Goal: Transaction & Acquisition: Obtain resource

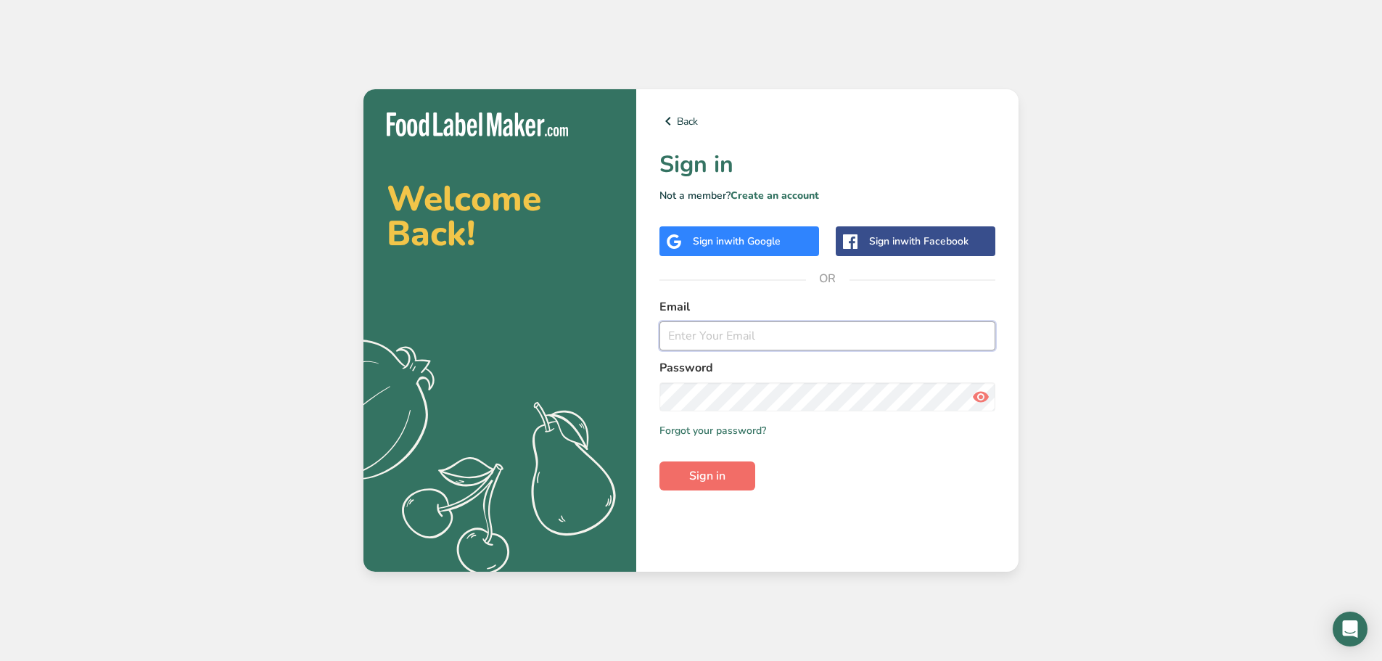
type input "adriano_vitale@bell.net"
click at [712, 474] on span "Sign in" at bounding box center [707, 475] width 36 height 17
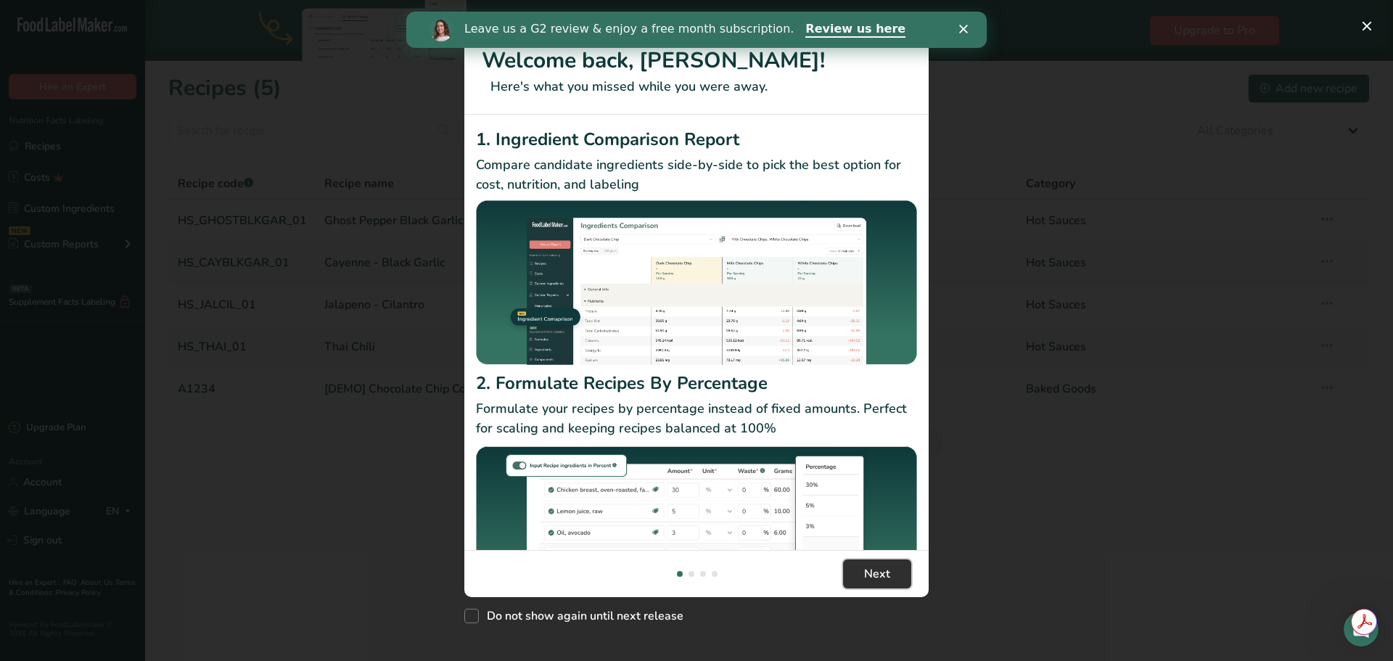
click at [860, 573] on button "Next" at bounding box center [877, 573] width 68 height 29
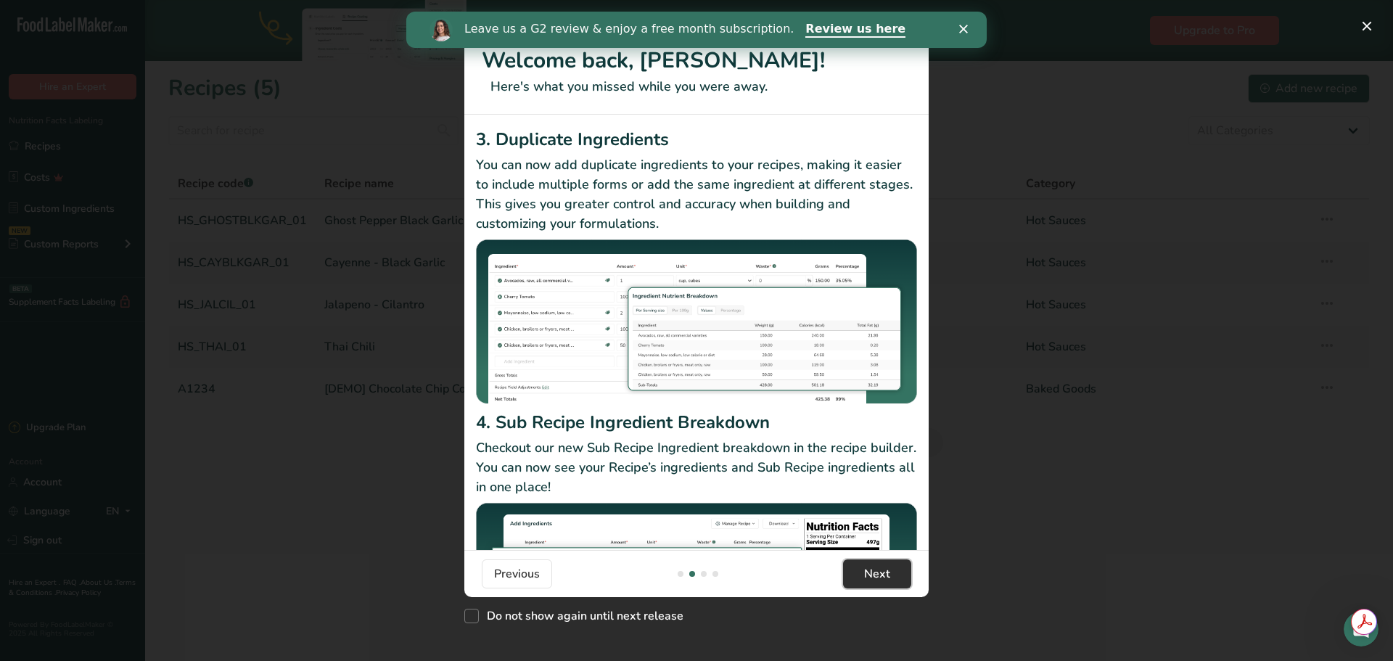
click at [860, 573] on button "Next" at bounding box center [877, 573] width 68 height 29
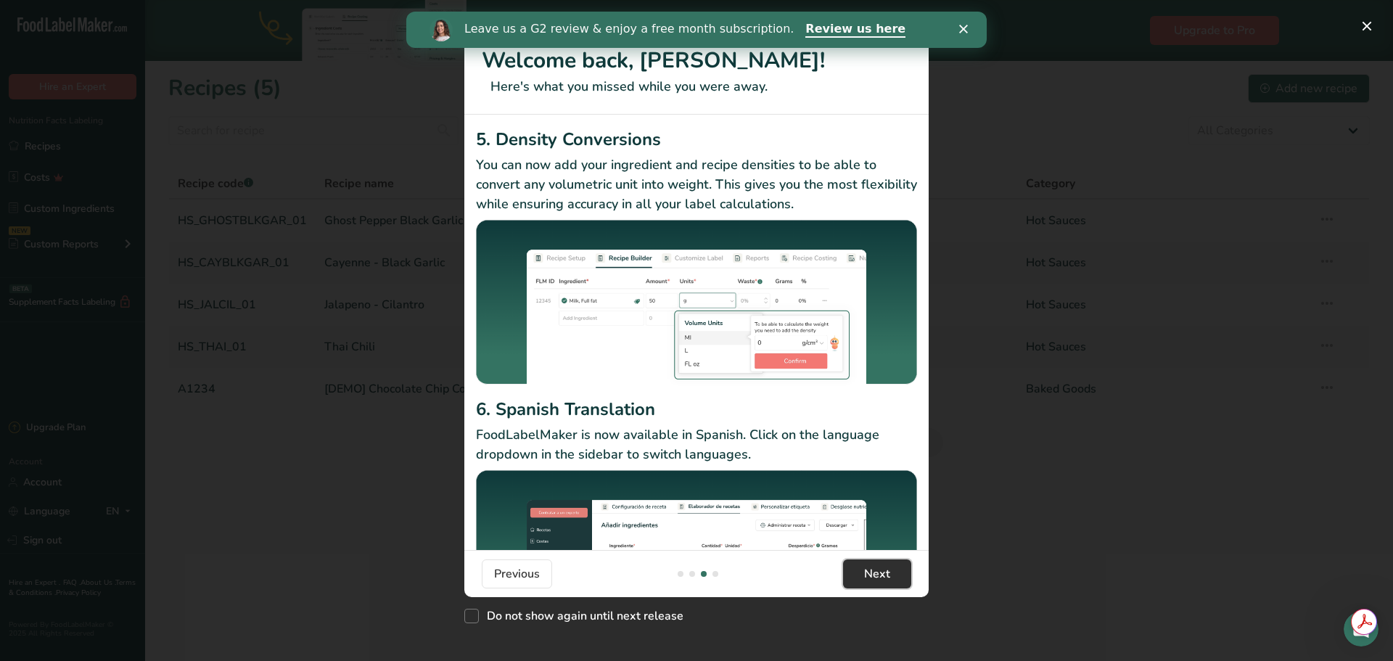
click at [860, 573] on button "Next" at bounding box center [877, 573] width 68 height 29
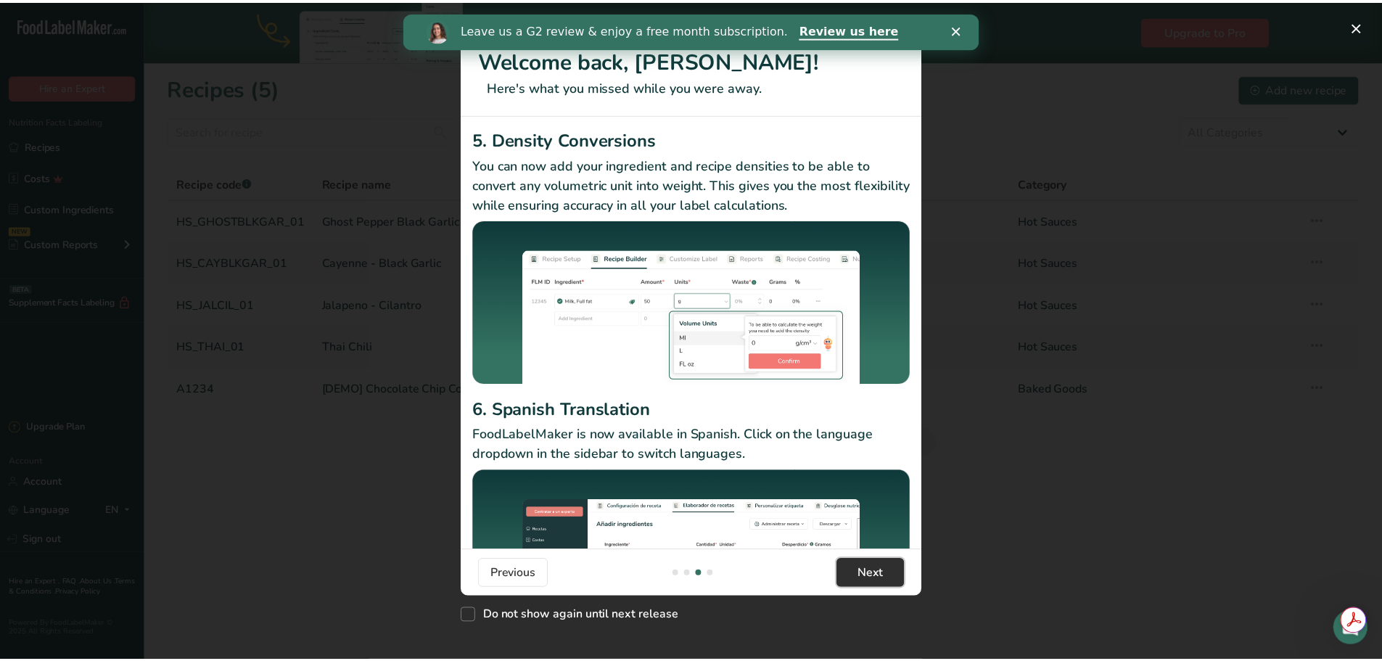
scroll to position [0, 1393]
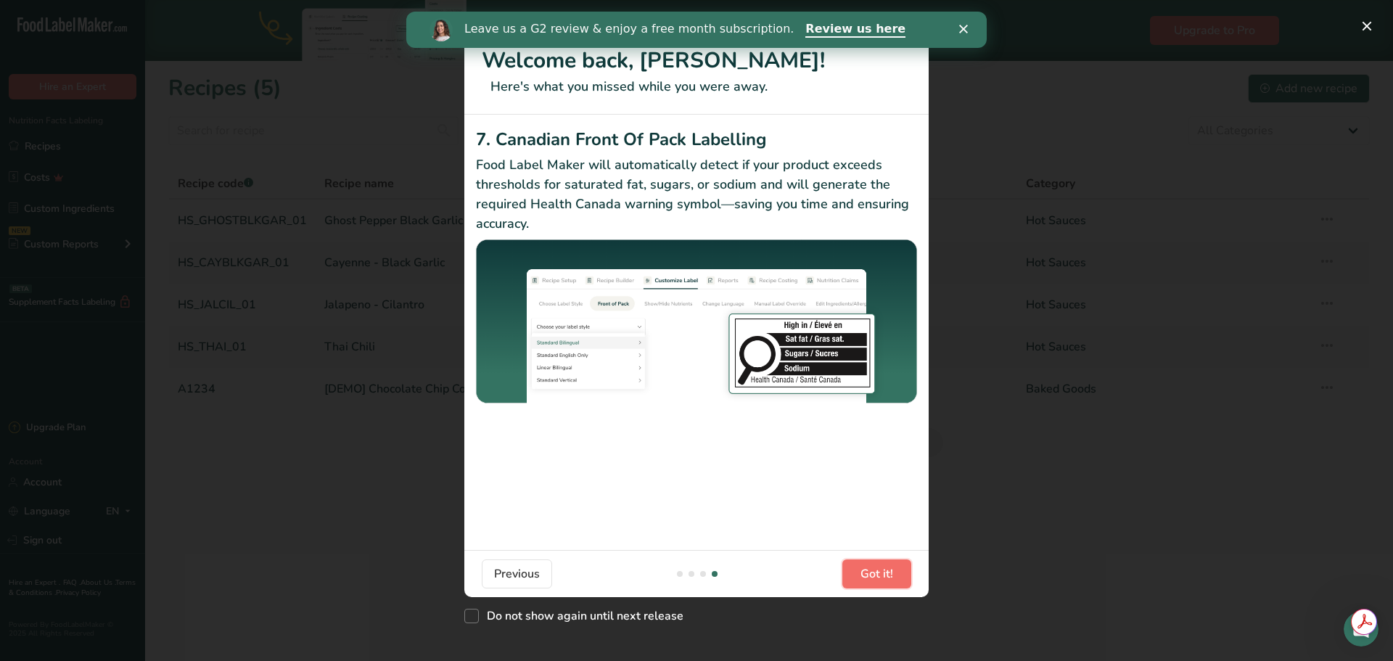
click at [860, 573] on button "Got it!" at bounding box center [876, 573] width 69 height 29
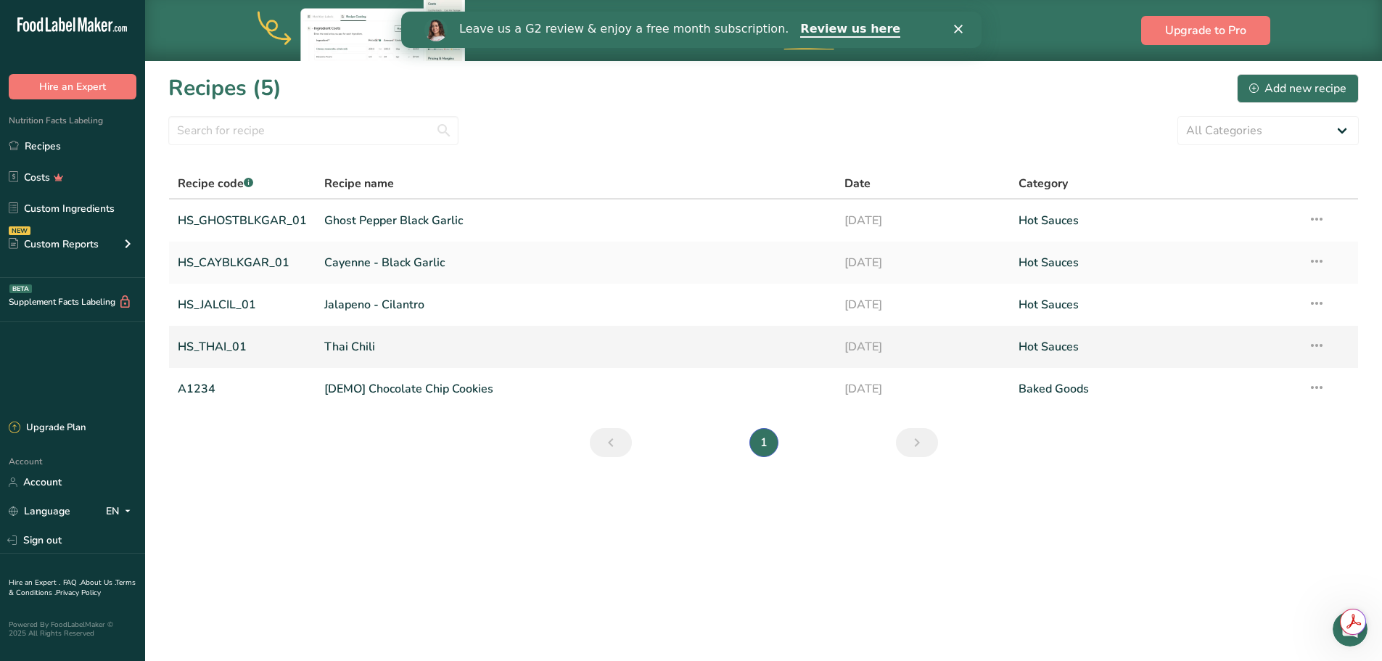
click at [229, 350] on link "HS_THAI_01" at bounding box center [242, 347] width 129 height 30
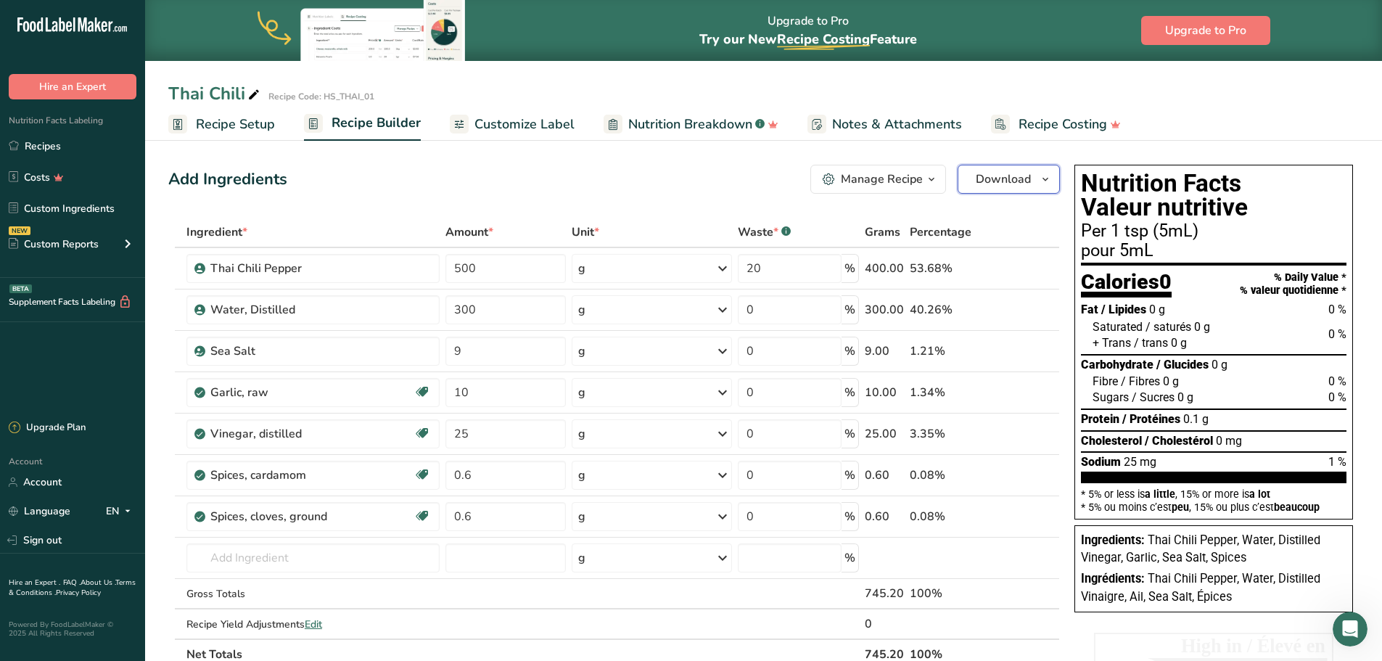
click at [1049, 181] on icon "button" at bounding box center [1046, 179] width 12 height 18
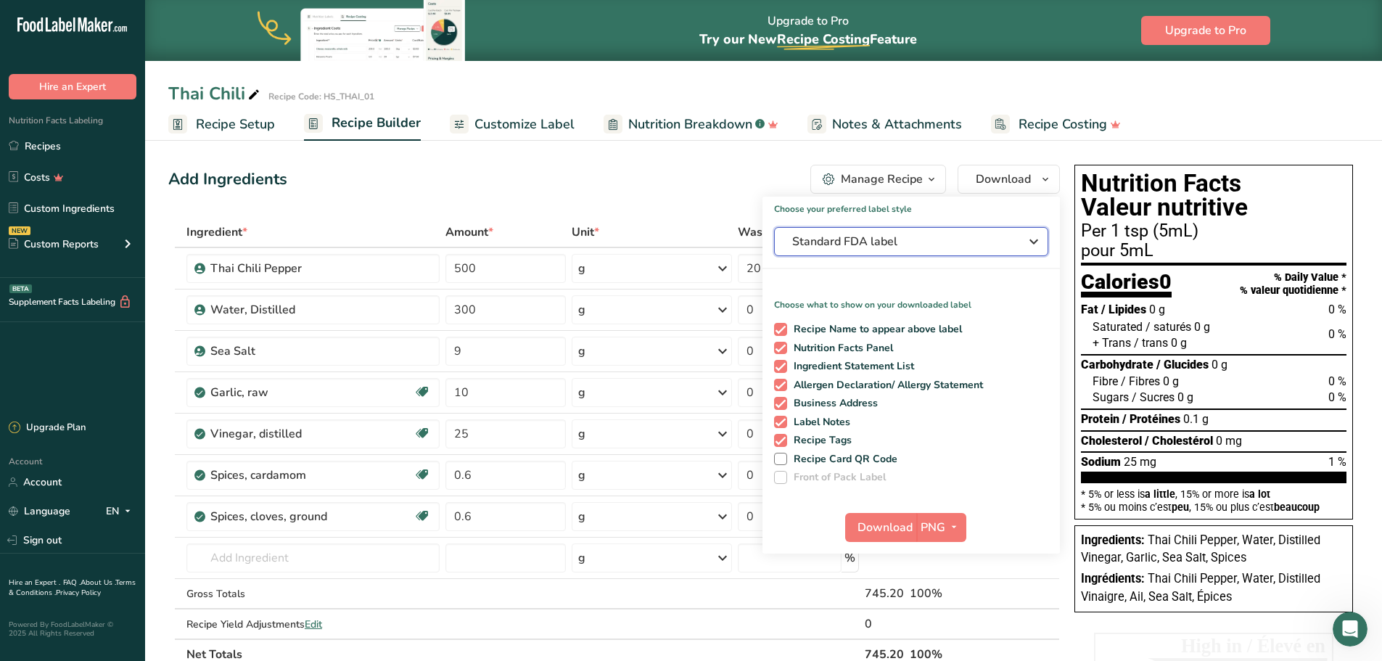
click at [1035, 237] on icon "button" at bounding box center [1033, 242] width 17 height 26
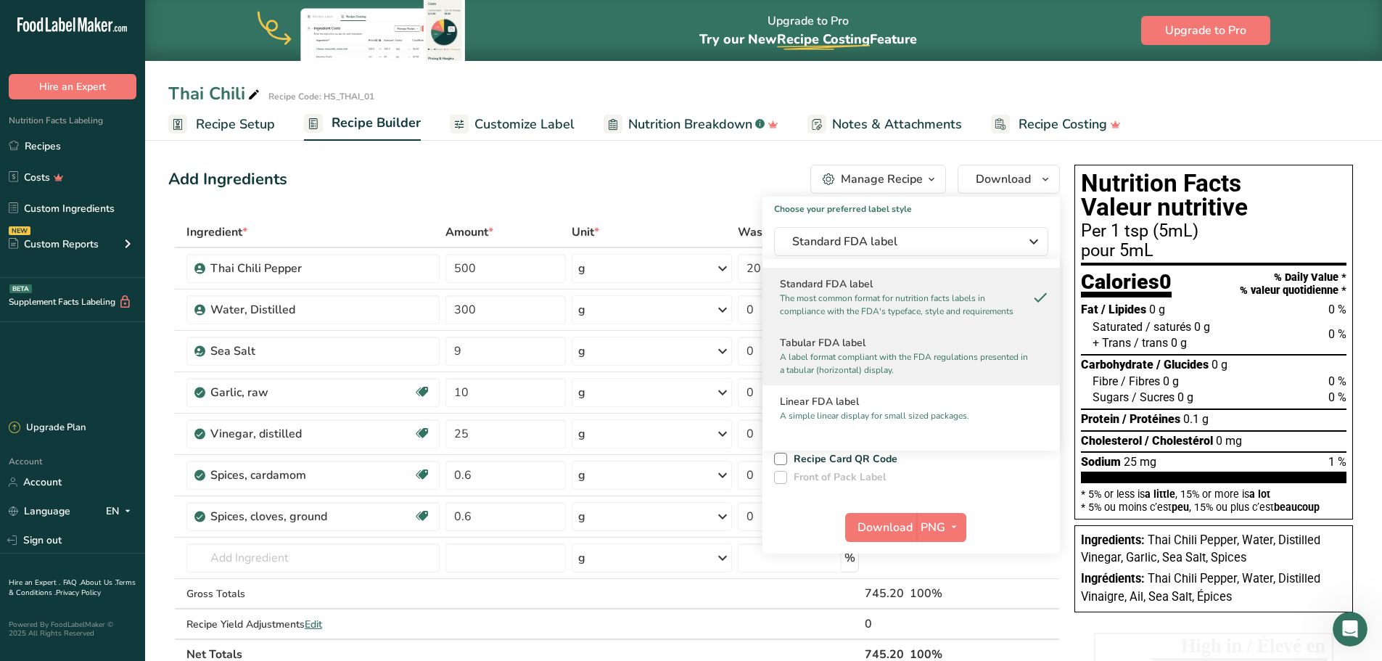
click at [955, 361] on p "A label format compliant with the FDA regulations presented in a tabular (horiz…" at bounding box center [905, 363] width 250 height 26
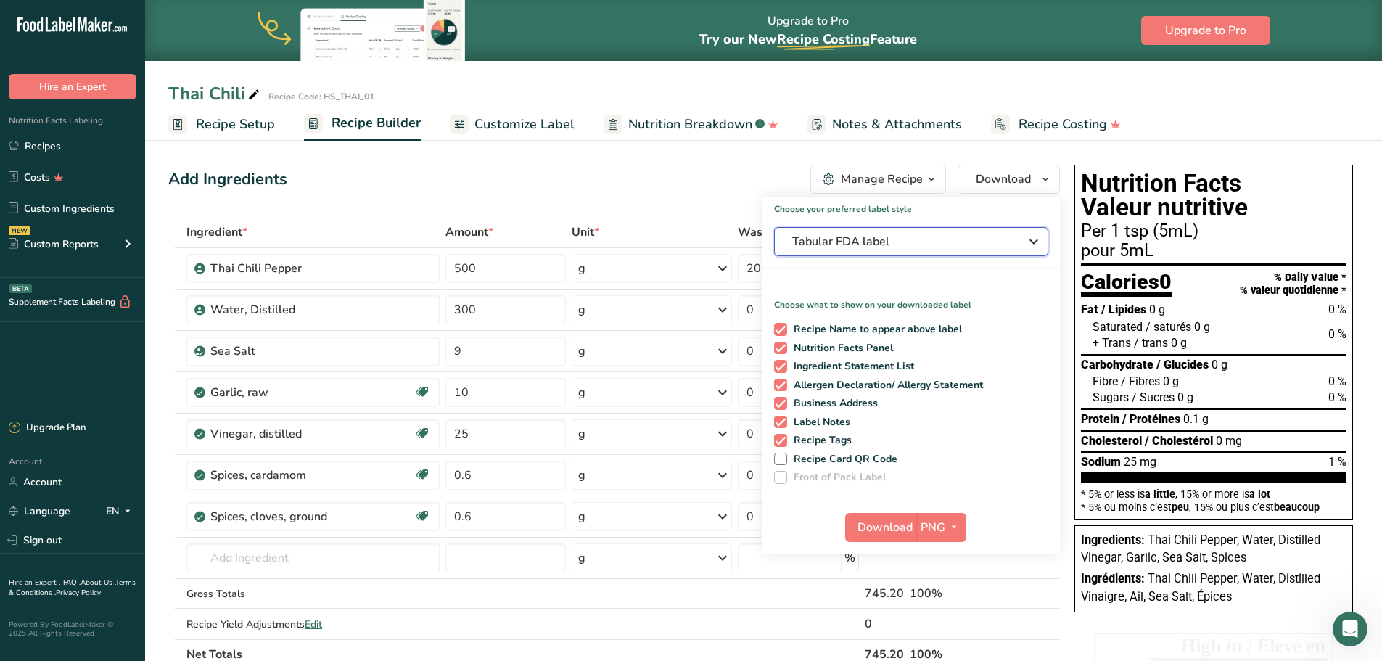
click at [1032, 237] on icon "button" at bounding box center [1033, 242] width 17 height 26
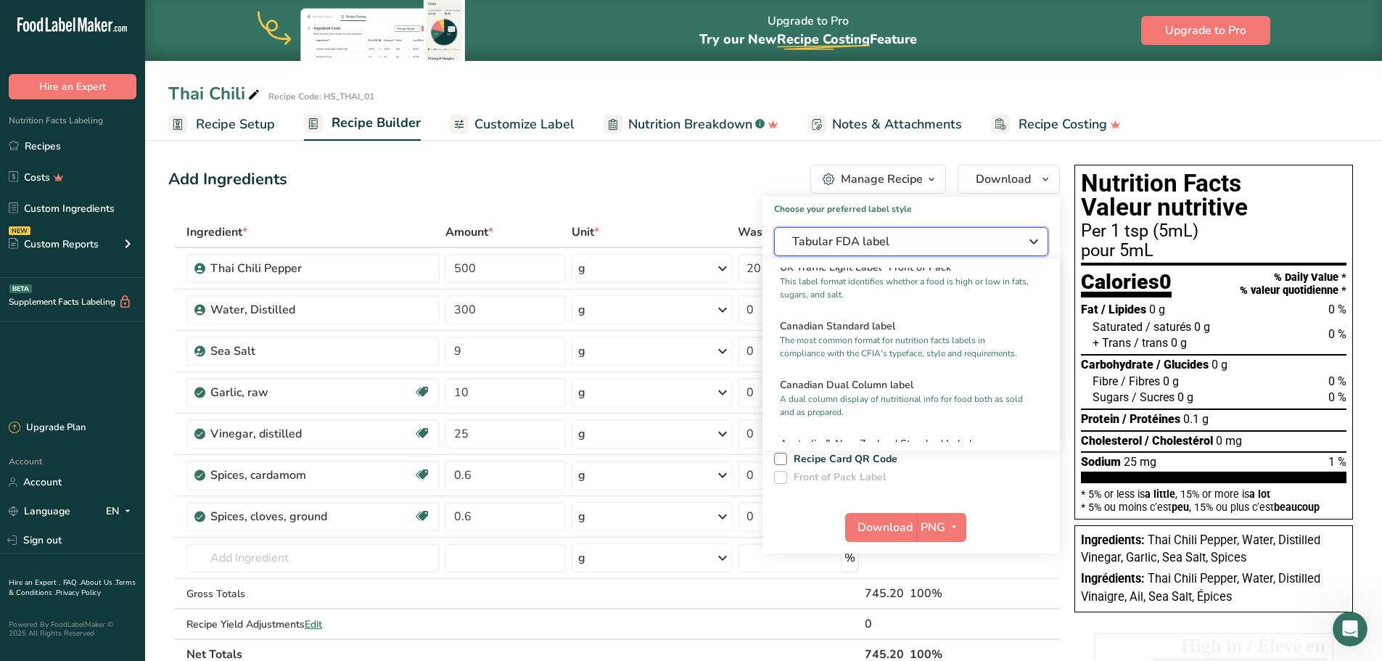
scroll to position [532, 0]
click at [975, 358] on p "The most common format for nutrition facts labels in compliance with the CFIA's…" at bounding box center [905, 350] width 250 height 26
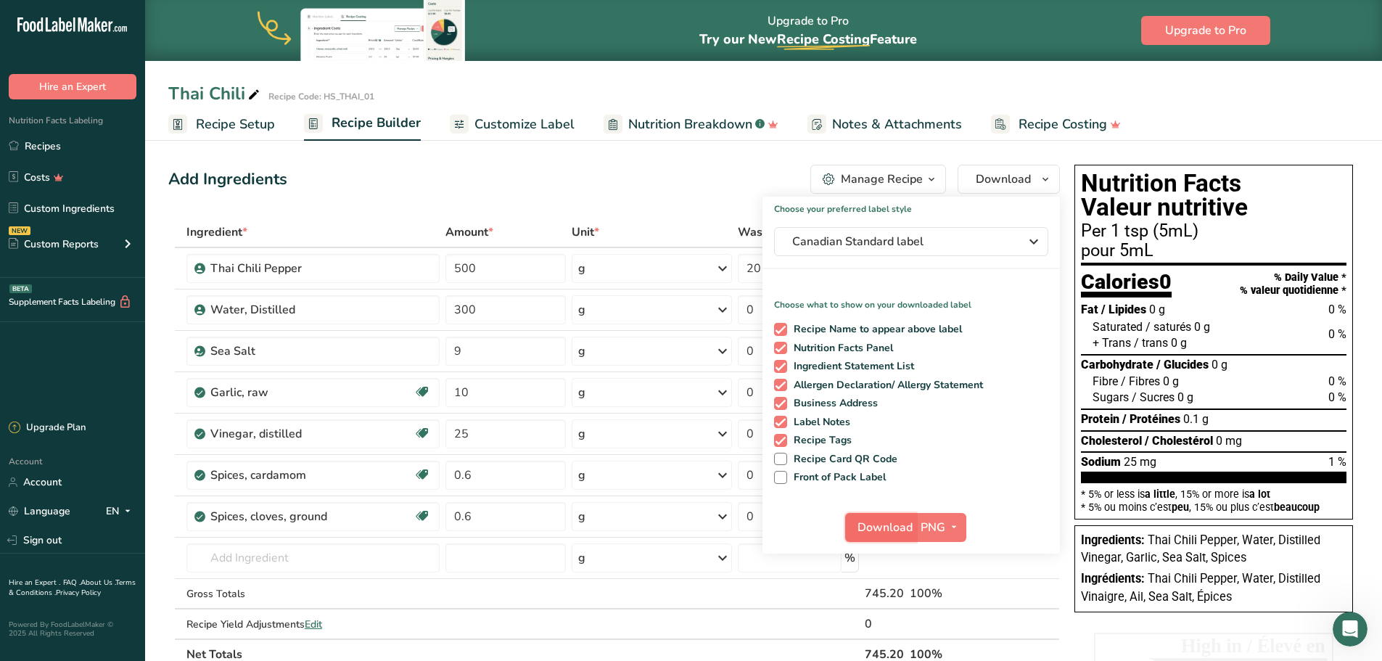
click at [901, 535] on span "Download" at bounding box center [884, 527] width 55 height 17
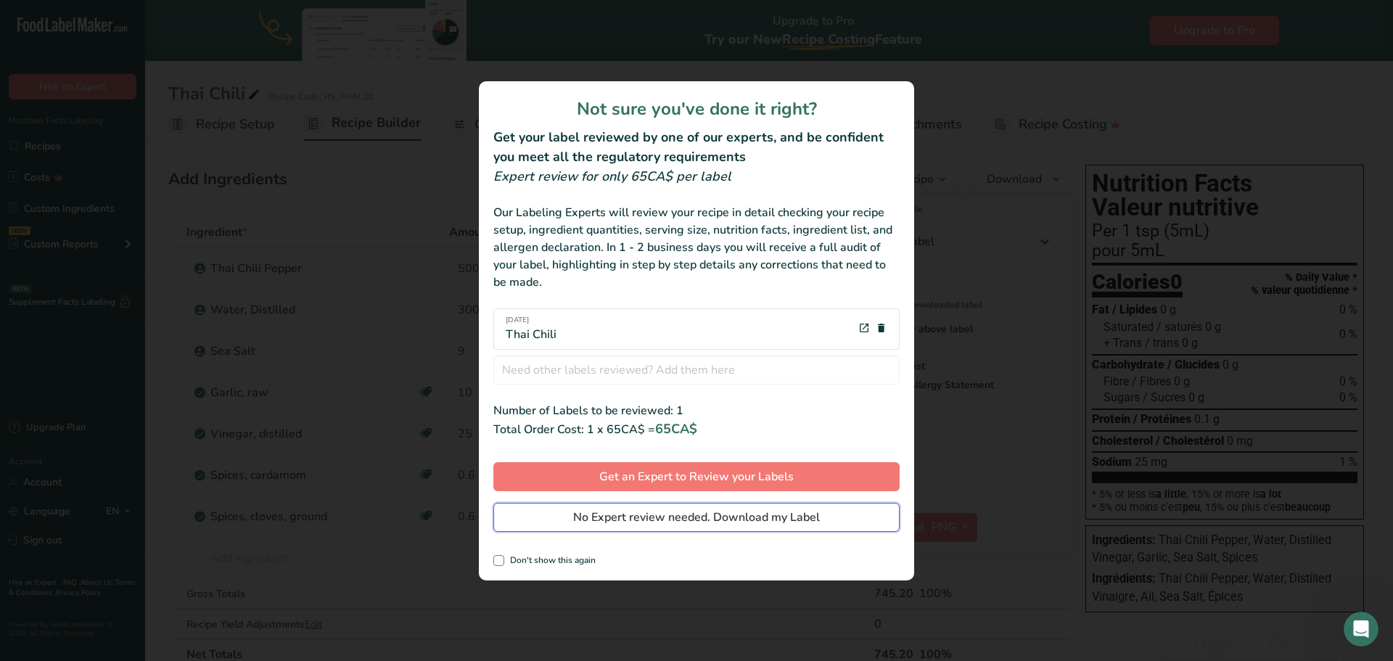
click at [723, 519] on span "No Expert review needed. Download my Label" at bounding box center [696, 517] width 247 height 17
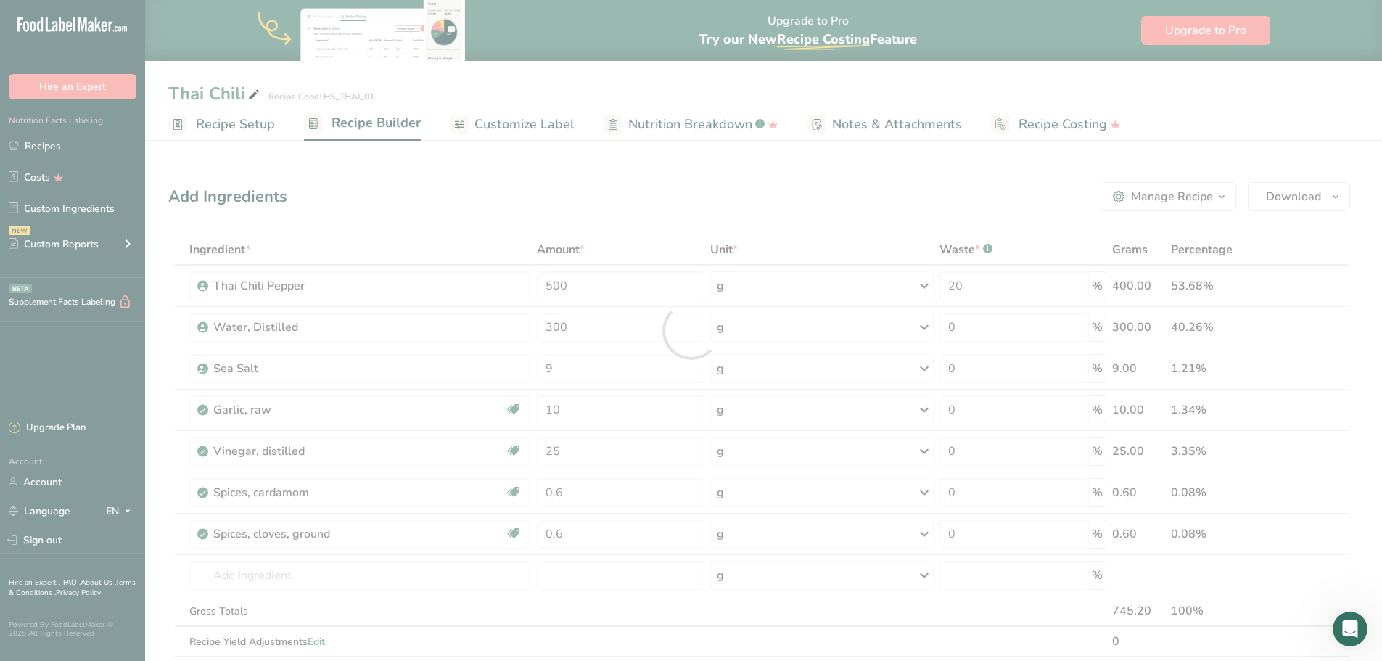
scroll to position [0, 0]
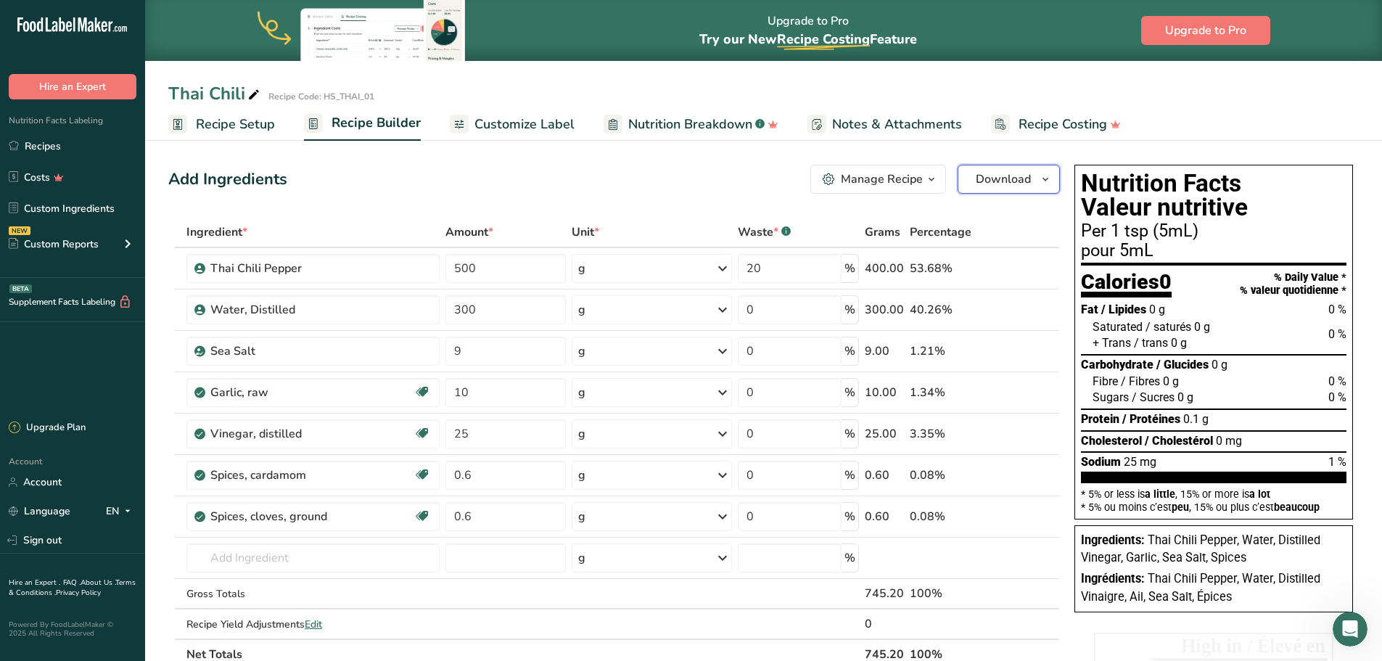
click at [1042, 179] on icon "button" at bounding box center [1046, 179] width 12 height 18
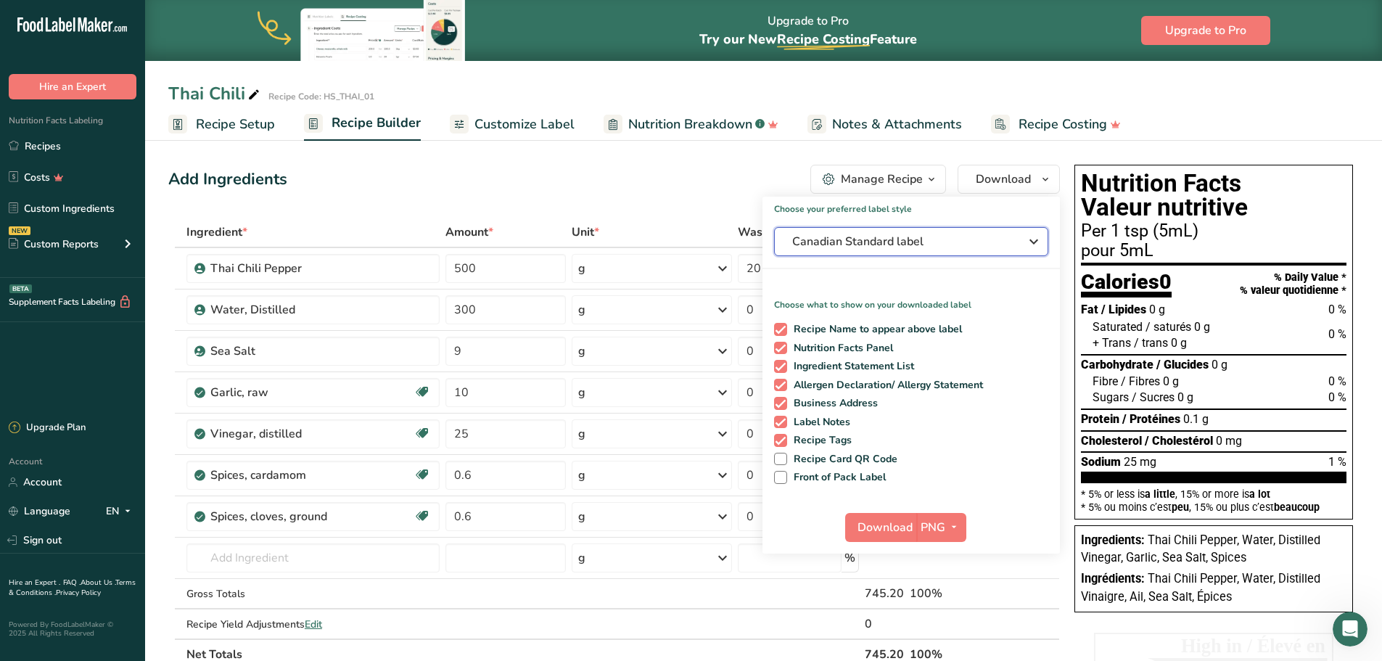
click at [1024, 239] on div "Canadian Standard label" at bounding box center [911, 241] width 238 height 17
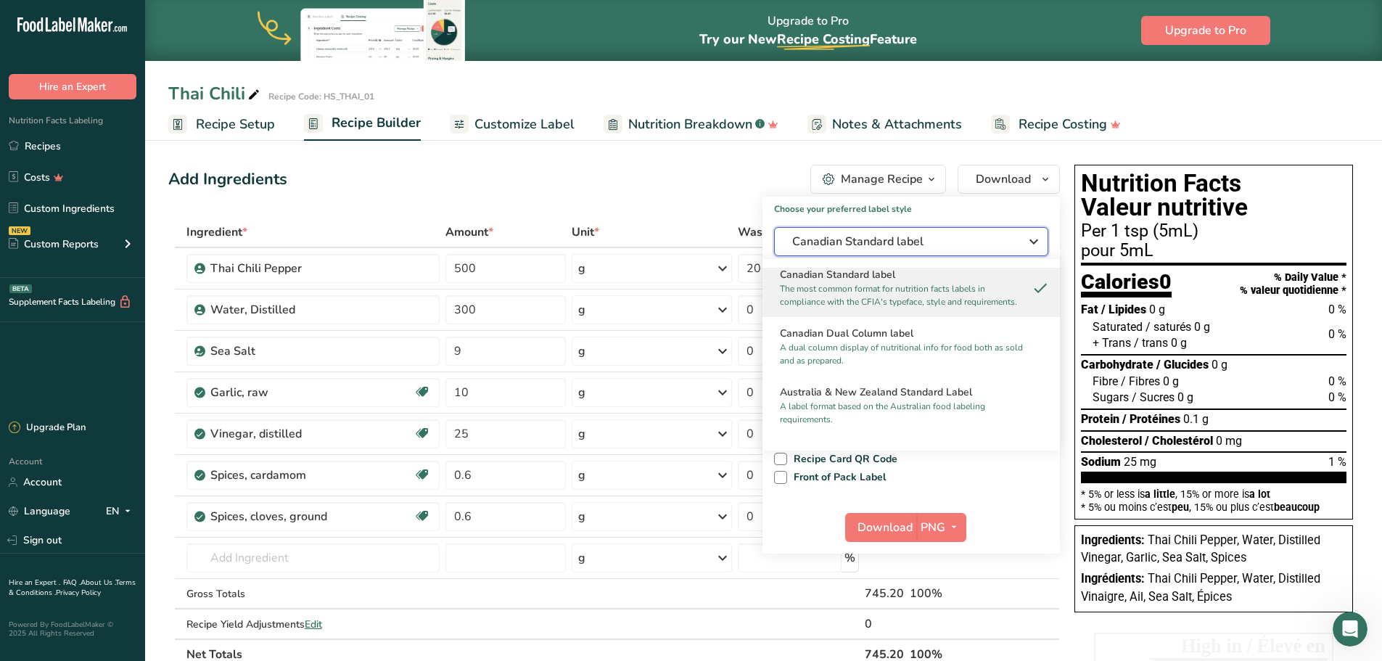
scroll to position [559, 0]
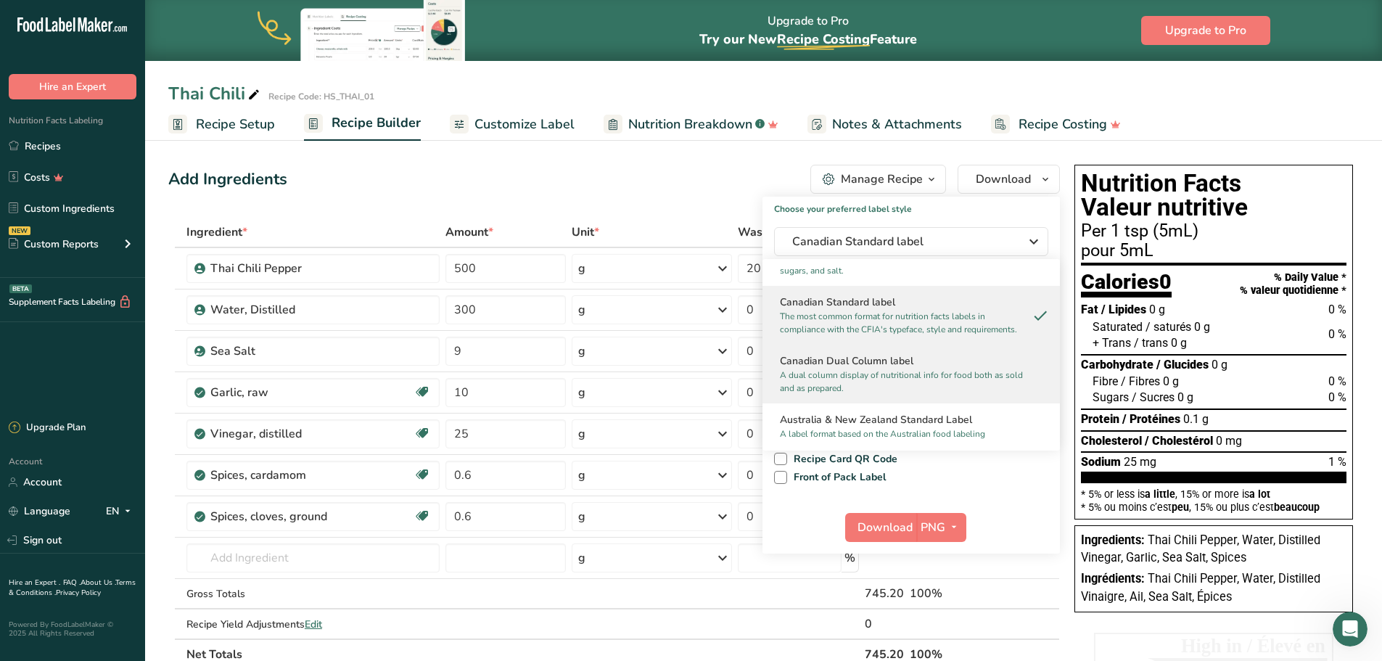
click at [908, 394] on p "A dual column display of nutritional info for food both as sold and as prepared." at bounding box center [905, 382] width 250 height 26
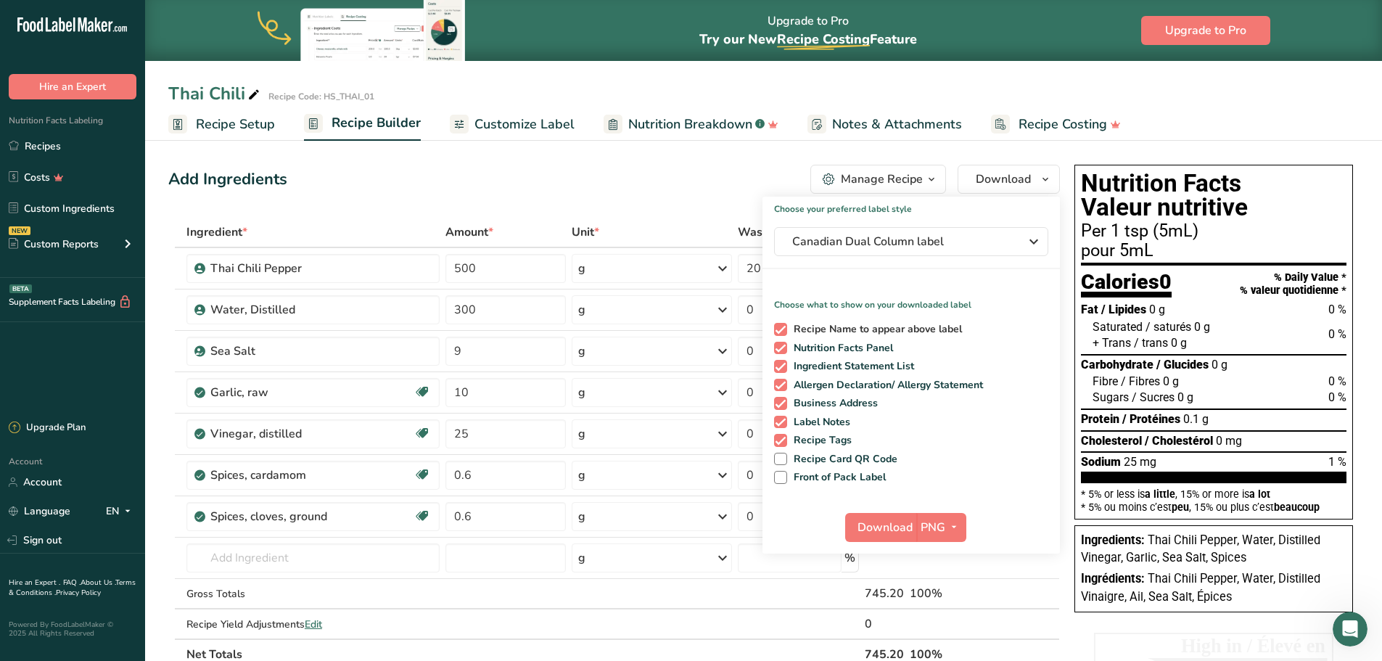
click at [779, 331] on span at bounding box center [780, 329] width 13 height 13
click at [779, 331] on input "Recipe Name to appear above label" at bounding box center [778, 328] width 9 height 9
checkbox input "false"
click at [911, 524] on span "Download" at bounding box center [884, 527] width 55 height 17
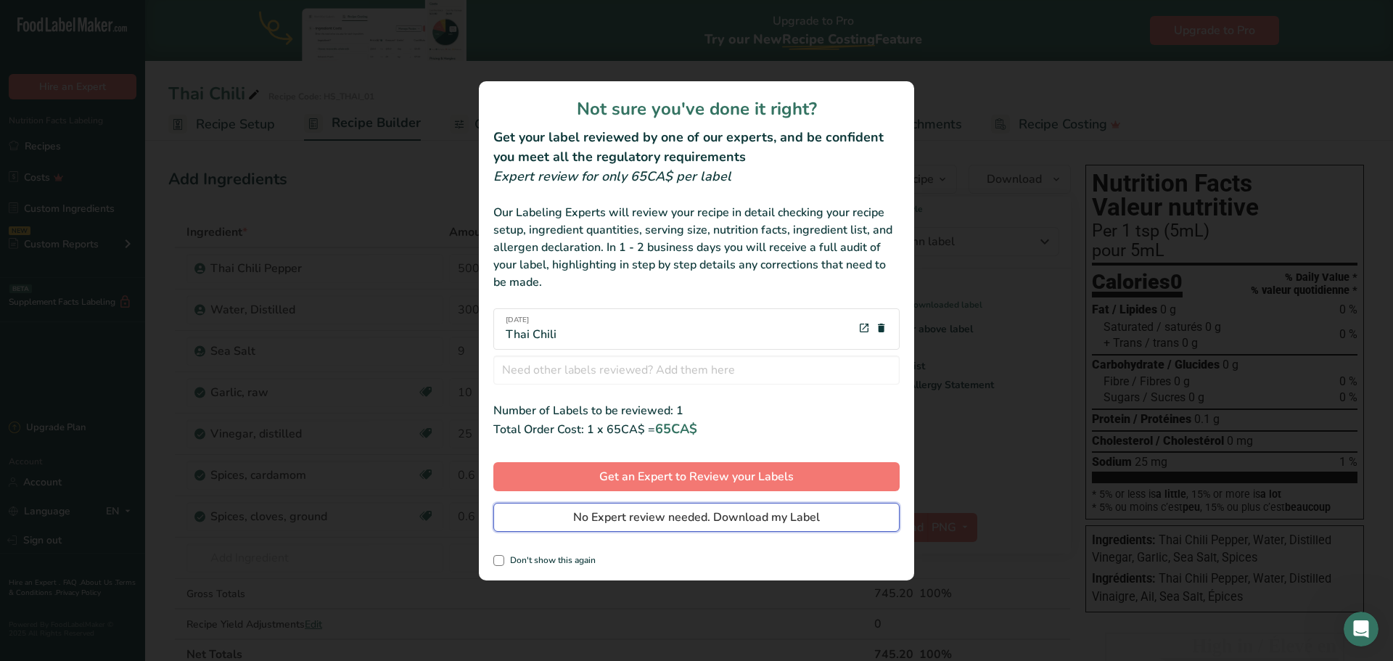
click at [733, 521] on span "No Expert review needed. Download my Label" at bounding box center [696, 517] width 247 height 17
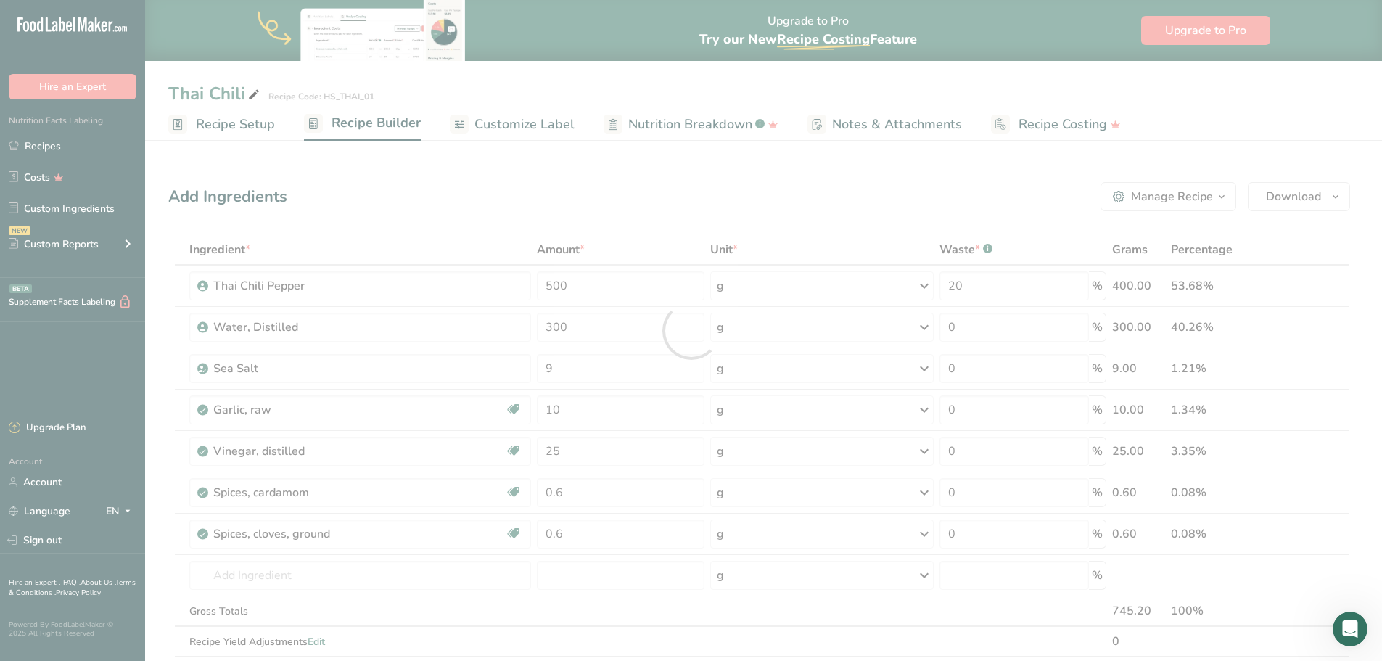
scroll to position [0, 0]
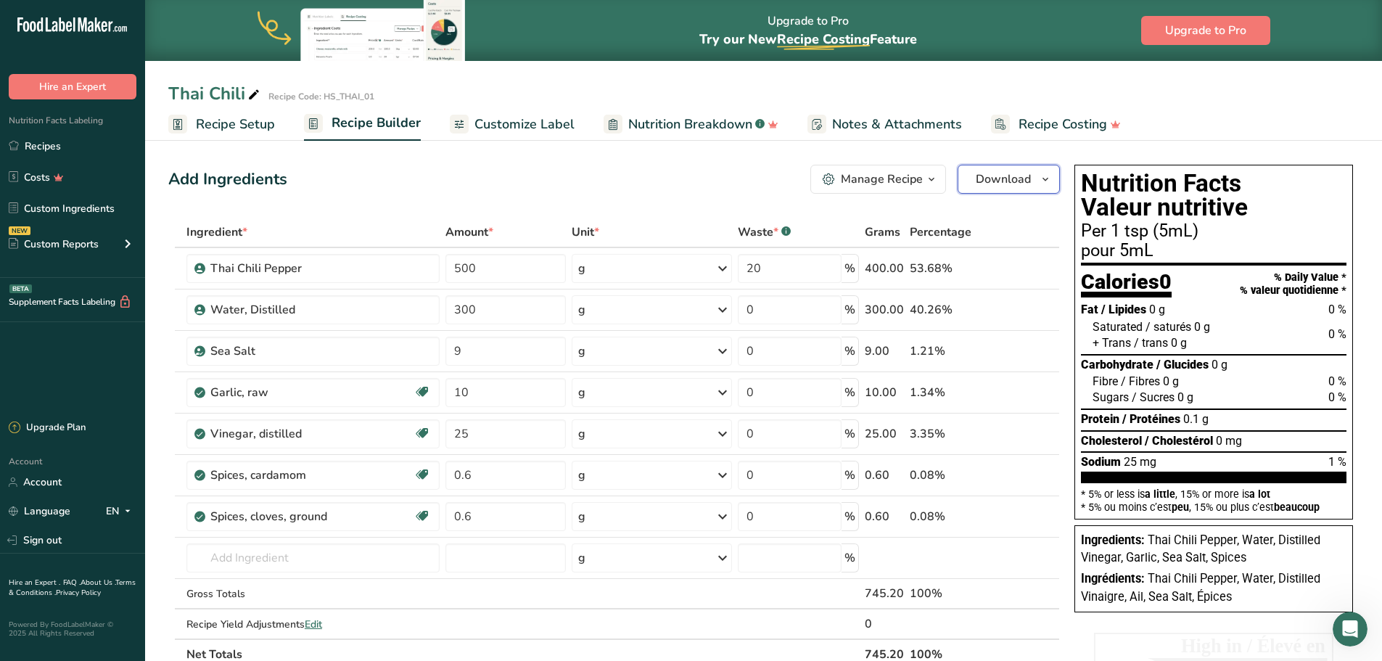
click at [1049, 172] on icon "button" at bounding box center [1046, 179] width 12 height 18
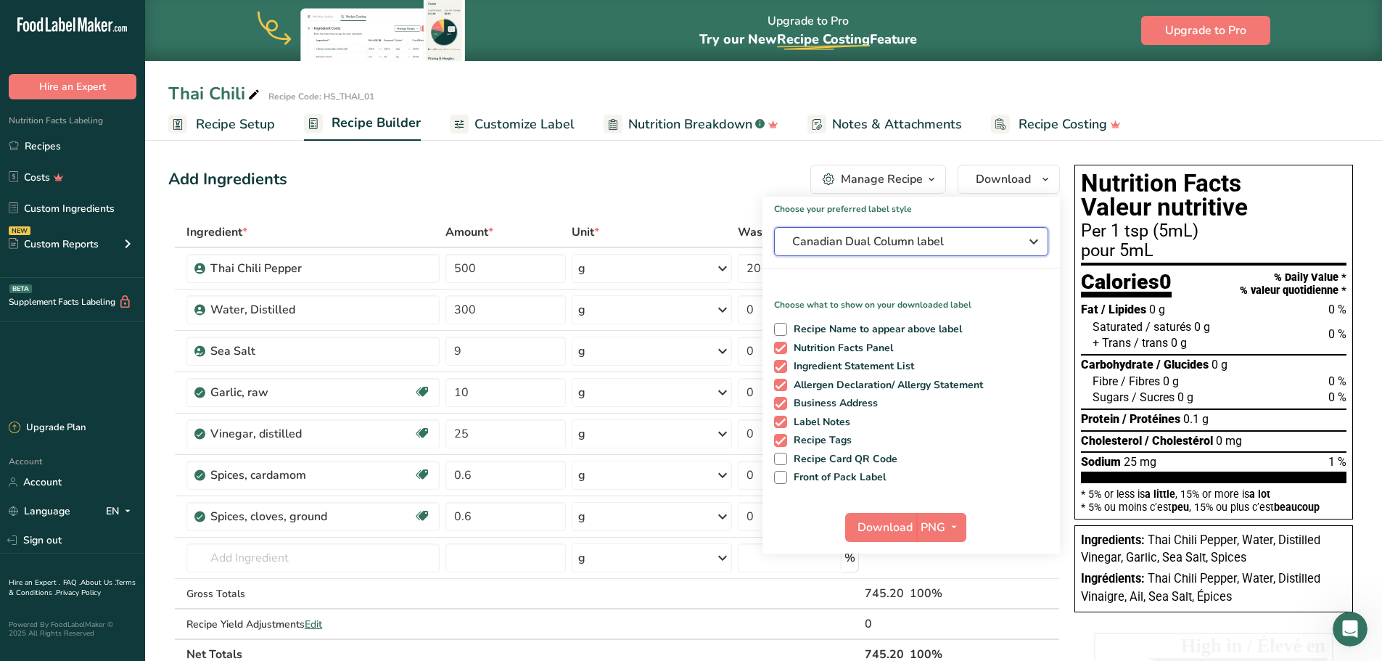
click at [1024, 243] on div "Canadian Dual Column label" at bounding box center [911, 241] width 238 height 17
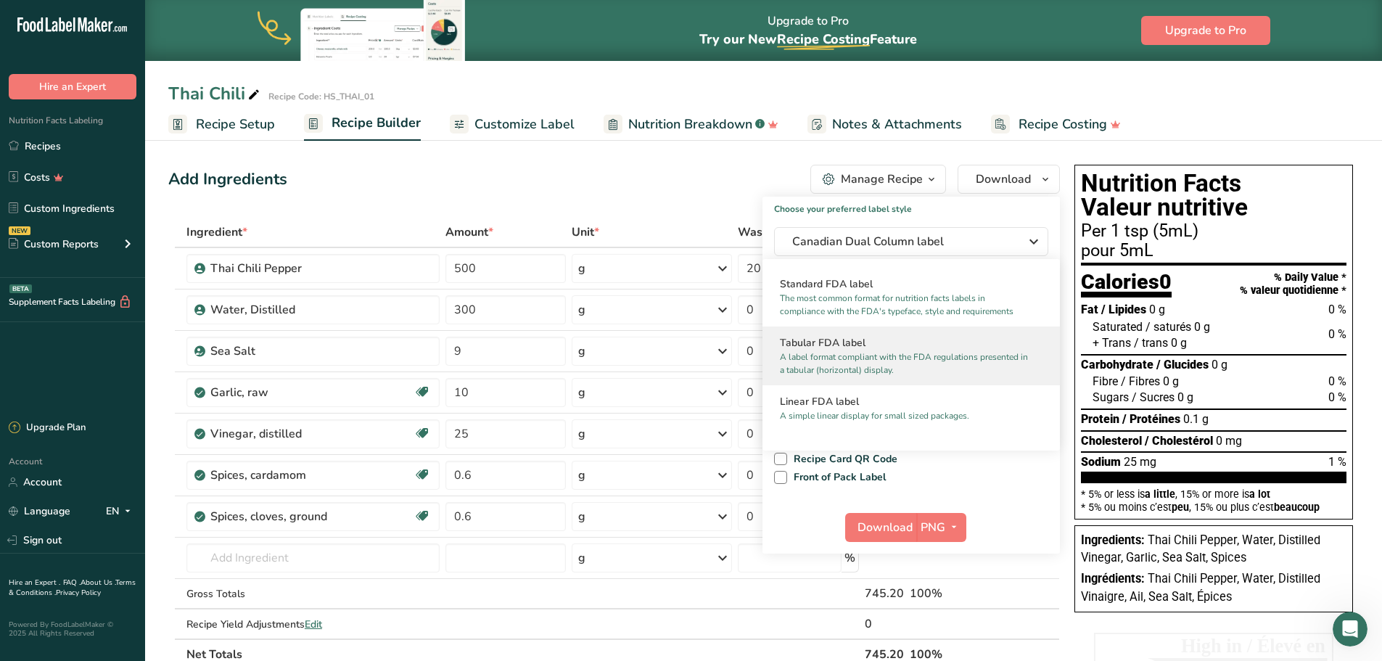
click at [870, 351] on p "A label format compliant with the FDA regulations presented in a tabular (horiz…" at bounding box center [905, 363] width 250 height 26
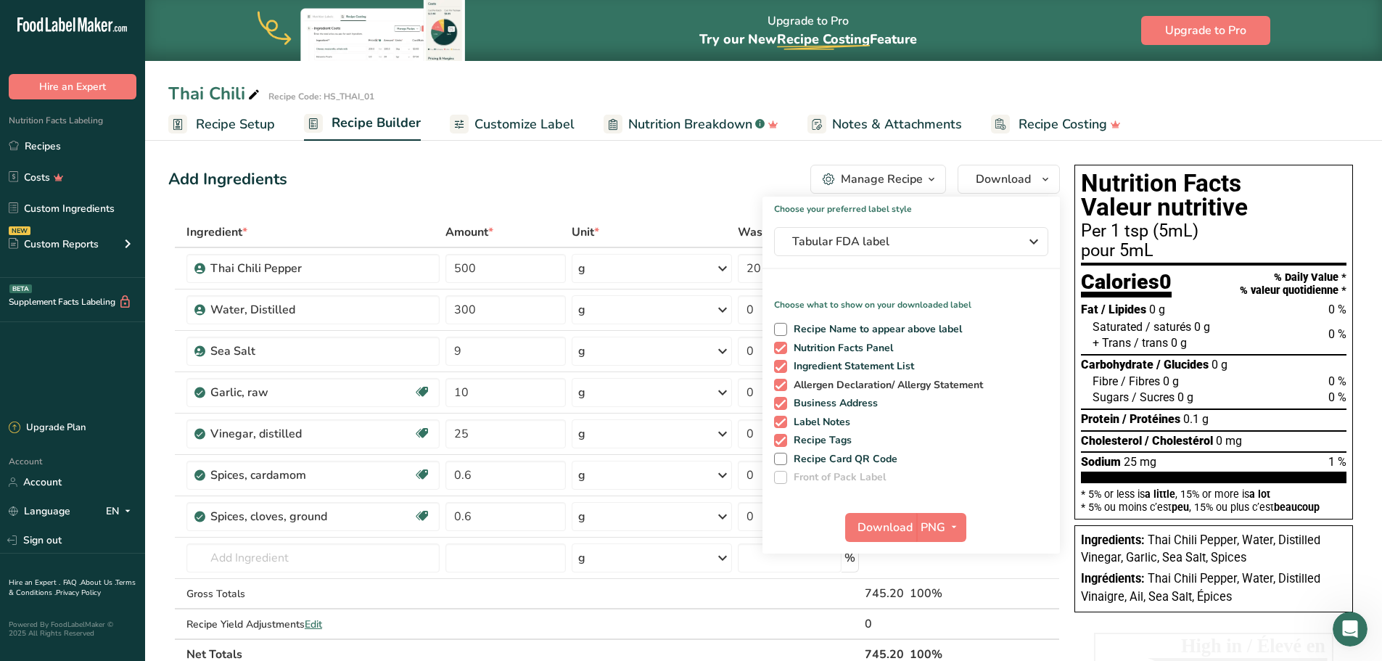
click at [790, 382] on span "Allergen Declaration/ Allergy Statement" at bounding box center [885, 385] width 197 height 13
click at [783, 382] on input "Allergen Declaration/ Allergy Statement" at bounding box center [778, 384] width 9 height 9
checkbox input "false"
click at [904, 529] on span "Download" at bounding box center [884, 527] width 55 height 17
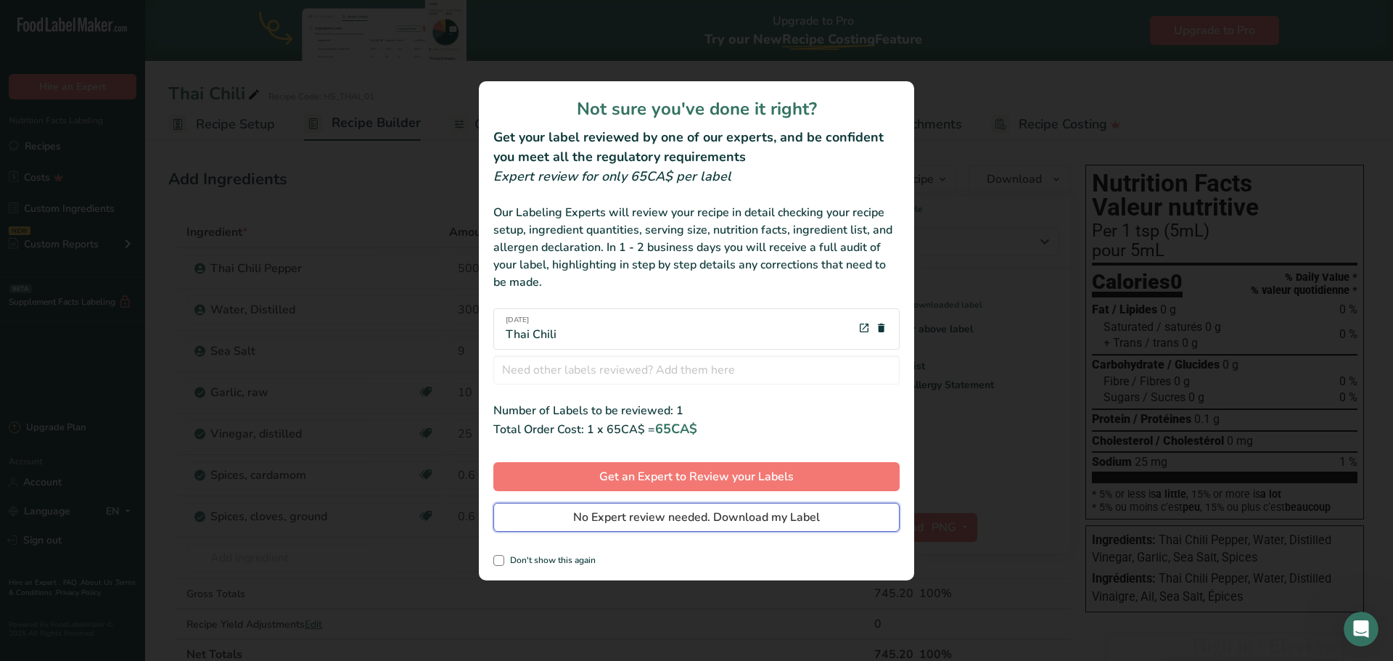
click at [744, 518] on span "No Expert review needed. Download my Label" at bounding box center [696, 517] width 247 height 17
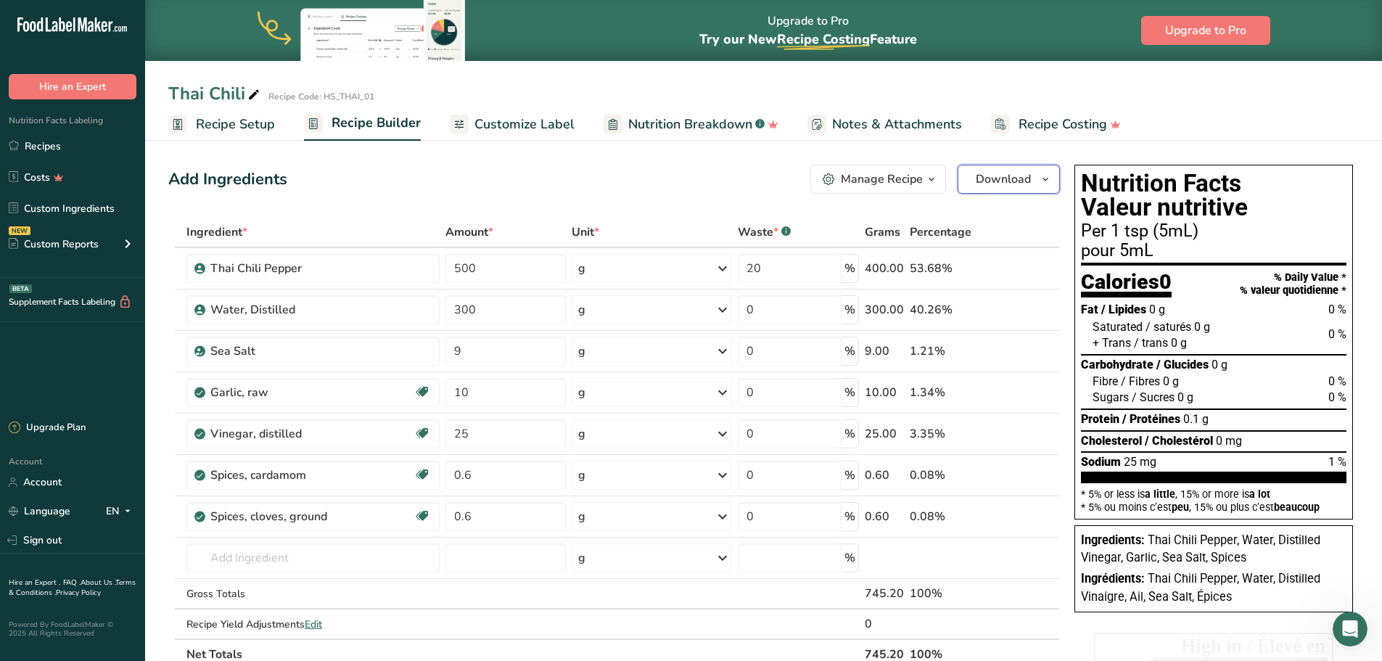
click at [1021, 182] on span "Download" at bounding box center [1003, 178] width 55 height 17
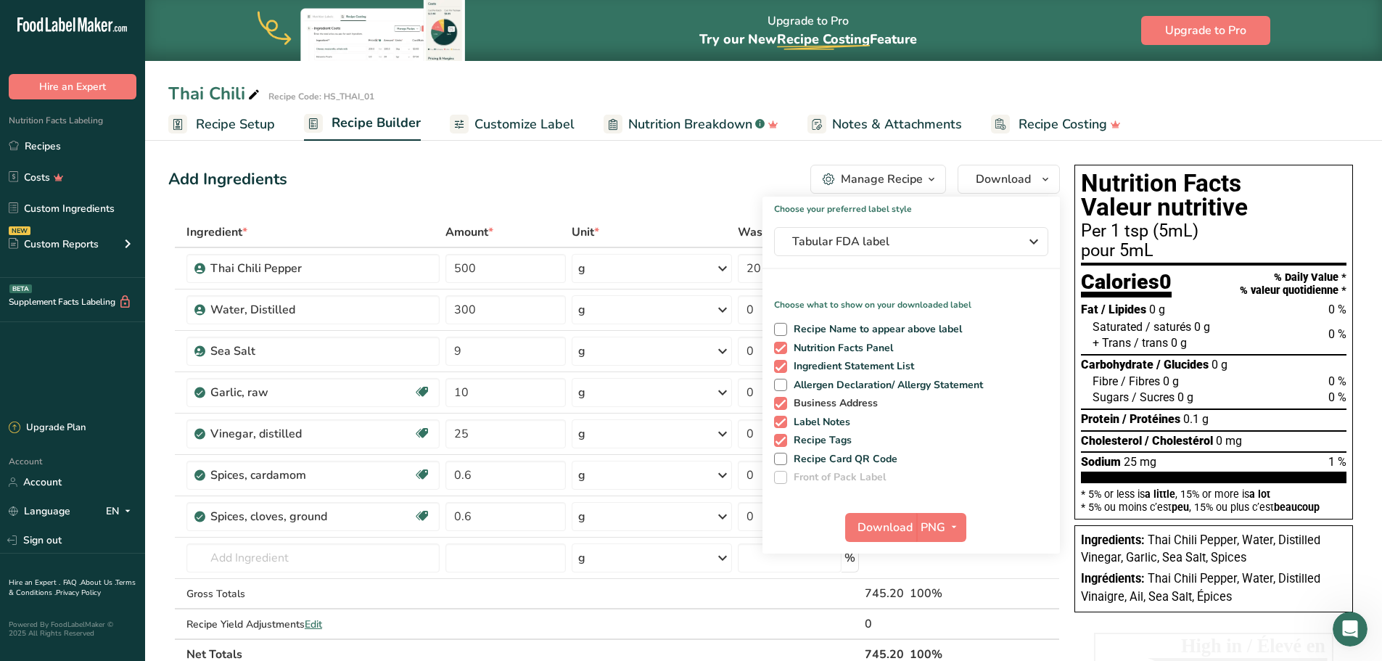
click at [780, 406] on span at bounding box center [780, 403] width 13 height 13
click at [780, 406] on input "Business Address" at bounding box center [778, 402] width 9 height 9
checkbox input "false"
click at [781, 443] on span at bounding box center [780, 440] width 13 height 13
click at [781, 443] on input "Recipe Tags" at bounding box center [778, 439] width 9 height 9
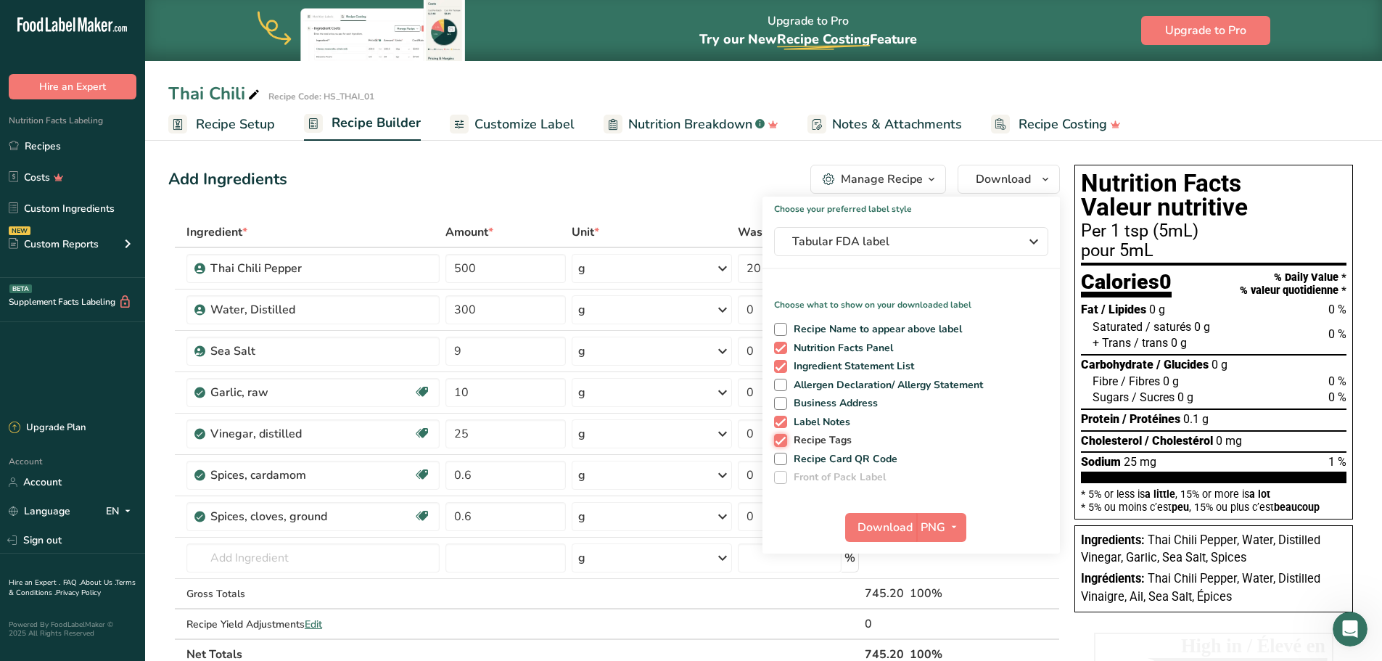
checkbox input "false"
click at [905, 530] on span "Download" at bounding box center [884, 527] width 55 height 17
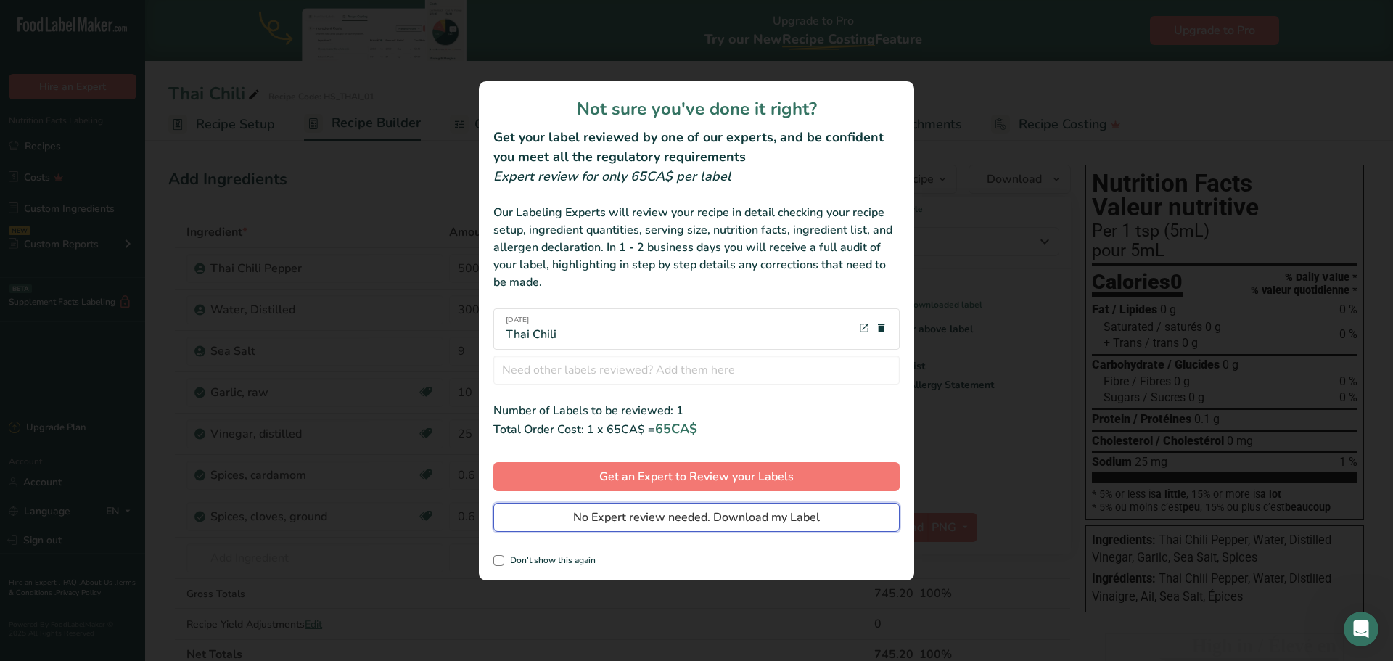
click at [818, 518] on span "No Expert review needed. Download my Label" at bounding box center [696, 517] width 247 height 17
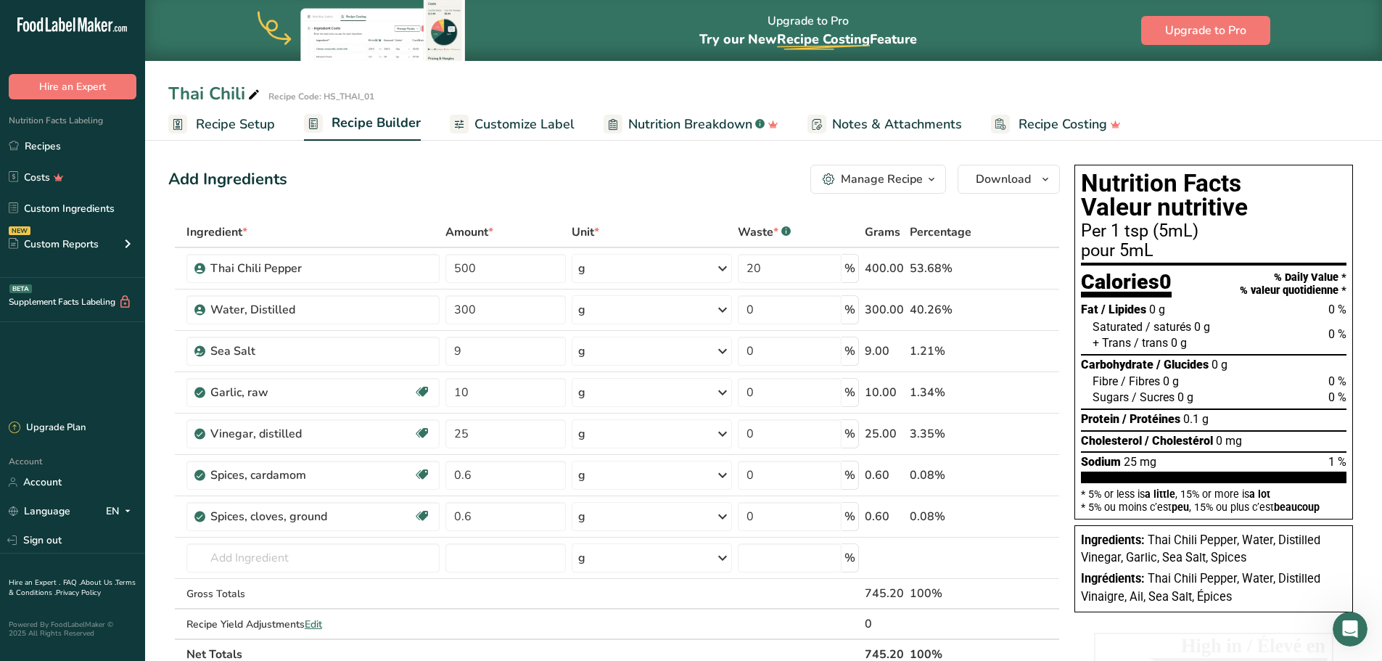
click at [1300, 97] on div "Thai Chili Recipe Code: HS_THAI_01" at bounding box center [763, 94] width 1237 height 26
click at [1027, 179] on span "Download" at bounding box center [1003, 178] width 55 height 17
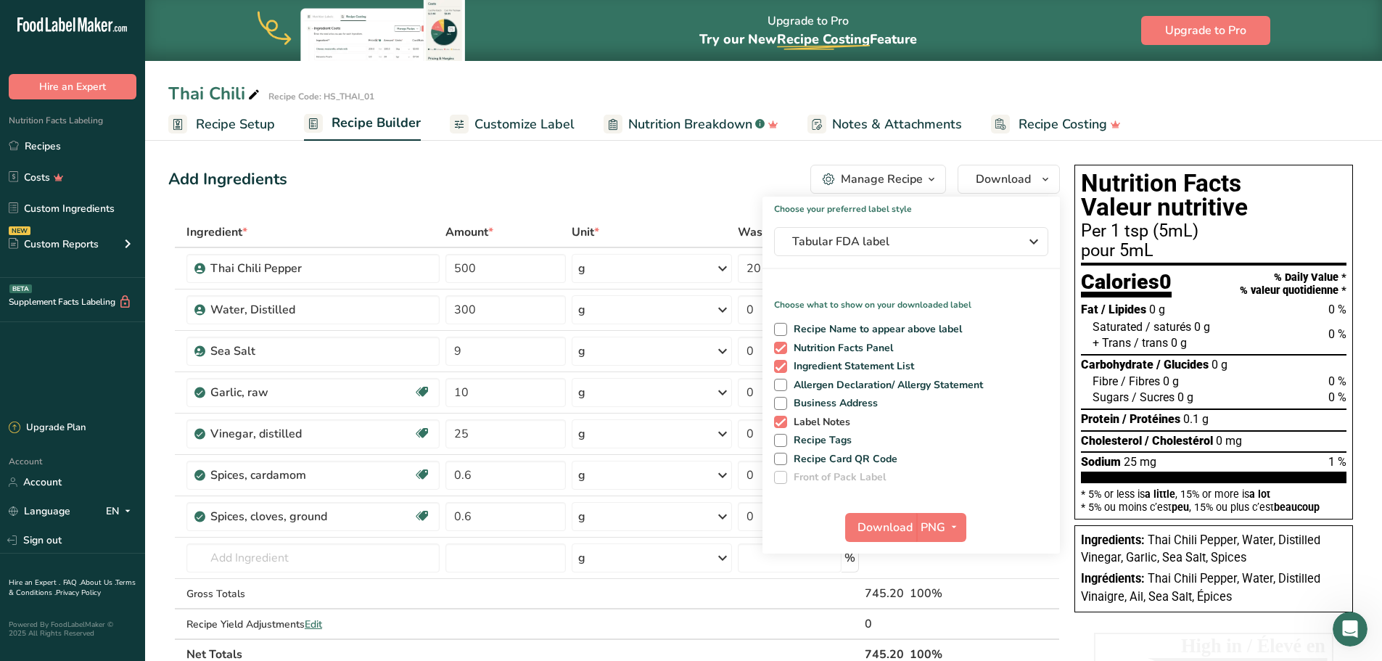
click at [778, 427] on span at bounding box center [780, 422] width 13 height 13
click at [778, 427] on input "Label Notes" at bounding box center [778, 421] width 9 height 9
checkbox input "false"
click at [887, 530] on span "Download" at bounding box center [884, 527] width 55 height 17
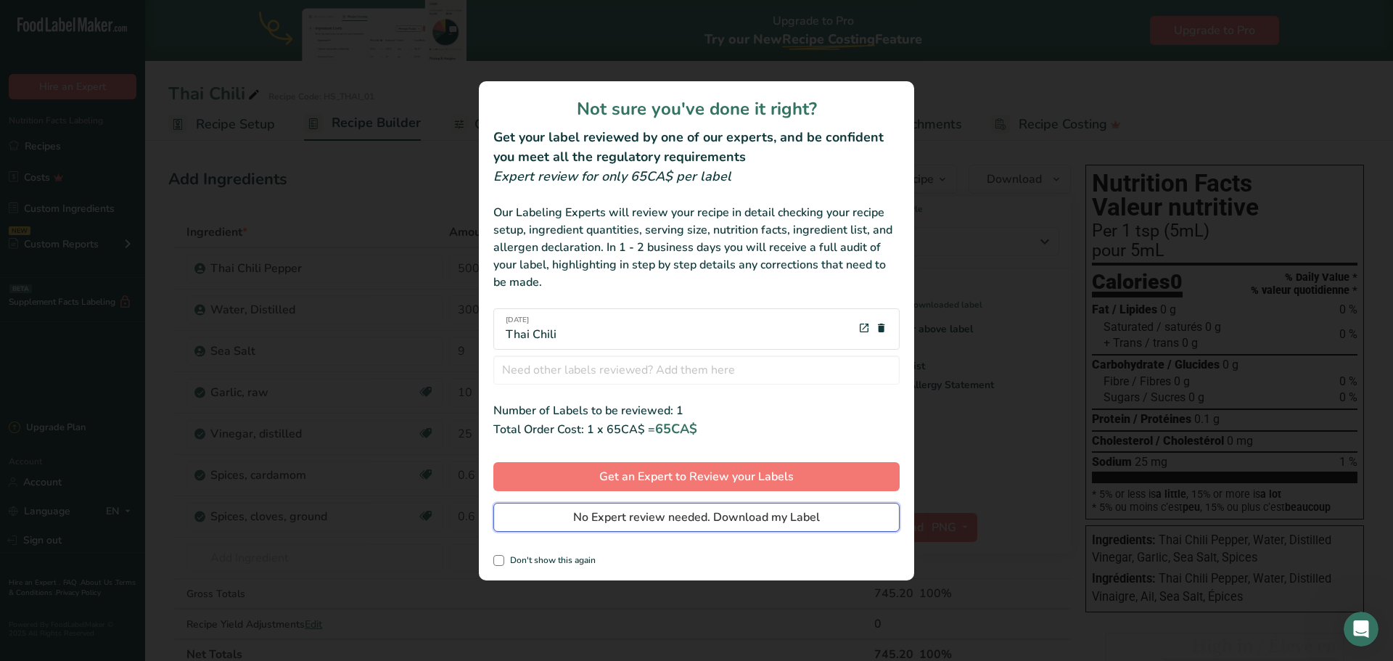
click at [741, 514] on span "No Expert review needed. Download my Label" at bounding box center [696, 517] width 247 height 17
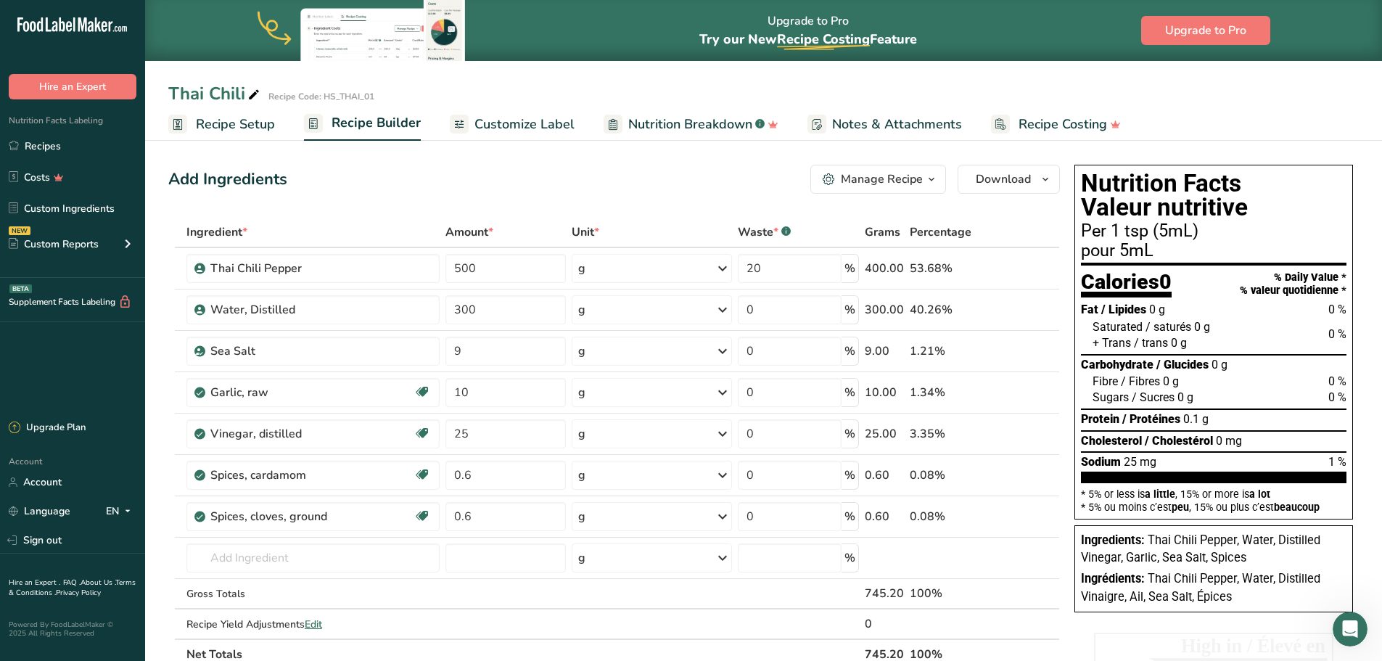
click at [1296, 91] on div "Thai Chili Recipe Code: HS_THAI_01" at bounding box center [763, 94] width 1237 height 26
click at [1032, 182] on button "Download" at bounding box center [1009, 179] width 102 height 29
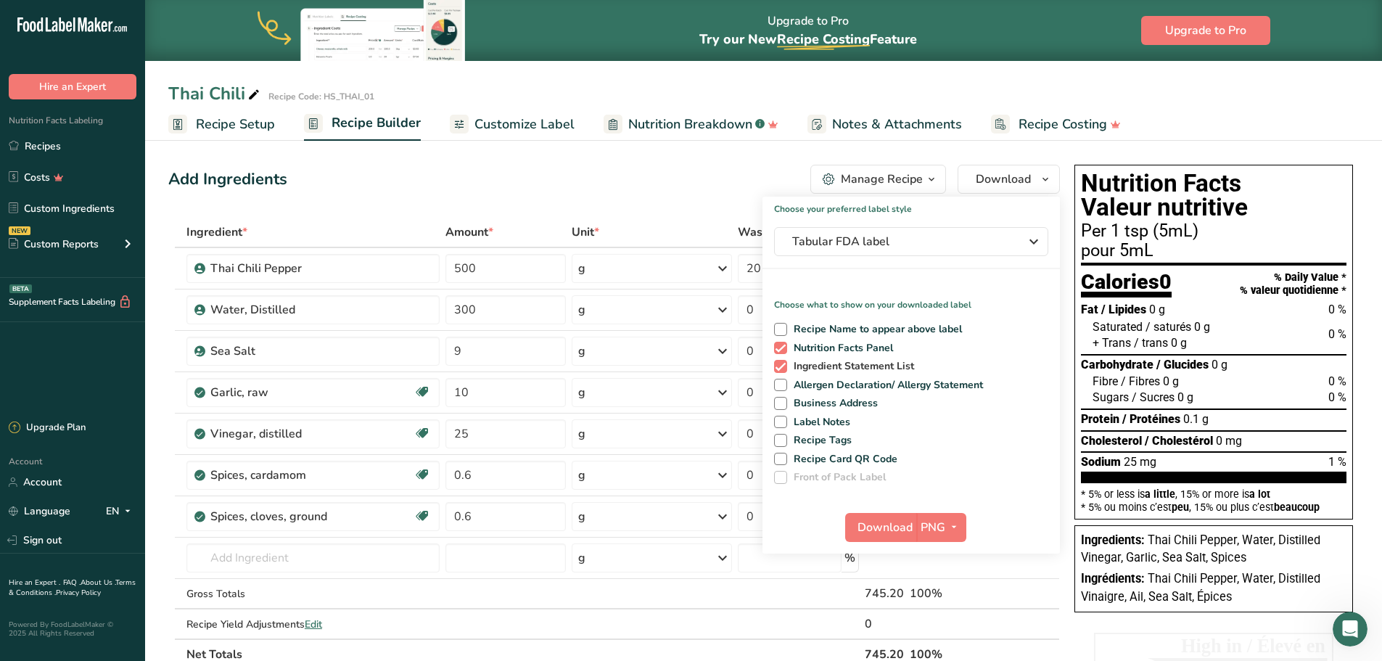
click at [781, 366] on span at bounding box center [780, 366] width 13 height 13
click at [781, 366] on input "Ingredient Statement List" at bounding box center [778, 365] width 9 height 9
click at [900, 535] on span "Download" at bounding box center [884, 527] width 55 height 17
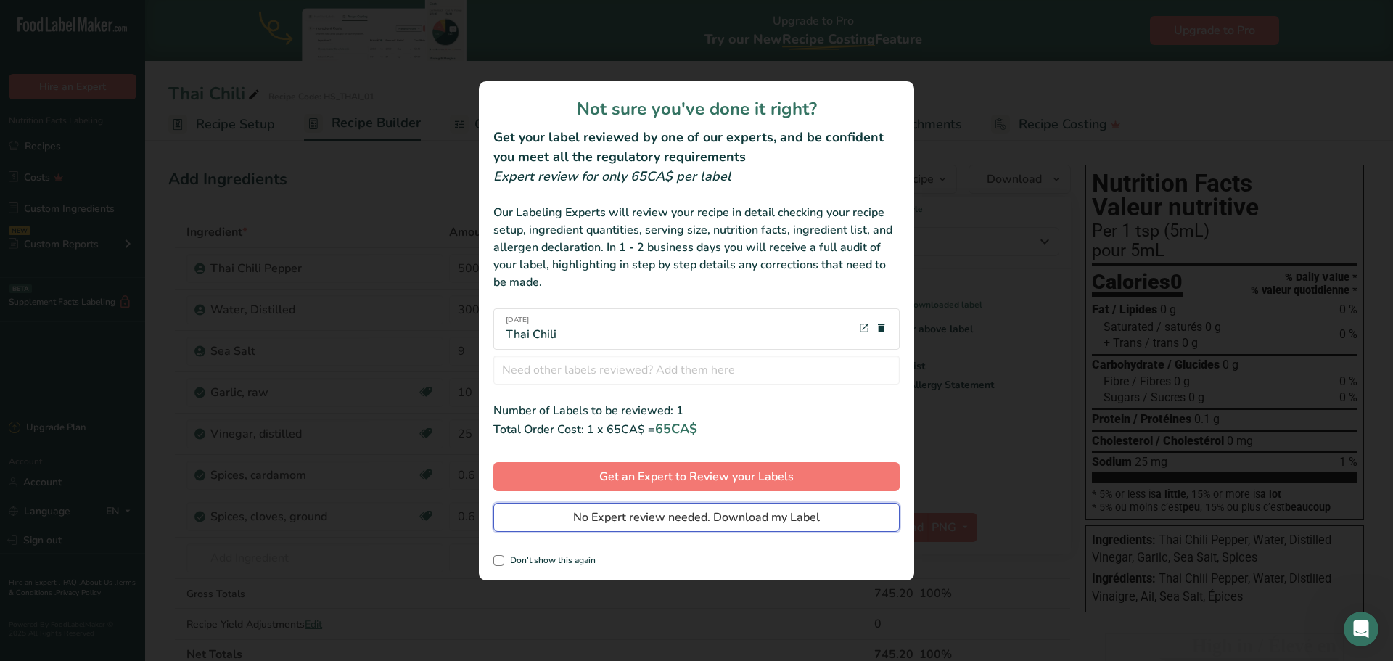
click at [753, 517] on span "No Expert review needed. Download my Label" at bounding box center [696, 517] width 247 height 17
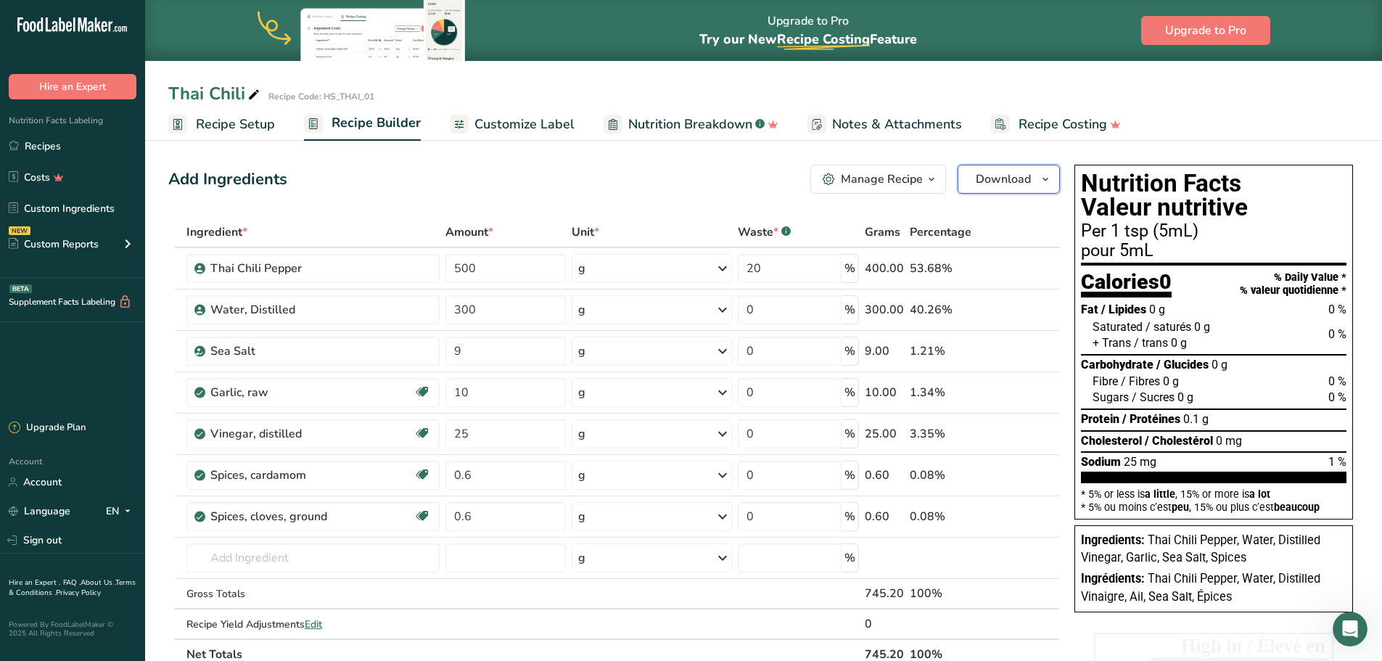
click at [1018, 180] on span "Download" at bounding box center [1003, 178] width 55 height 17
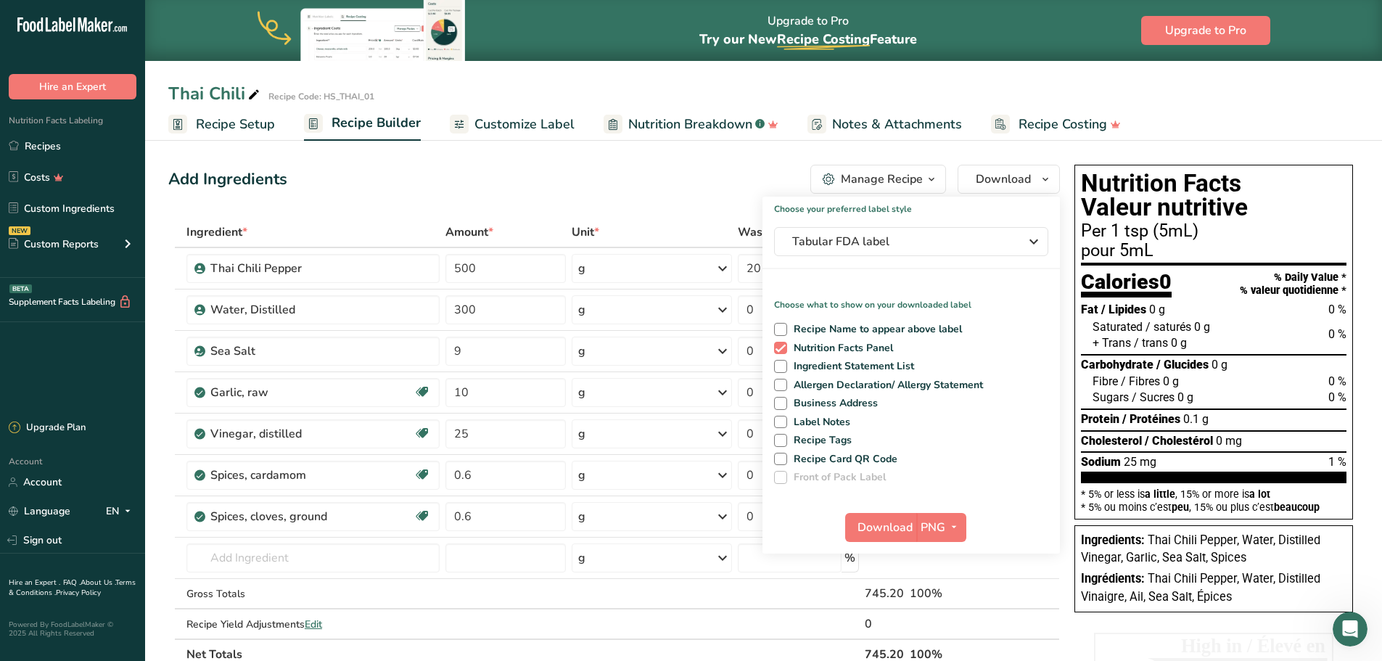
click at [773, 371] on div "Recipe Name to appear above label Nutrition Facts Panel Ingredient Statement Li…" at bounding box center [910, 400] width 297 height 167
click at [778, 371] on span at bounding box center [780, 366] width 13 height 13
click at [778, 371] on input "Ingredient Statement List" at bounding box center [778, 365] width 9 height 9
checkbox input "true"
click at [781, 343] on span at bounding box center [780, 348] width 13 height 13
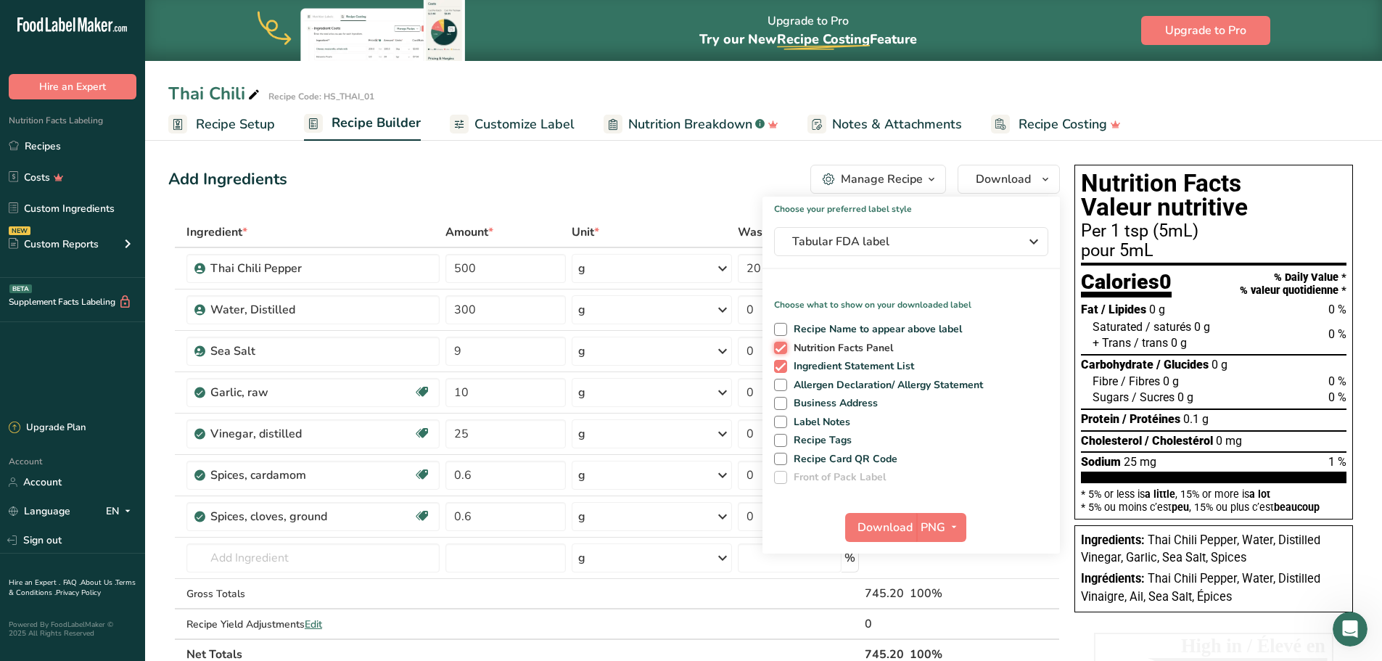
click at [781, 343] on input "Nutrition Facts Panel" at bounding box center [778, 347] width 9 height 9
click at [884, 525] on span "Download" at bounding box center [884, 527] width 55 height 17
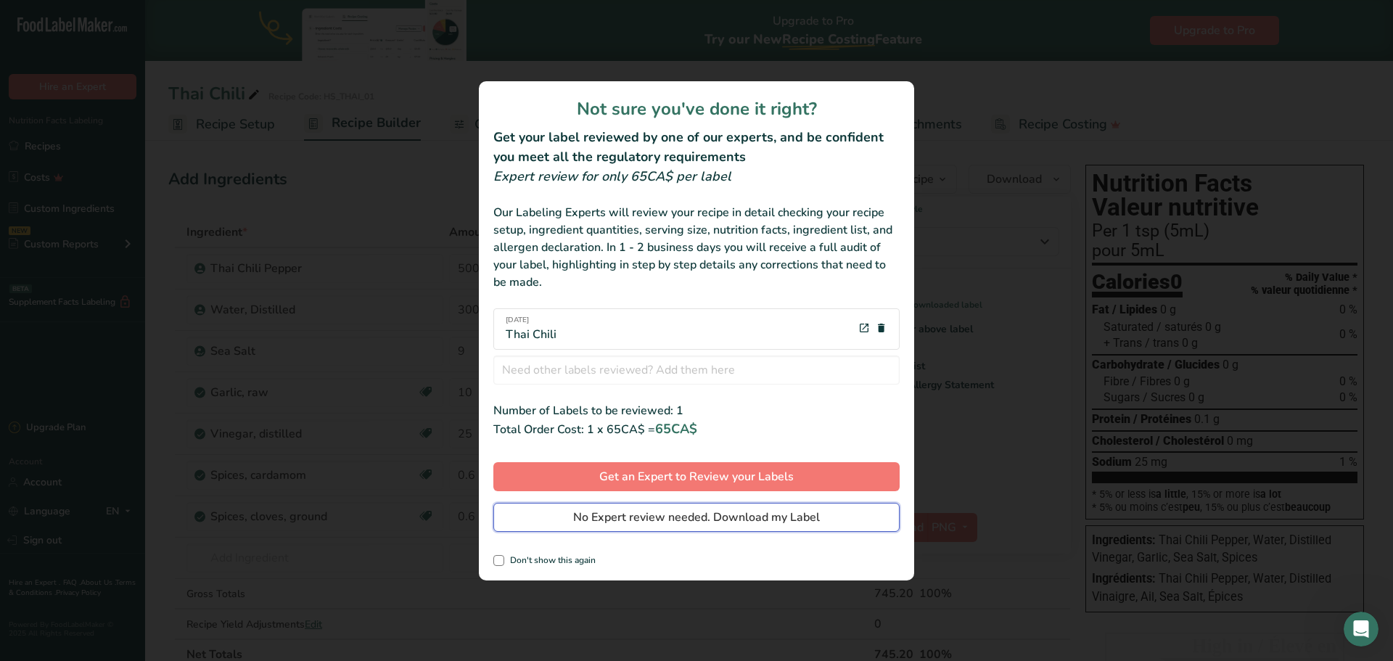
click at [796, 513] on span "No Expert review needed. Download my Label" at bounding box center [696, 517] width 247 height 17
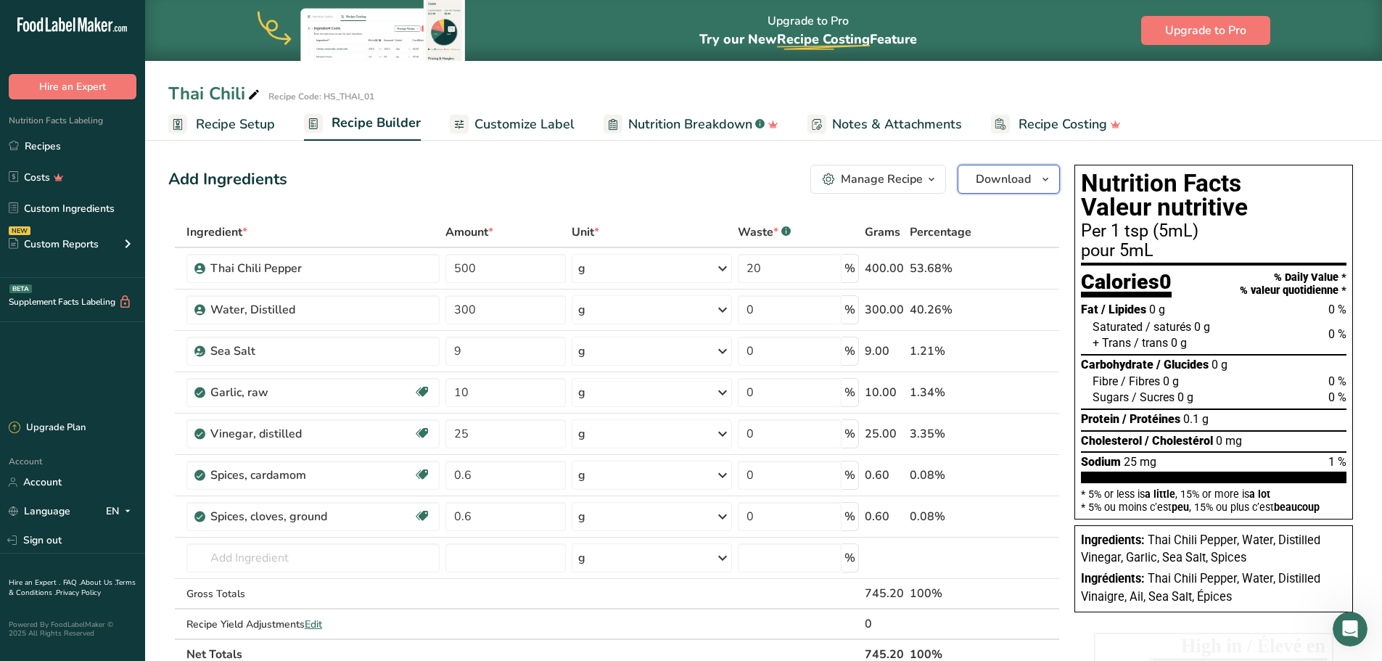
click at [1025, 182] on span "Download" at bounding box center [1003, 178] width 55 height 17
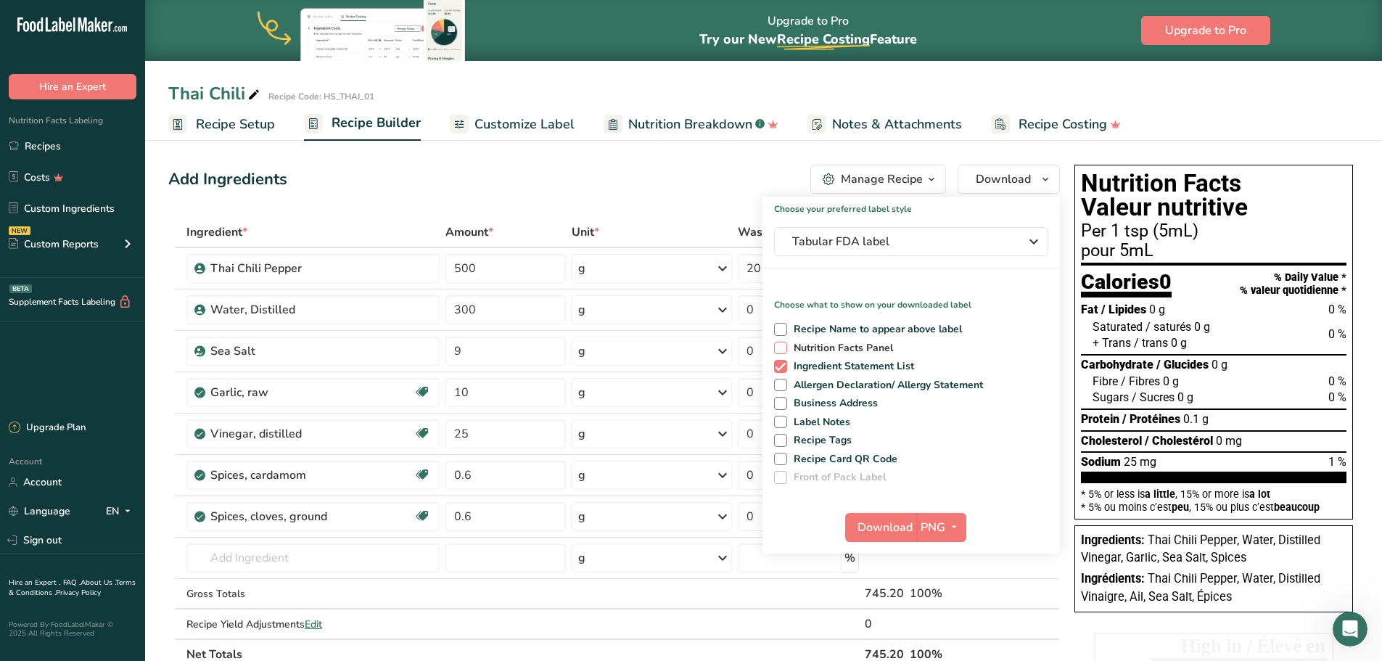
click at [782, 347] on span at bounding box center [780, 348] width 13 height 13
click at [782, 347] on input "Nutrition Facts Panel" at bounding box center [778, 347] width 9 height 9
checkbox input "true"
click at [895, 534] on span "Download" at bounding box center [884, 527] width 55 height 17
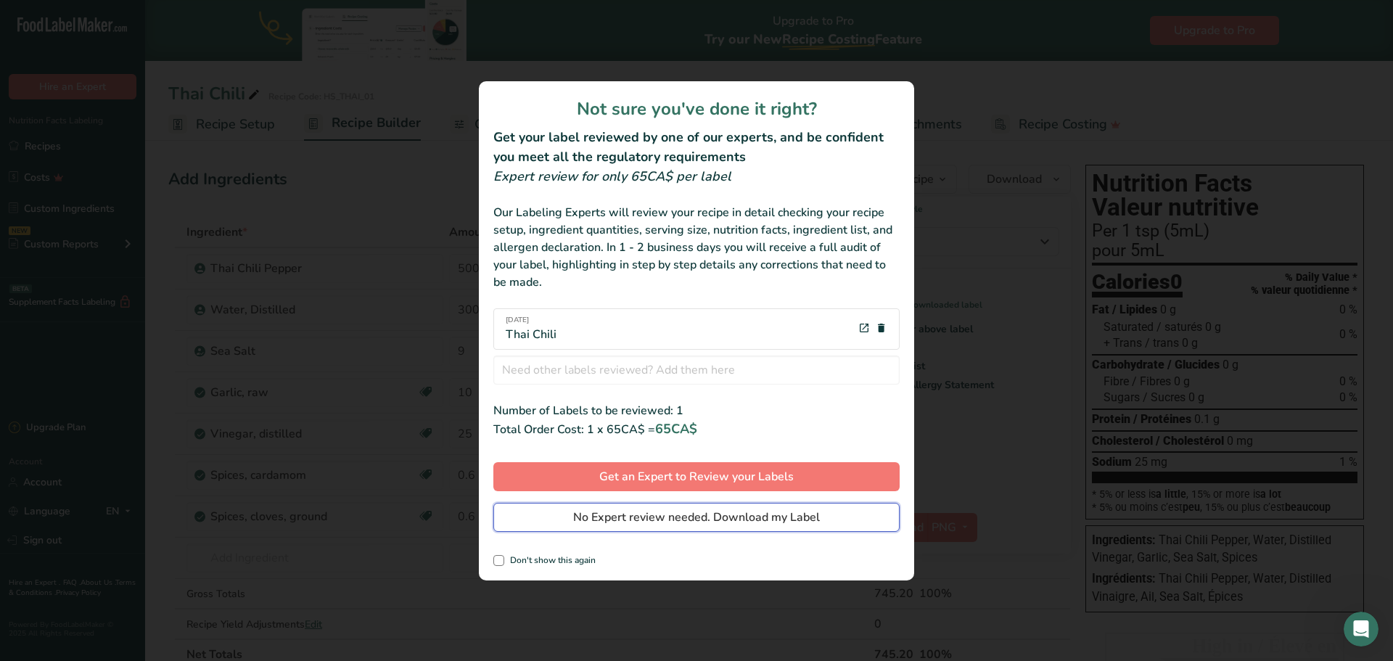
click at [754, 517] on span "No Expert review needed. Download my Label" at bounding box center [696, 517] width 247 height 17
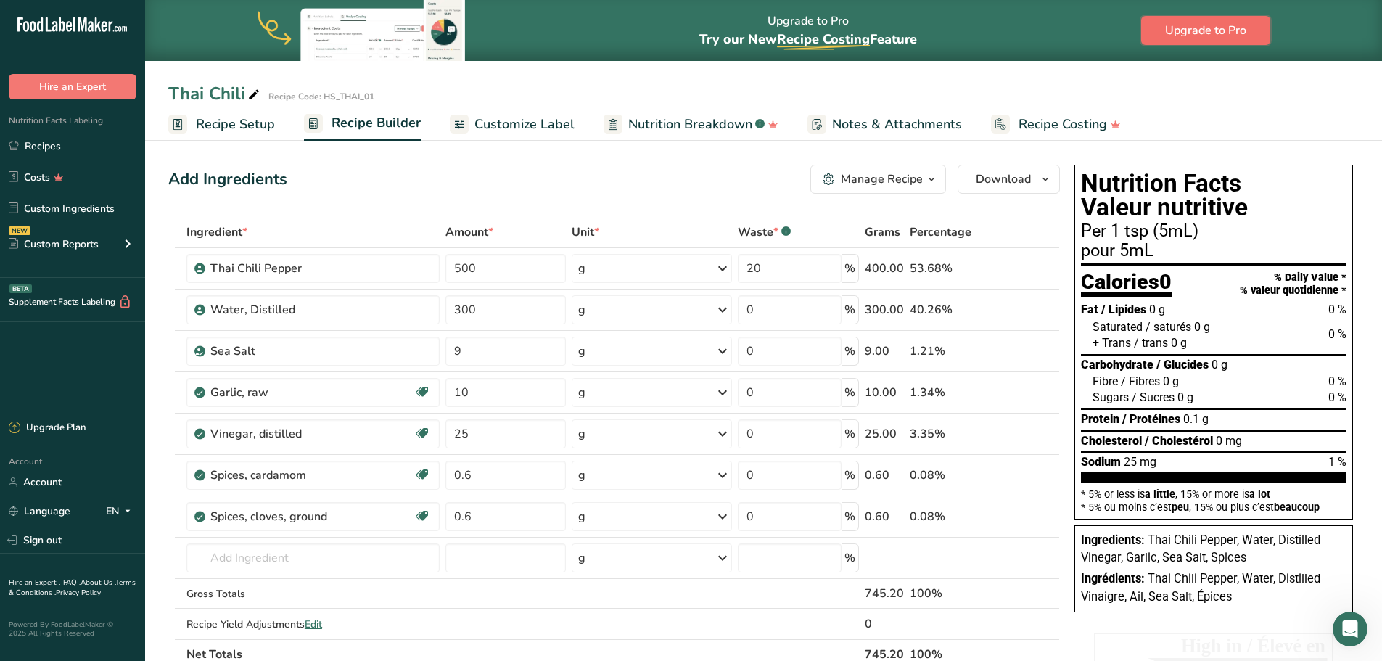
click at [1241, 36] on span "Upgrade to Pro" at bounding box center [1205, 30] width 81 height 17
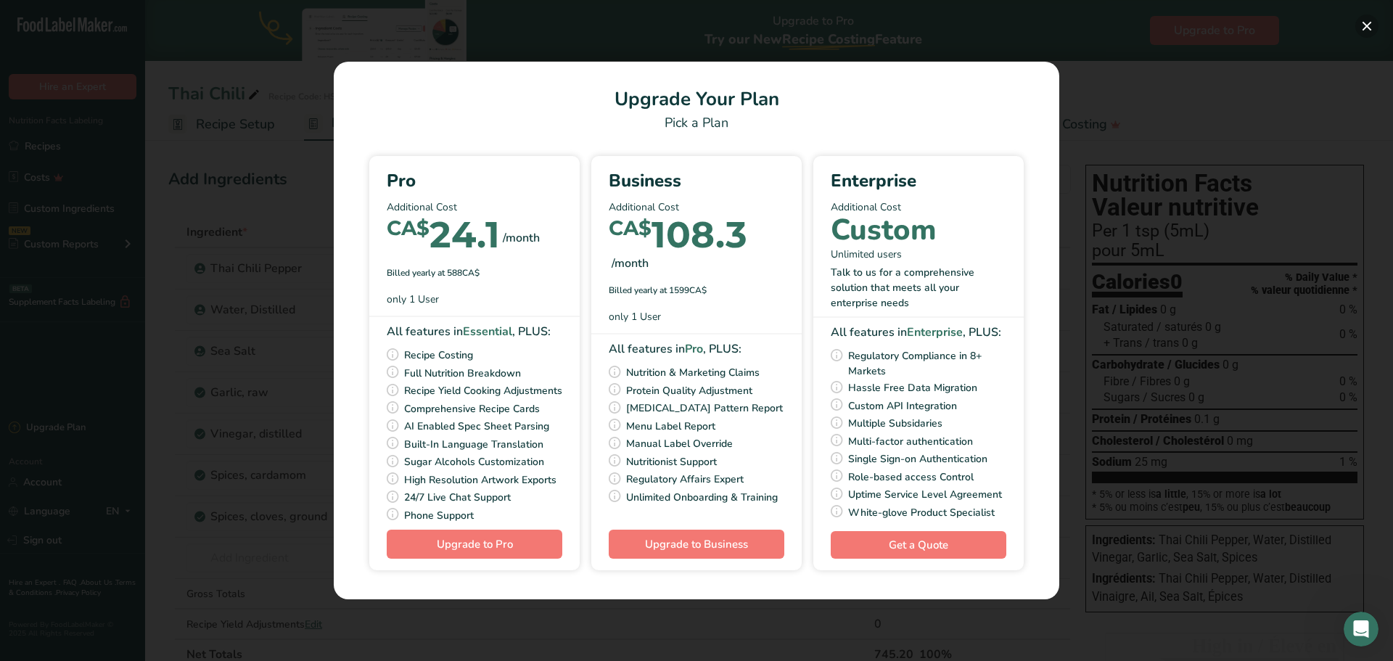
click at [1367, 23] on button "Pick Your Pricing Plan Modal" at bounding box center [1366, 26] width 23 height 23
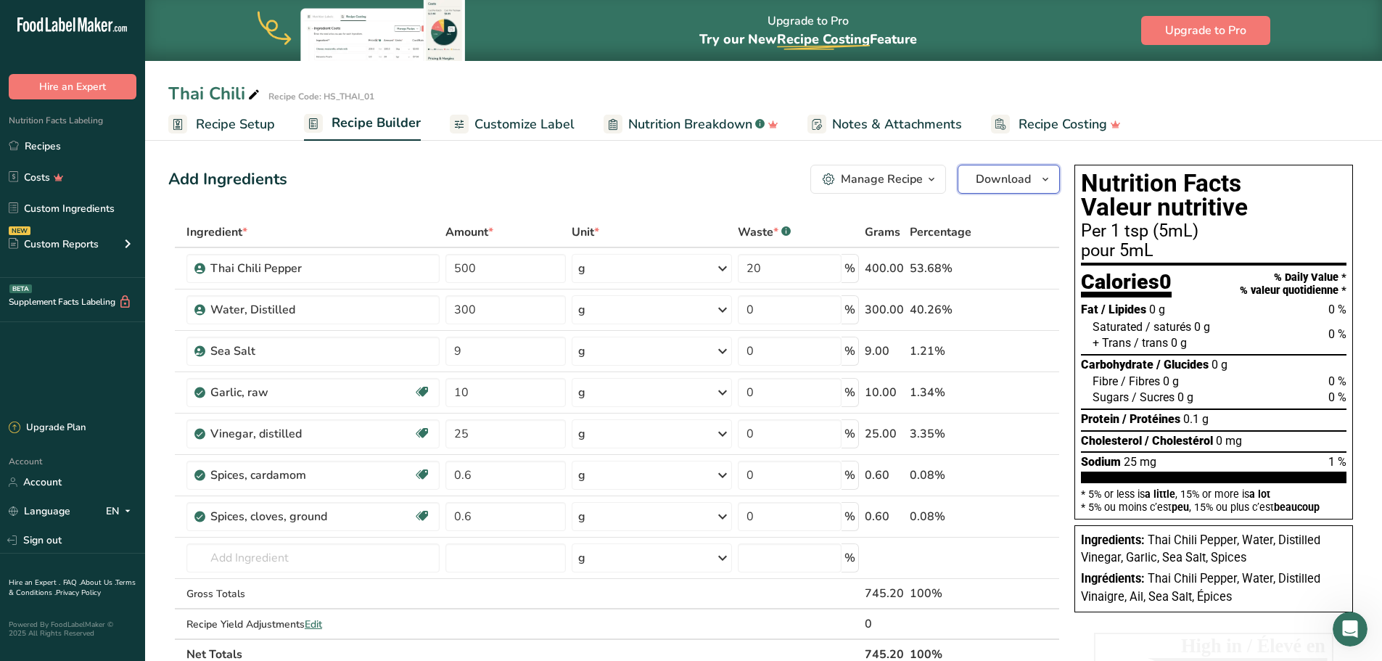
click at [1004, 179] on span "Download" at bounding box center [1003, 178] width 55 height 17
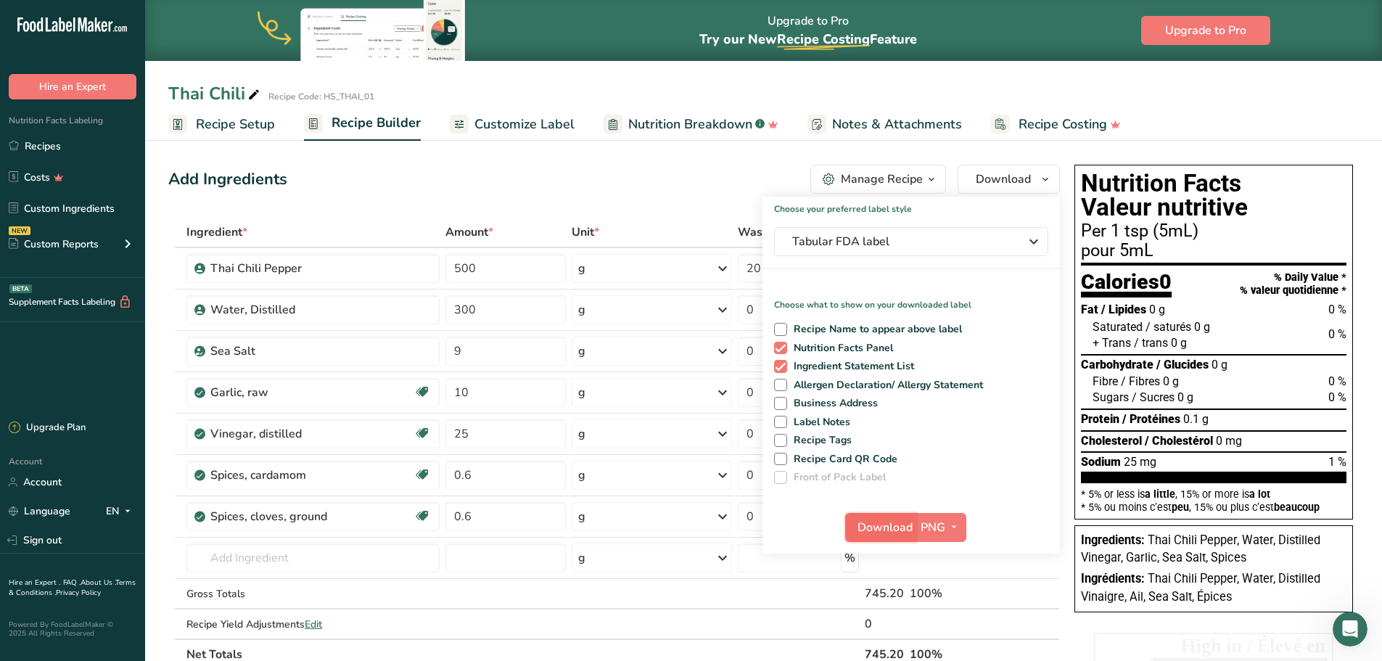
click at [893, 526] on span "Download" at bounding box center [884, 527] width 55 height 17
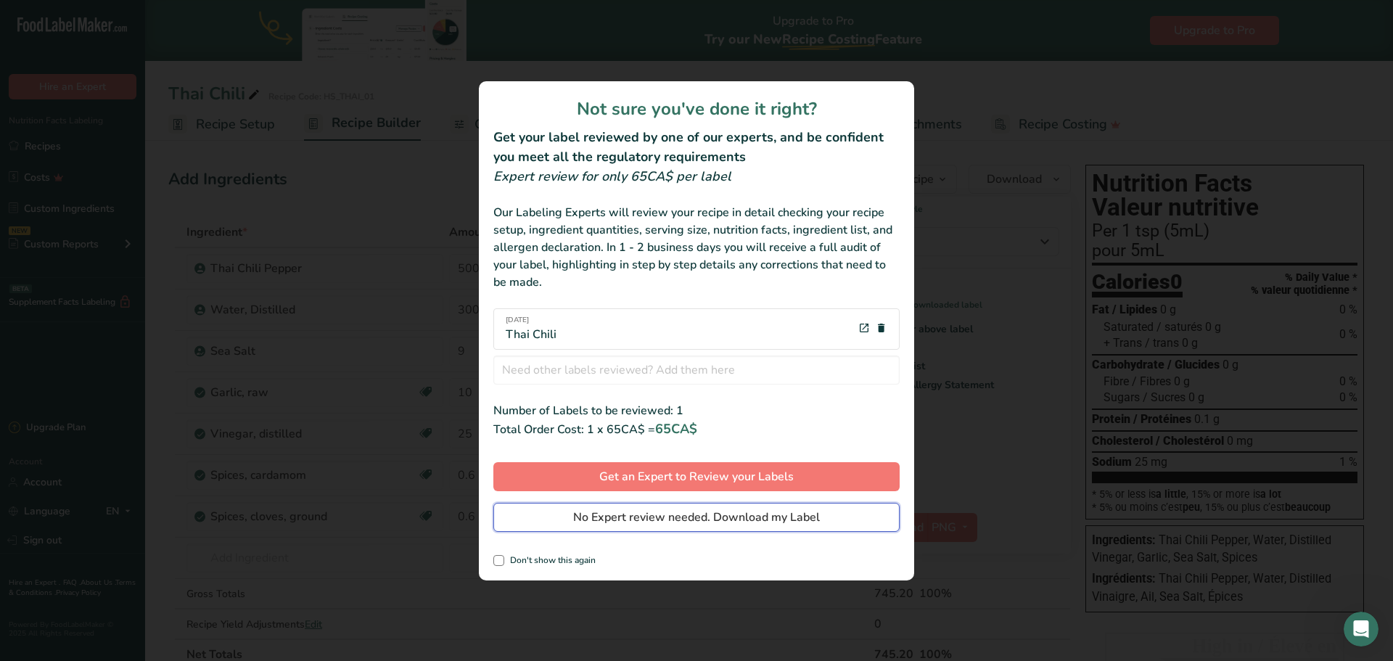
click at [747, 521] on span "No Expert review needed. Download my Label" at bounding box center [696, 517] width 247 height 17
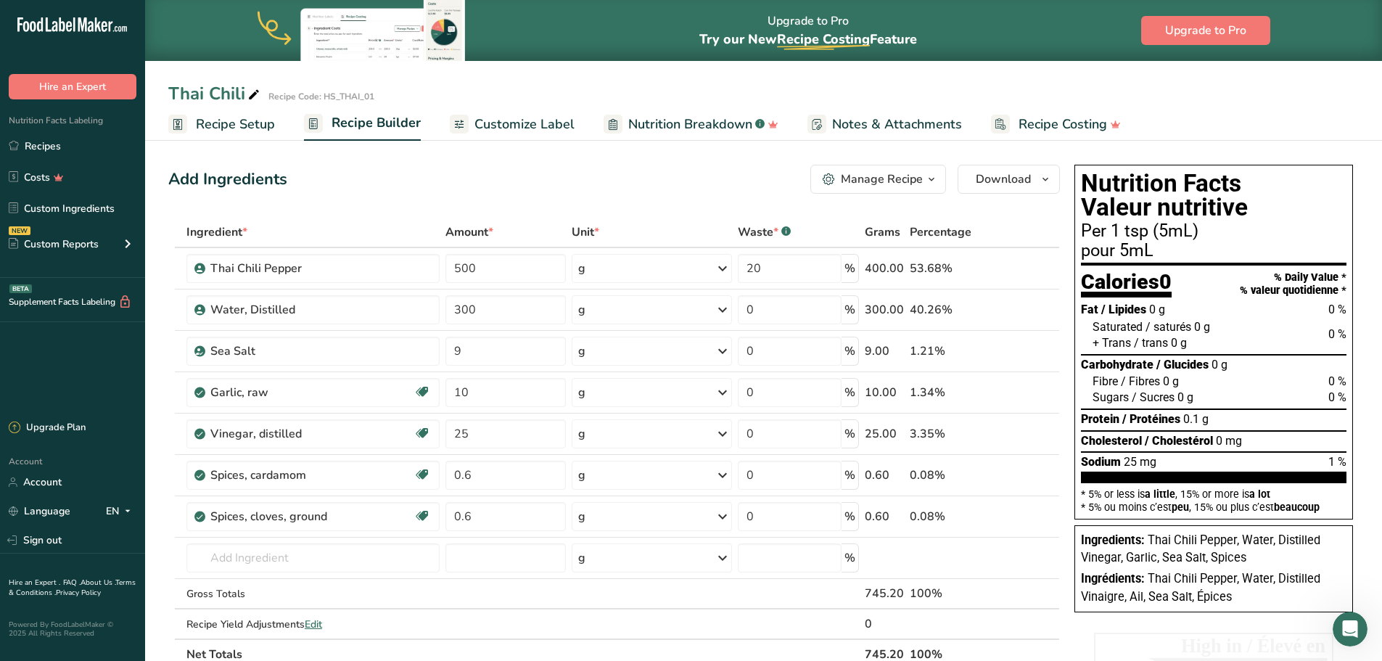
click at [556, 126] on span "Customize Label" at bounding box center [524, 125] width 100 height 20
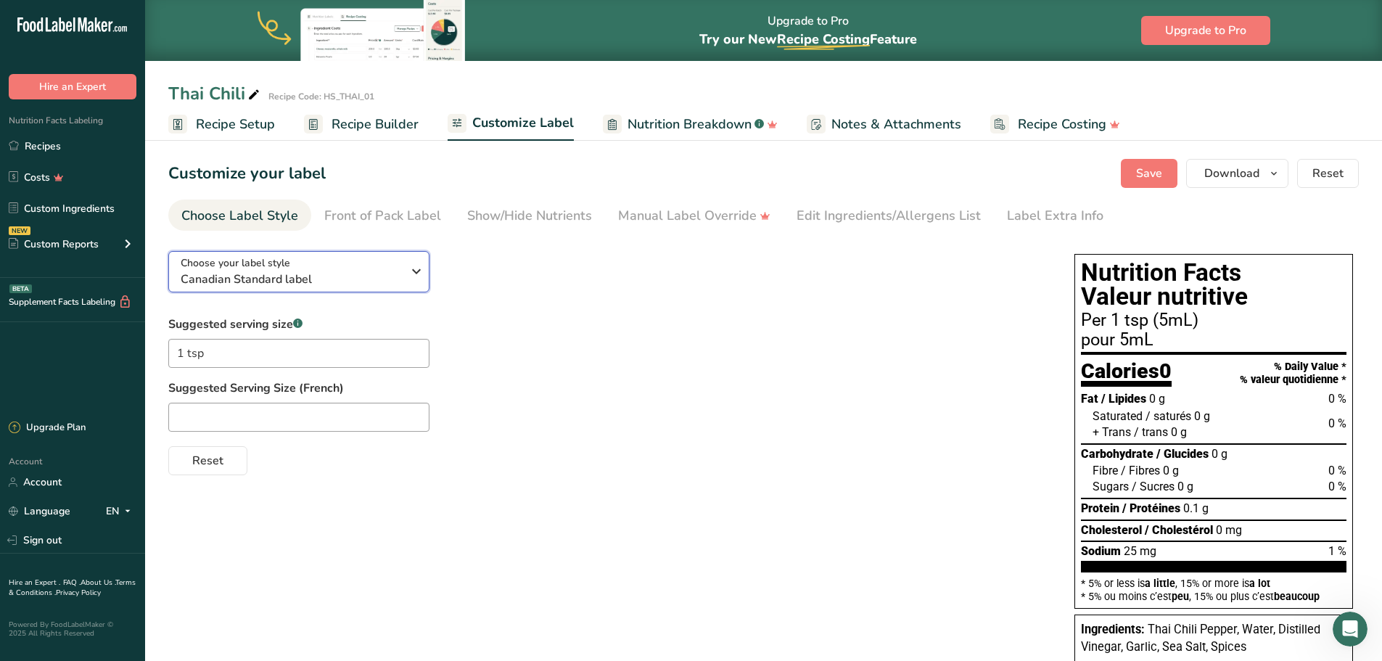
click at [411, 271] on icon "button" at bounding box center [416, 271] width 17 height 26
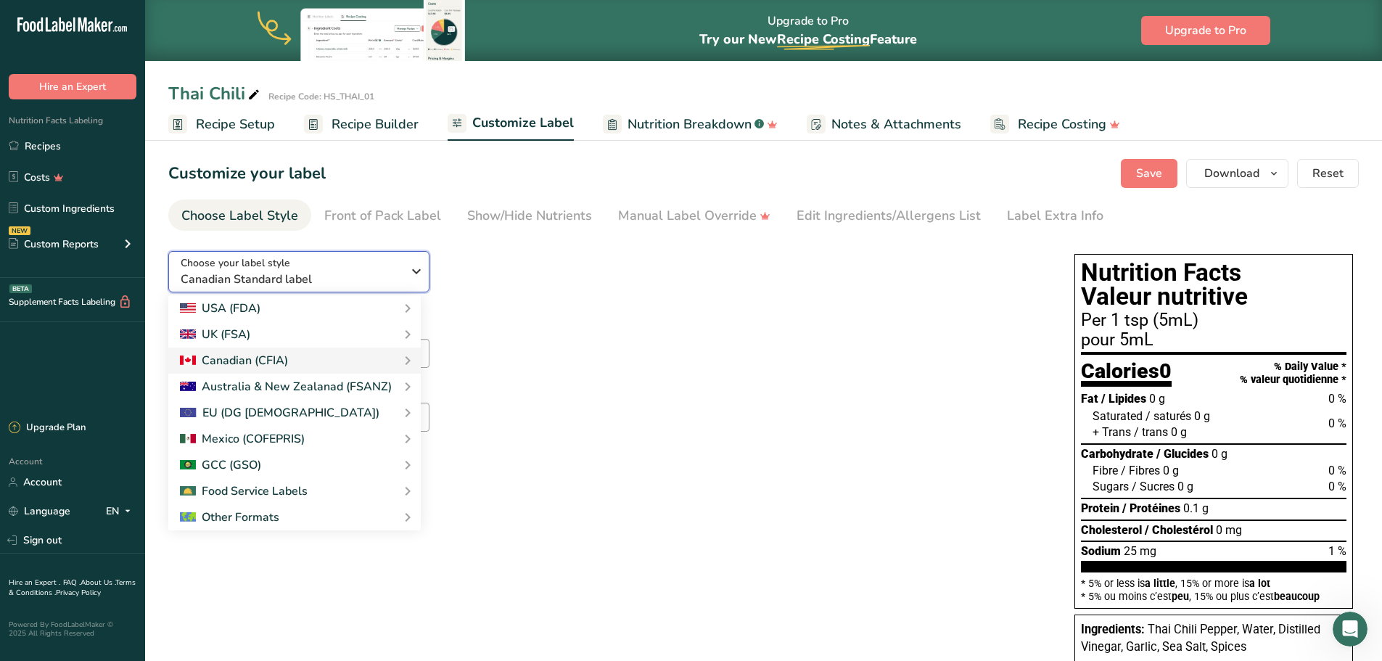
click at [411, 271] on icon "button" at bounding box center [416, 271] width 17 height 26
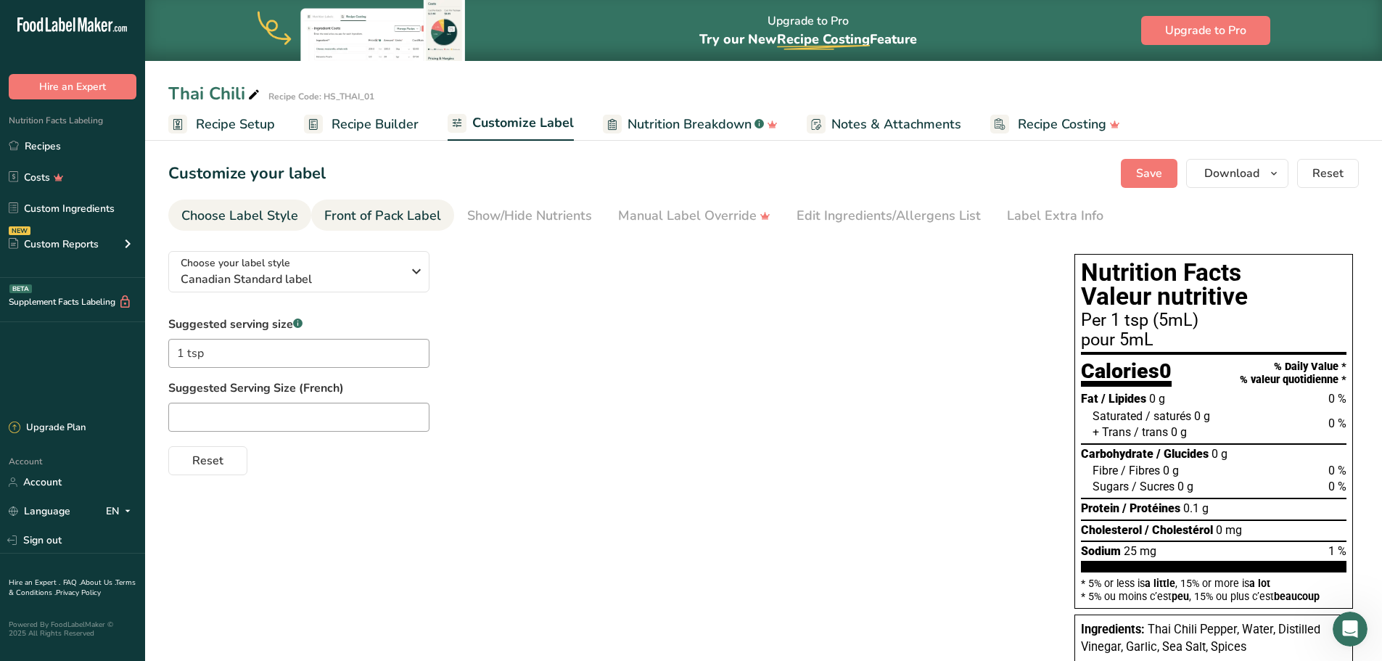
click at [409, 219] on div "Front of Pack Label" at bounding box center [382, 216] width 117 height 20
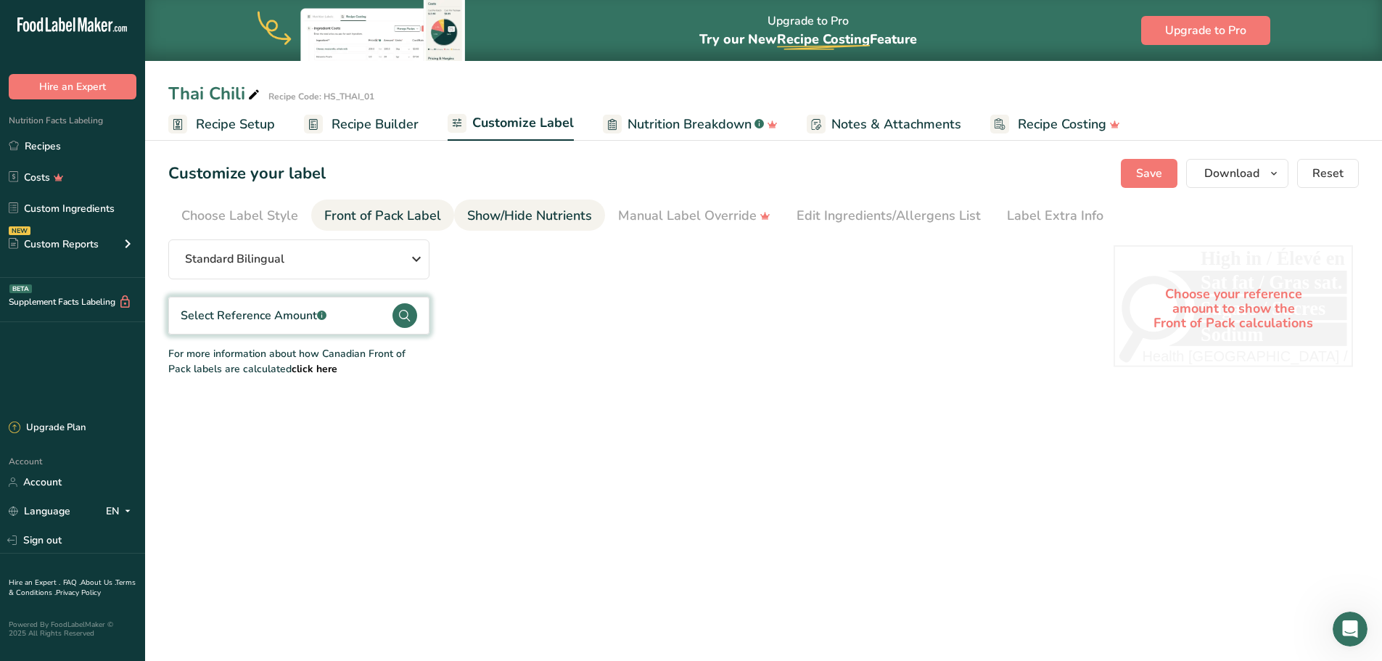
click at [537, 218] on div "Show/Hide Nutrients" at bounding box center [529, 216] width 125 height 20
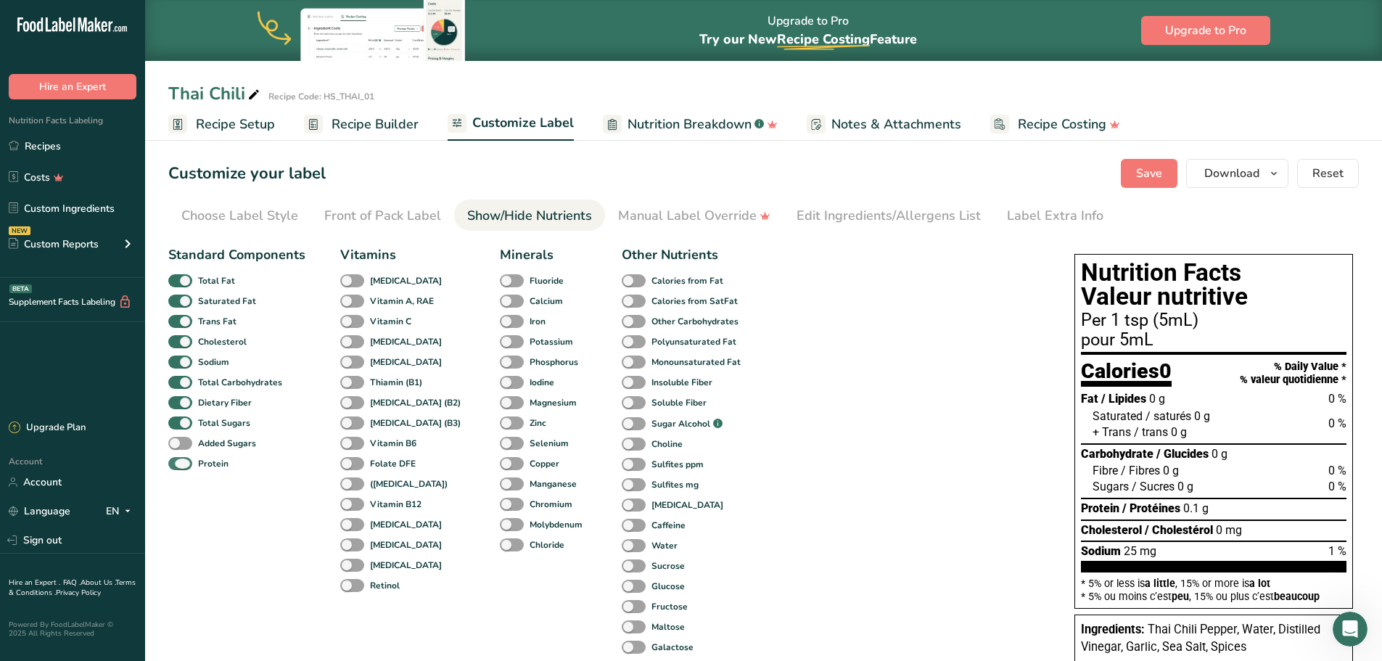
click at [186, 464] on span at bounding box center [180, 464] width 24 height 14
click at [178, 464] on input "Protein" at bounding box center [172, 462] width 9 height 9
checkbox input "false"
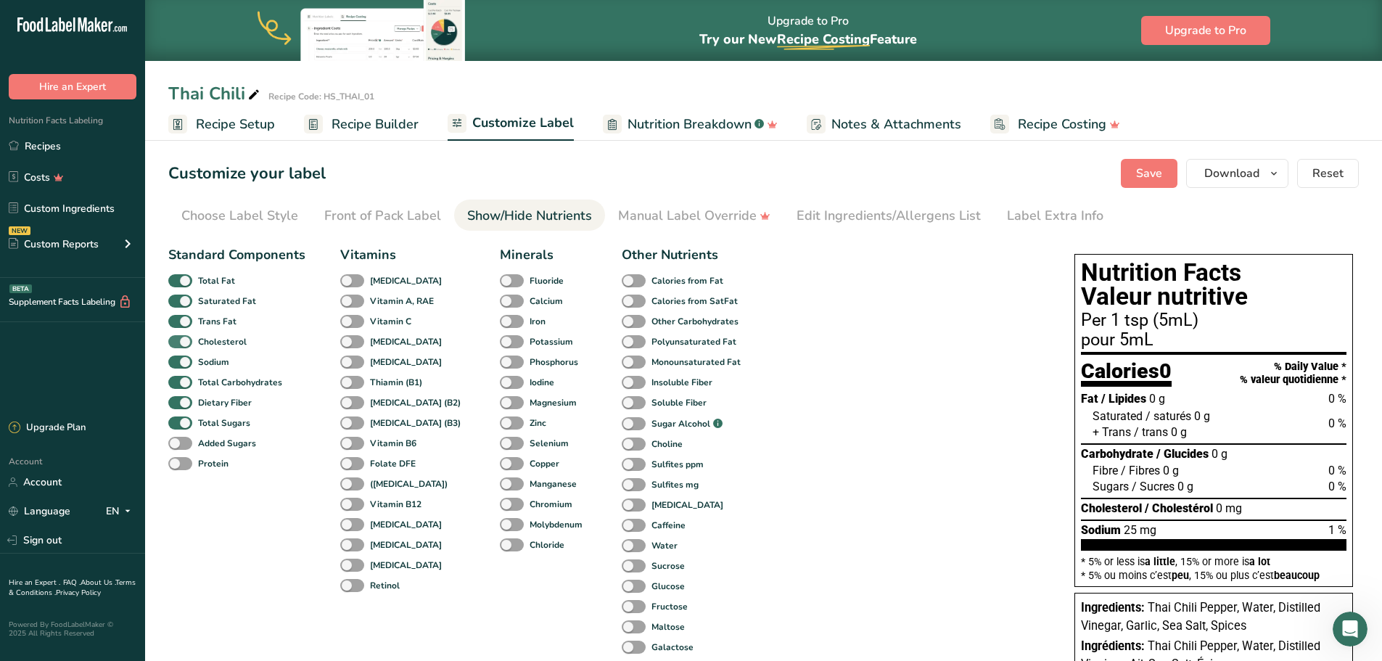
click at [186, 342] on span at bounding box center [180, 342] width 24 height 14
click at [178, 342] on input "Cholesterol" at bounding box center [172, 341] width 9 height 9
checkbox input "false"
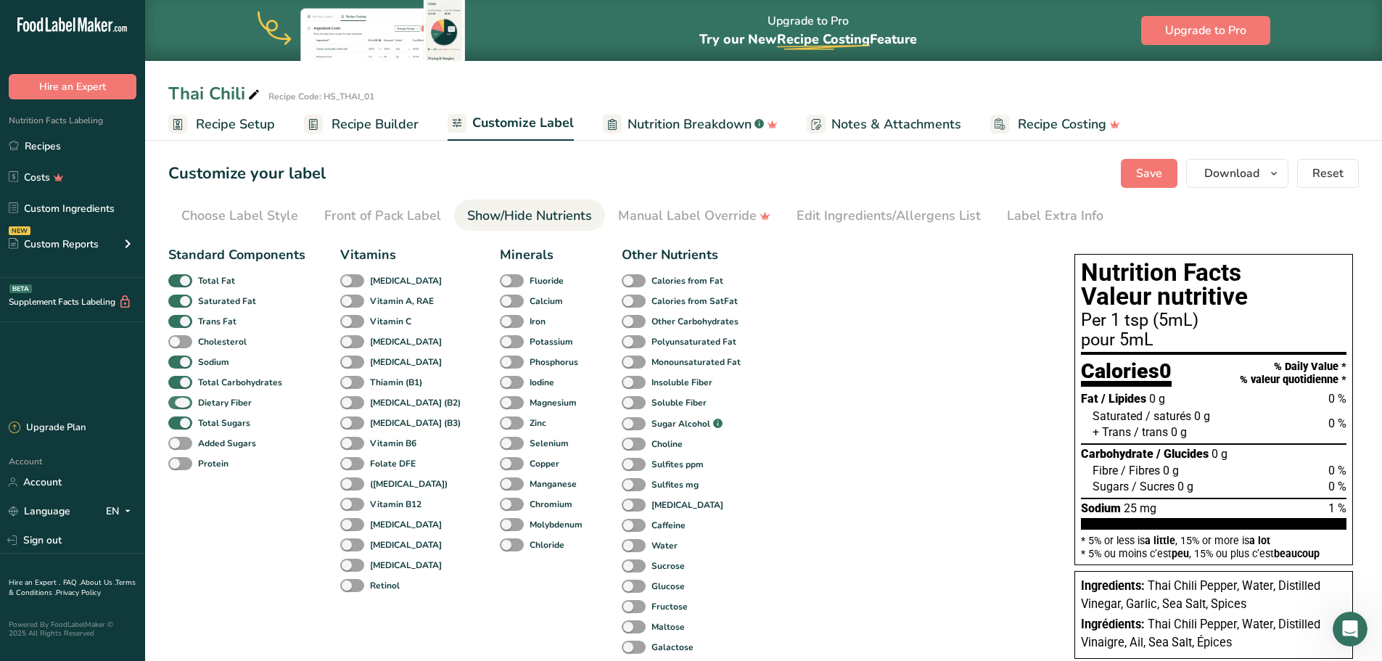
click at [185, 400] on span at bounding box center [180, 403] width 24 height 14
click at [178, 400] on input "Dietary Fiber" at bounding box center [172, 402] width 9 height 9
checkbox input "false"
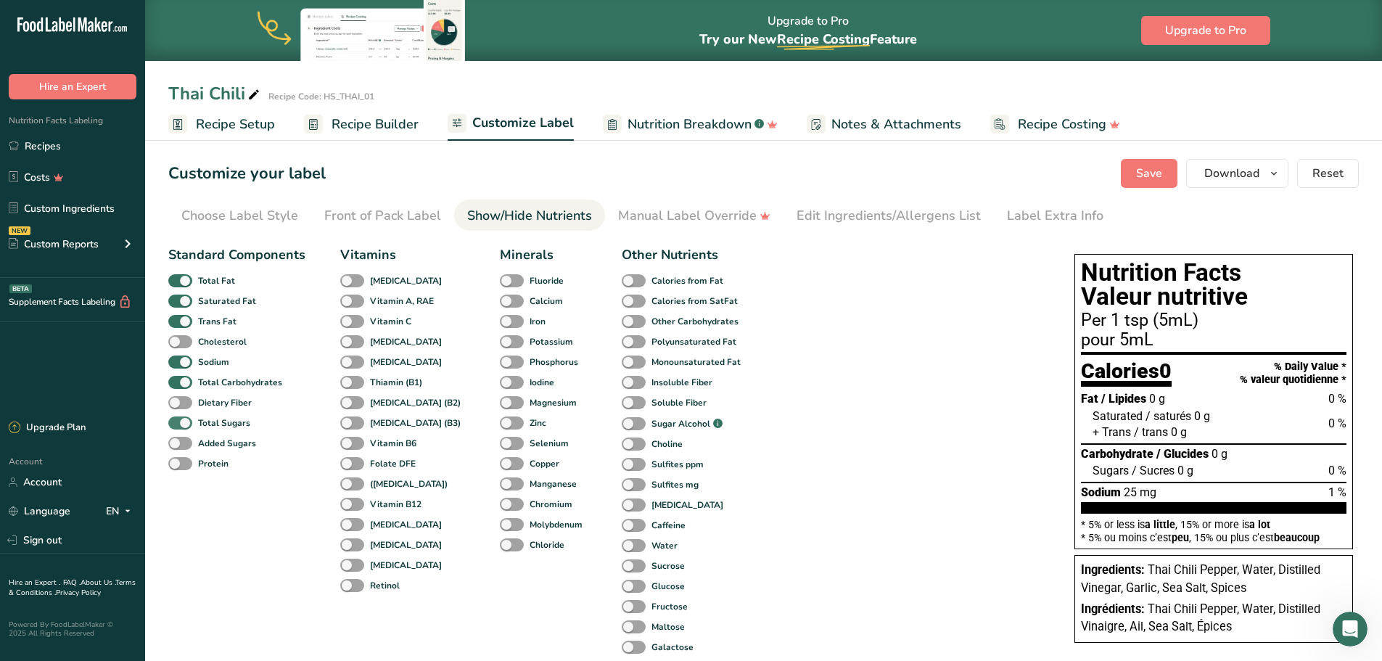
click at [186, 421] on span at bounding box center [180, 423] width 24 height 14
click at [178, 421] on input "Total Sugars" at bounding box center [172, 422] width 9 height 9
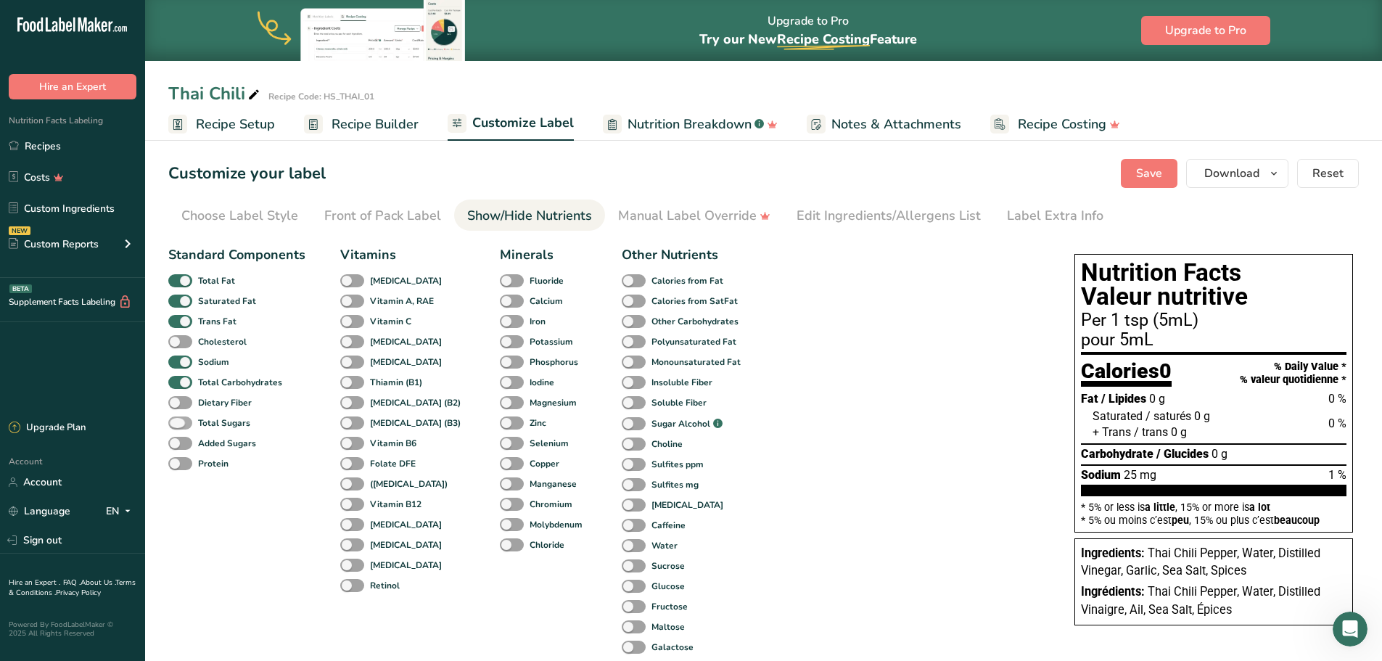
click at [178, 424] on span at bounding box center [180, 423] width 24 height 14
click at [178, 424] on input "Total Sugars" at bounding box center [172, 422] width 9 height 9
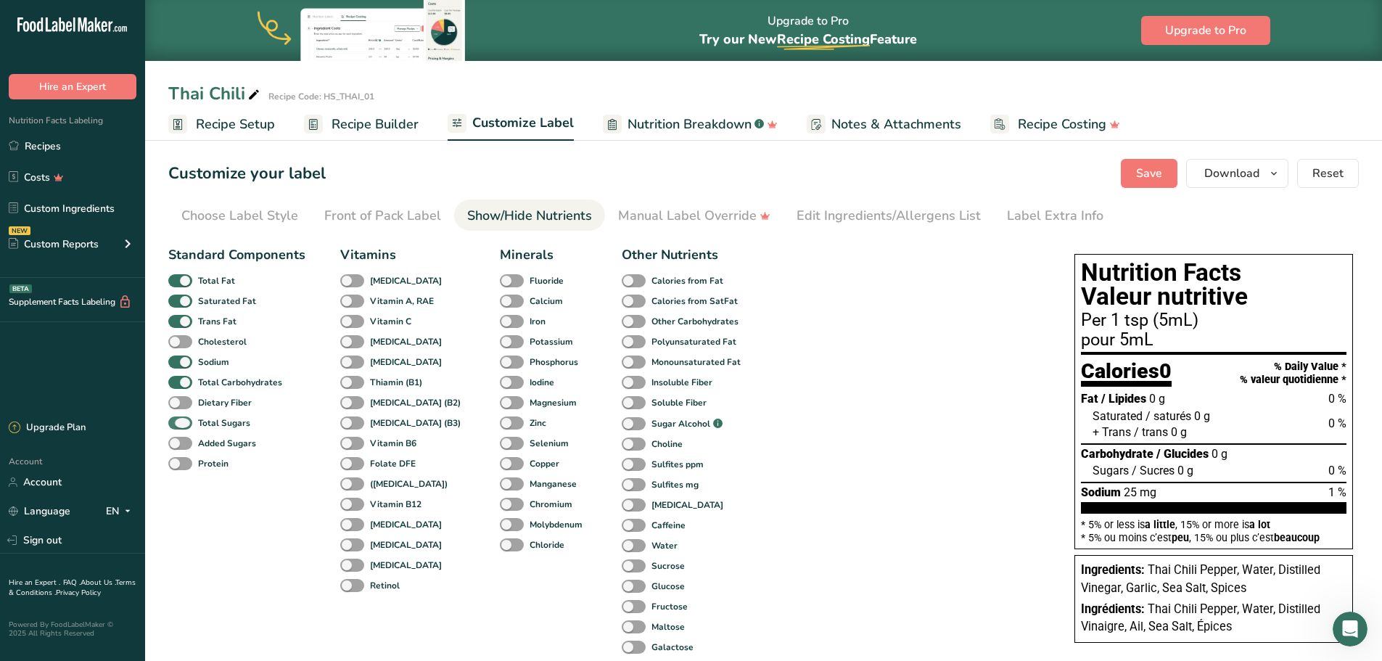
click at [178, 424] on span at bounding box center [180, 423] width 24 height 14
click at [178, 424] on input "Total Sugars" at bounding box center [172, 422] width 9 height 9
checkbox input "false"
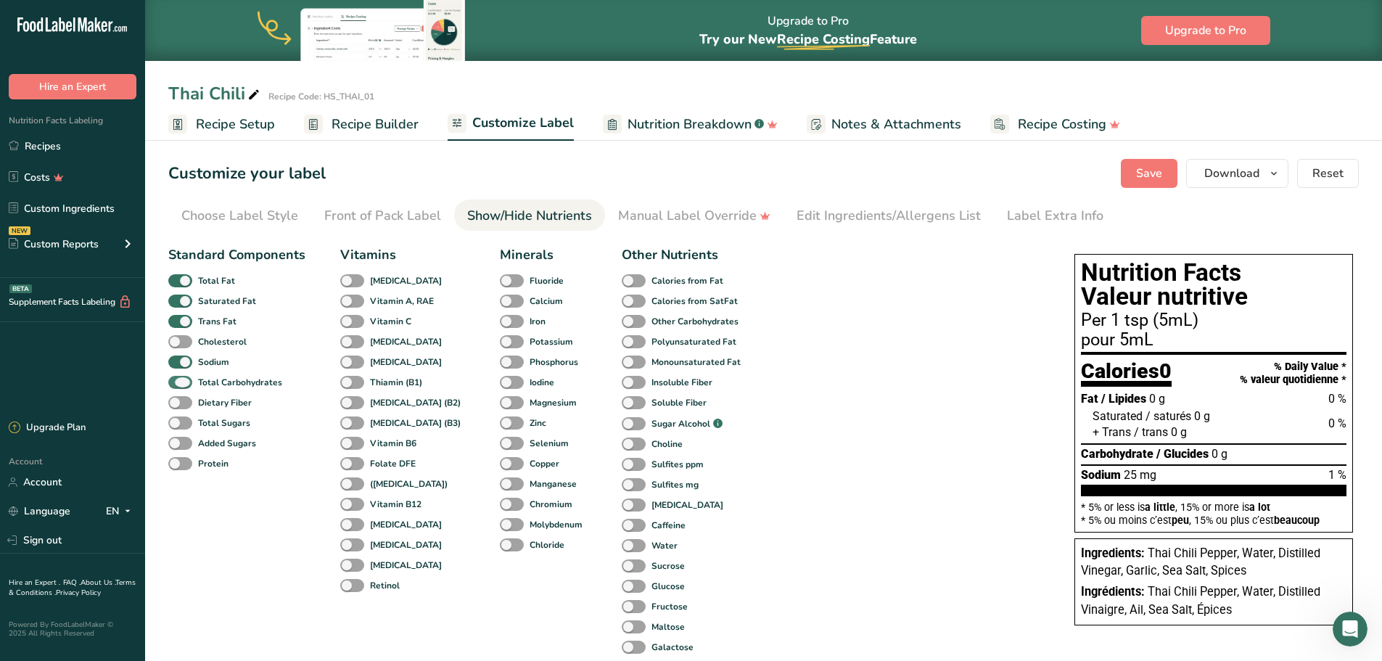
click at [186, 384] on span at bounding box center [180, 383] width 24 height 14
click at [178, 384] on input "Total Carbohydrates" at bounding box center [172, 381] width 9 height 9
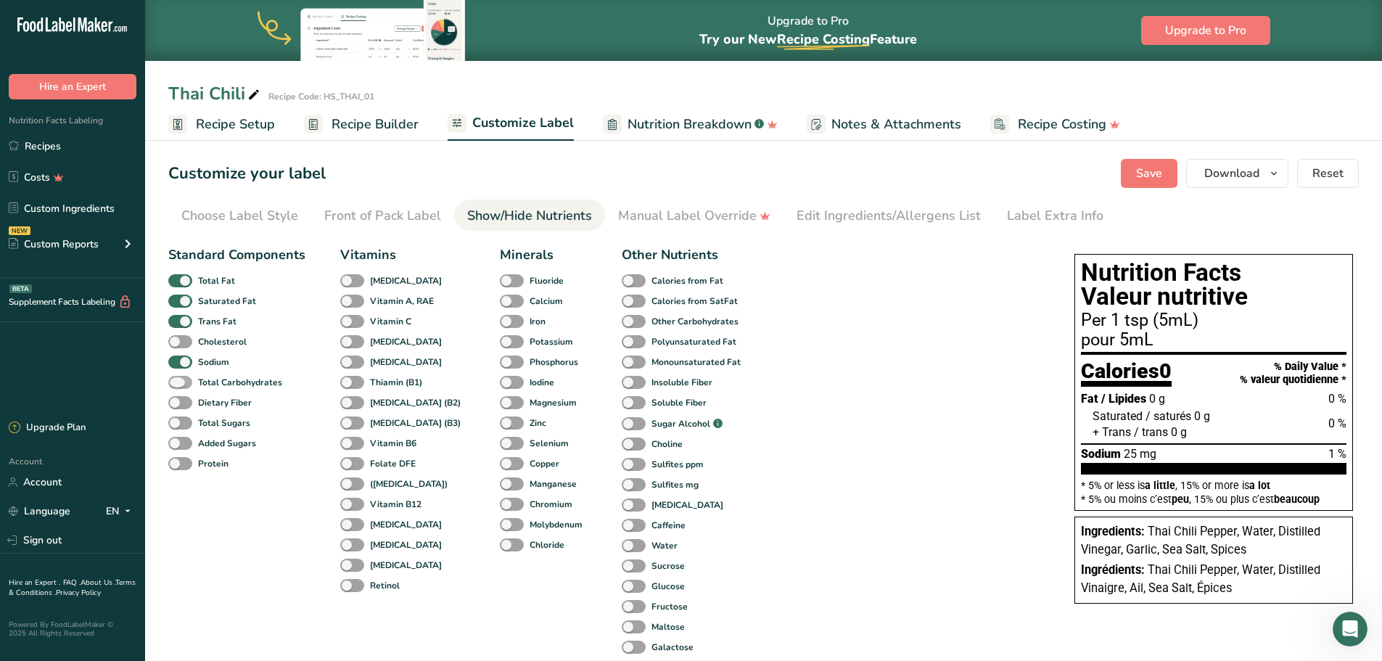
click at [186, 384] on span at bounding box center [180, 383] width 24 height 14
click at [178, 384] on input "Total Carbohydrates" at bounding box center [172, 381] width 9 height 9
checkbox input "true"
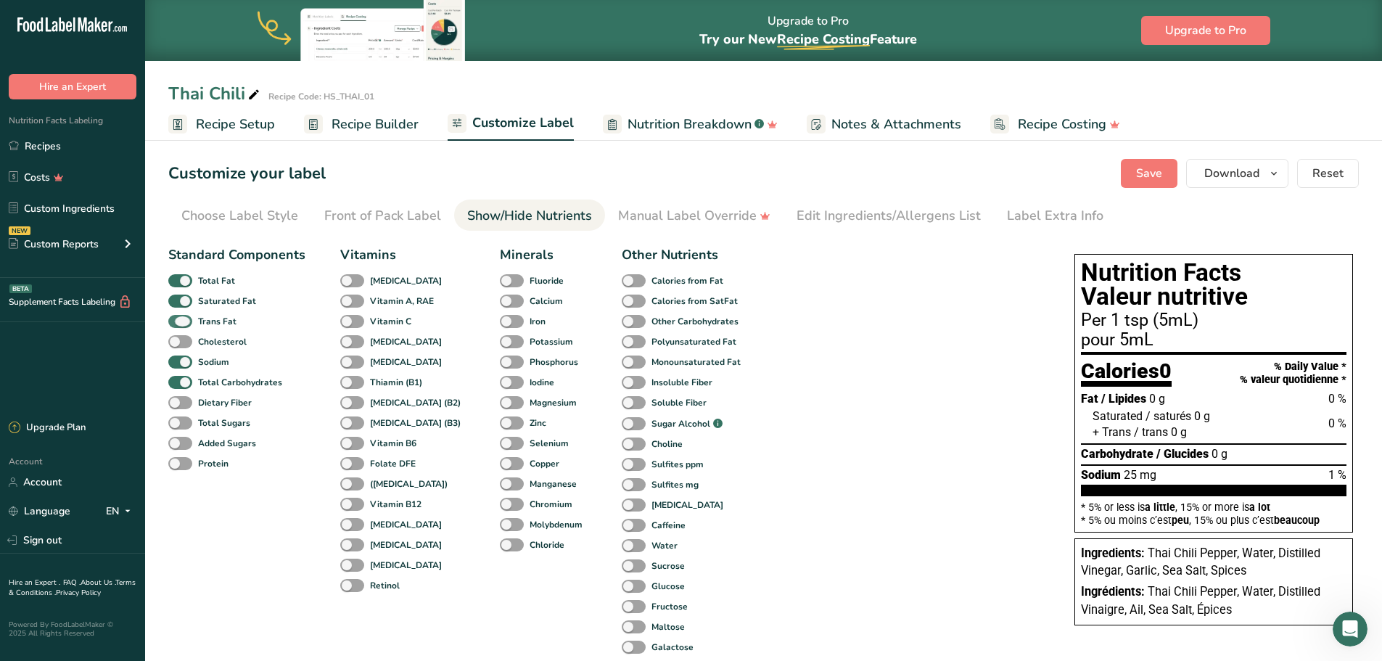
click at [188, 323] on span at bounding box center [180, 322] width 24 height 14
click at [178, 323] on input "Trans Fat" at bounding box center [172, 320] width 9 height 9
checkbox input "false"
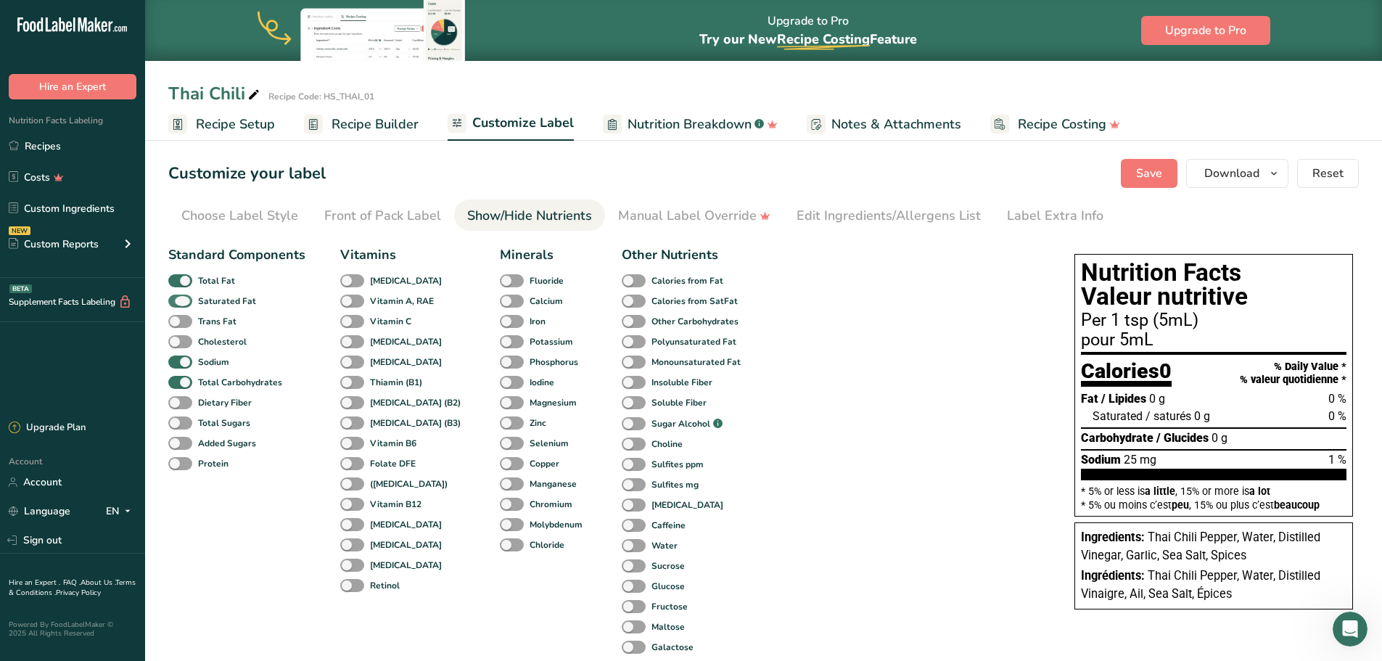
click at [189, 303] on span at bounding box center [180, 302] width 24 height 14
click at [178, 303] on input "Saturated Fat" at bounding box center [172, 300] width 9 height 9
checkbox input "false"
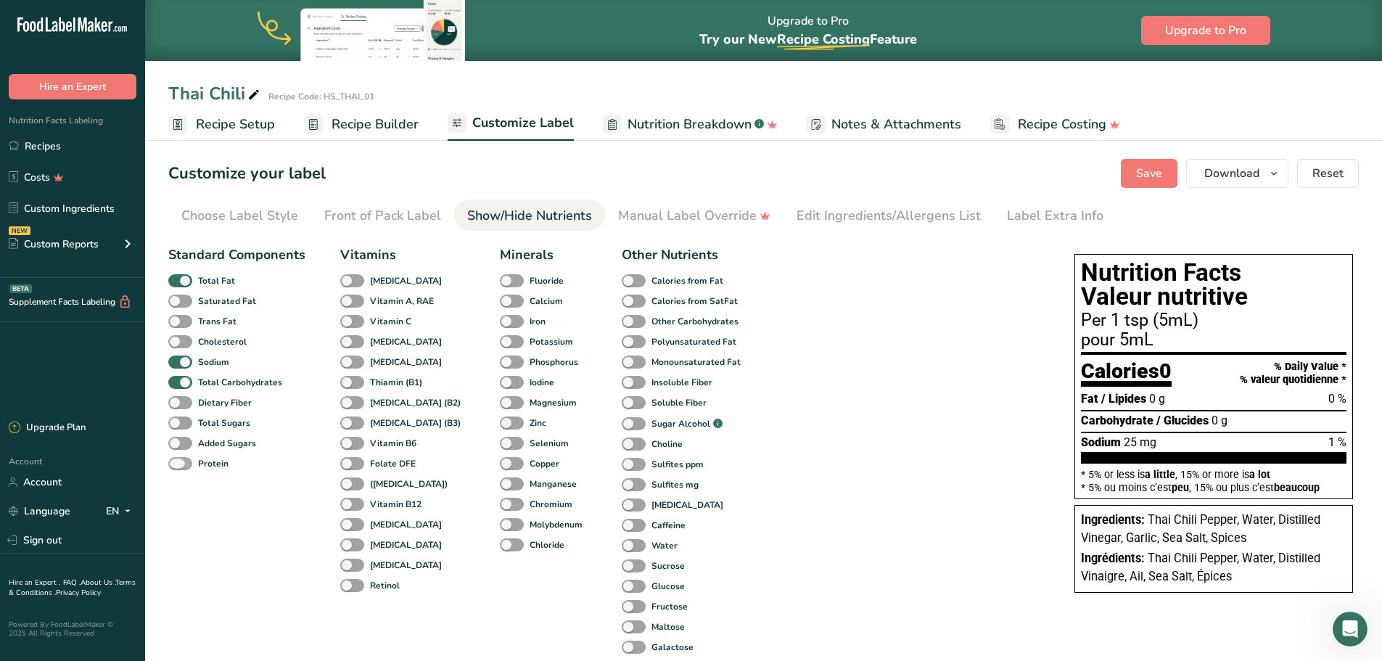
click at [177, 462] on span at bounding box center [180, 464] width 24 height 14
click at [177, 462] on input "Protein" at bounding box center [172, 462] width 9 height 9
checkbox input "true"
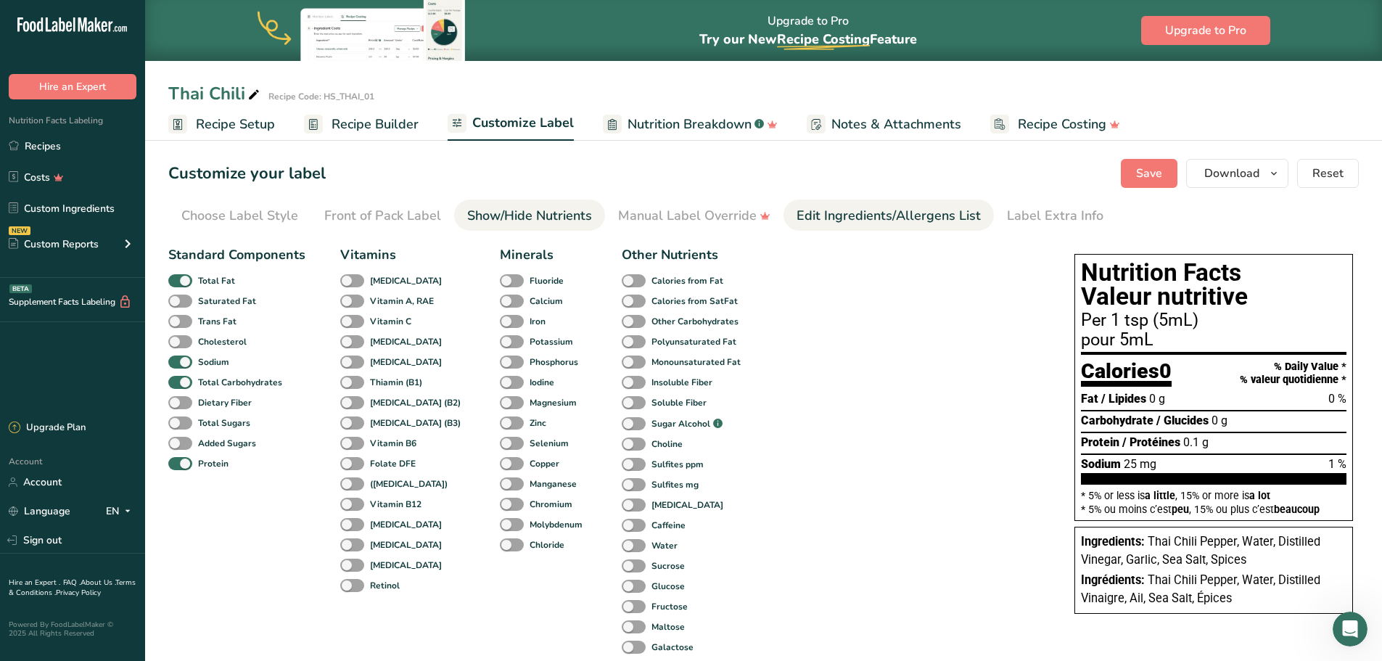
click at [842, 210] on div "Edit Ingredients/Allergens List" at bounding box center [889, 216] width 184 height 20
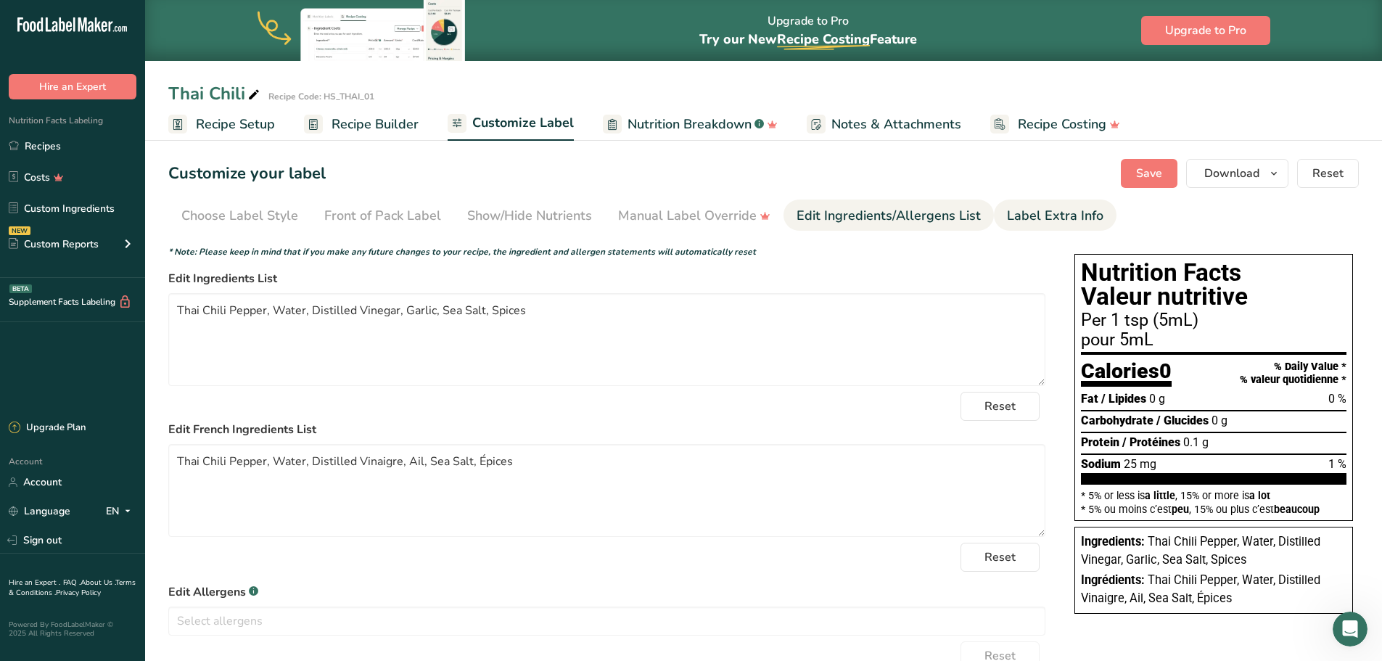
click at [1015, 213] on div "Label Extra Info" at bounding box center [1055, 216] width 96 height 20
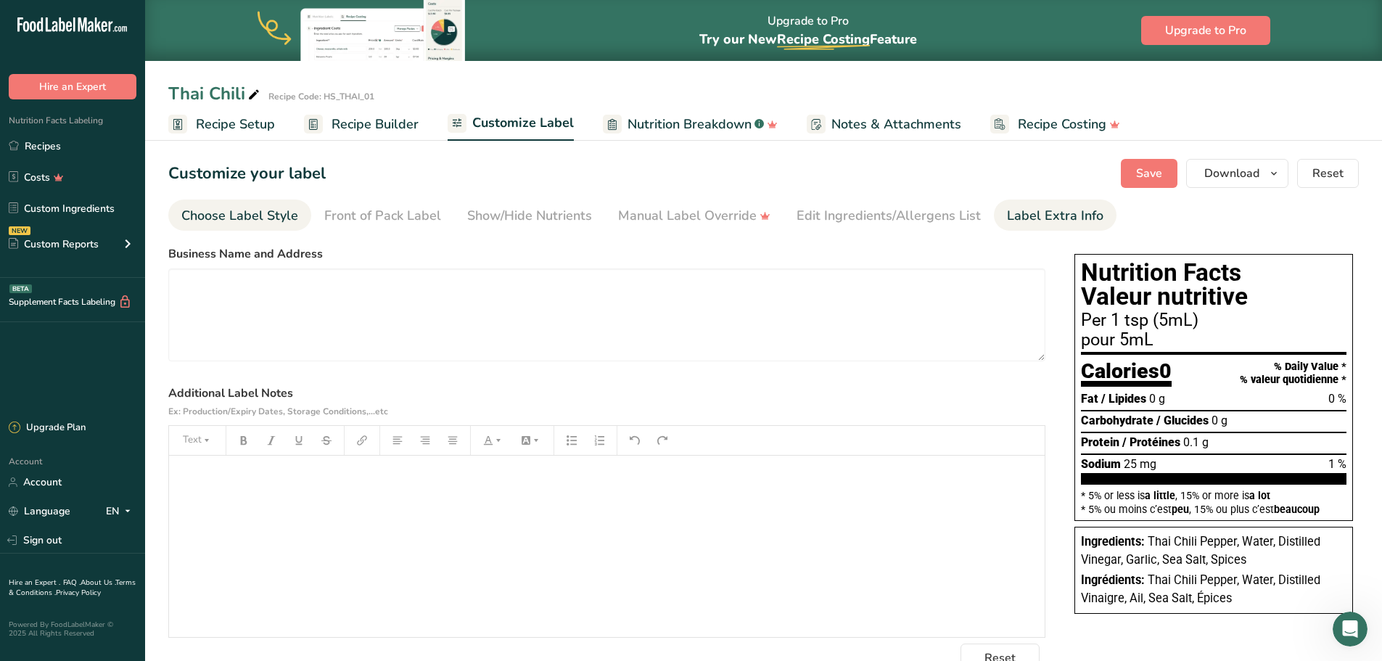
click at [197, 216] on div "Choose Label Style" at bounding box center [239, 216] width 117 height 20
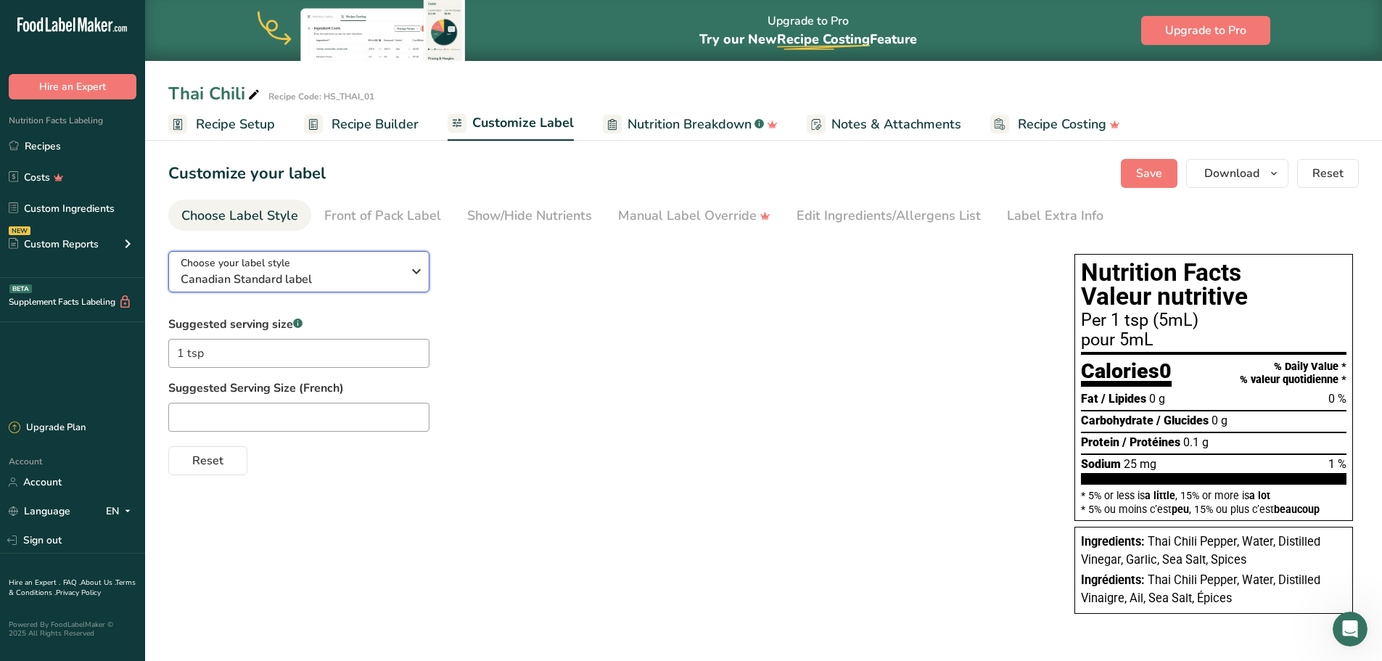
click at [414, 276] on icon "button" at bounding box center [416, 271] width 17 height 26
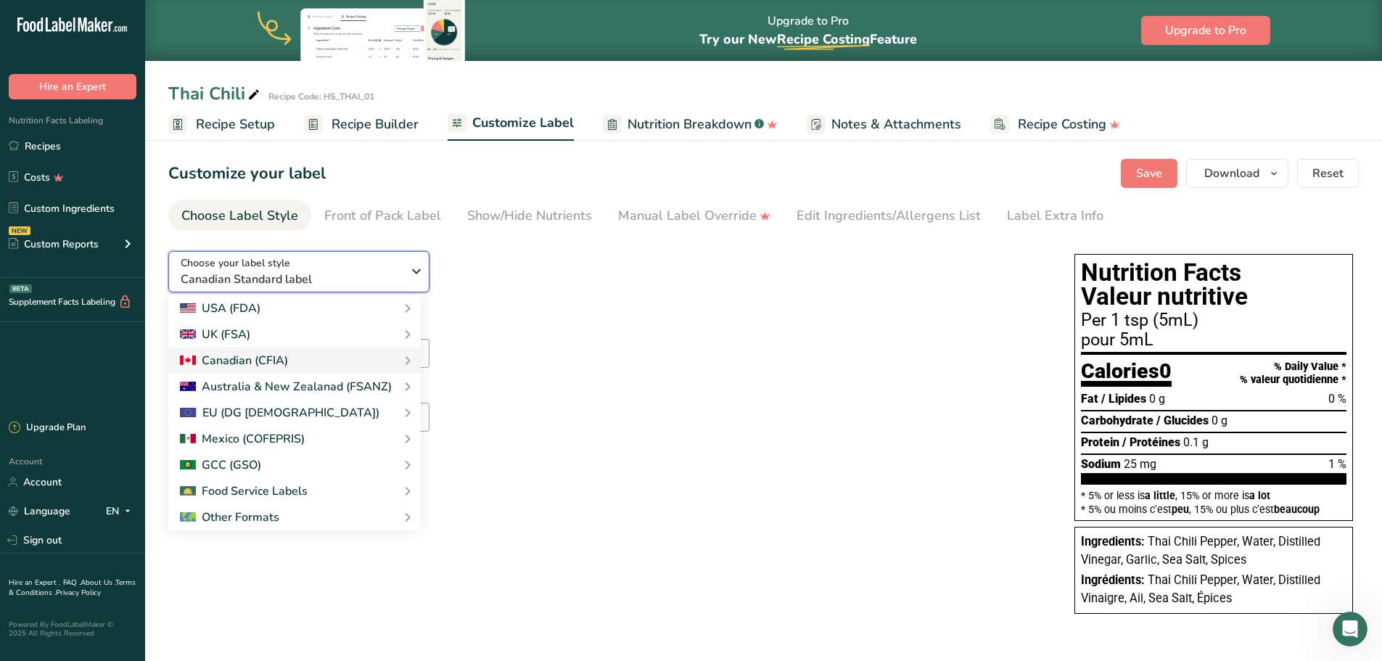
click at [414, 276] on icon "button" at bounding box center [416, 271] width 17 height 26
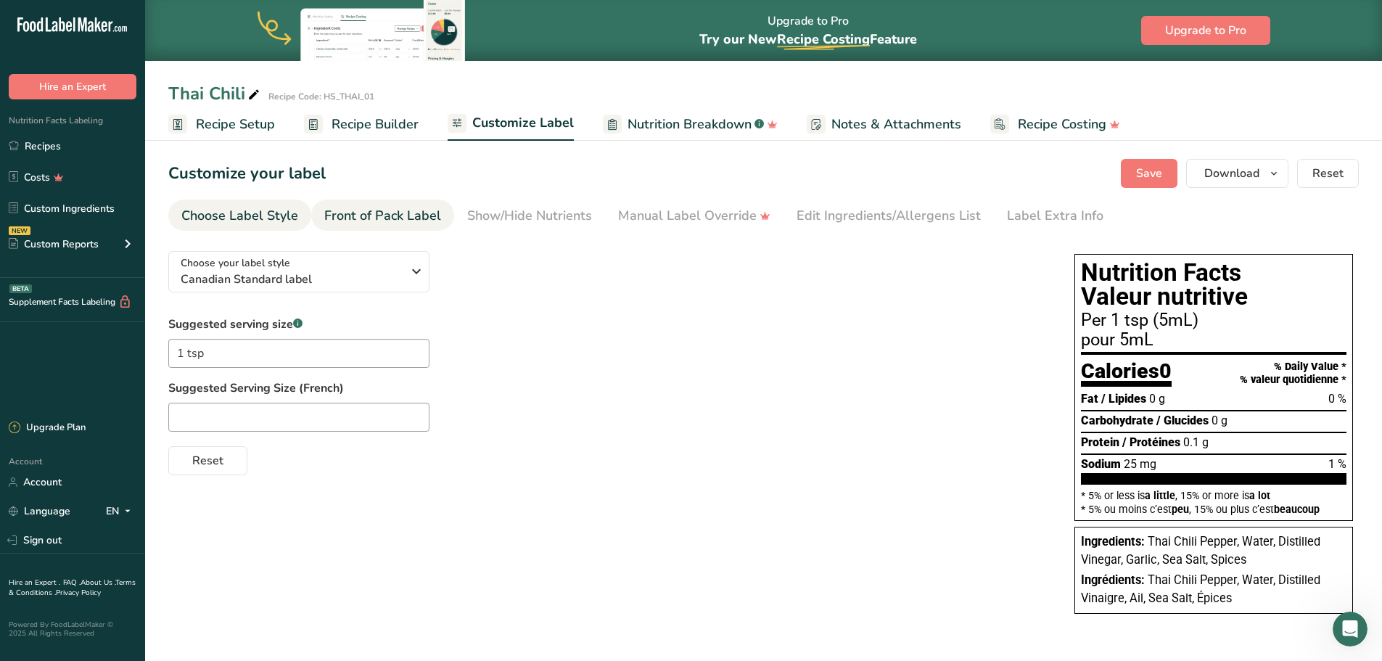
click at [435, 207] on div "Front of Pack Label" at bounding box center [382, 216] width 117 height 20
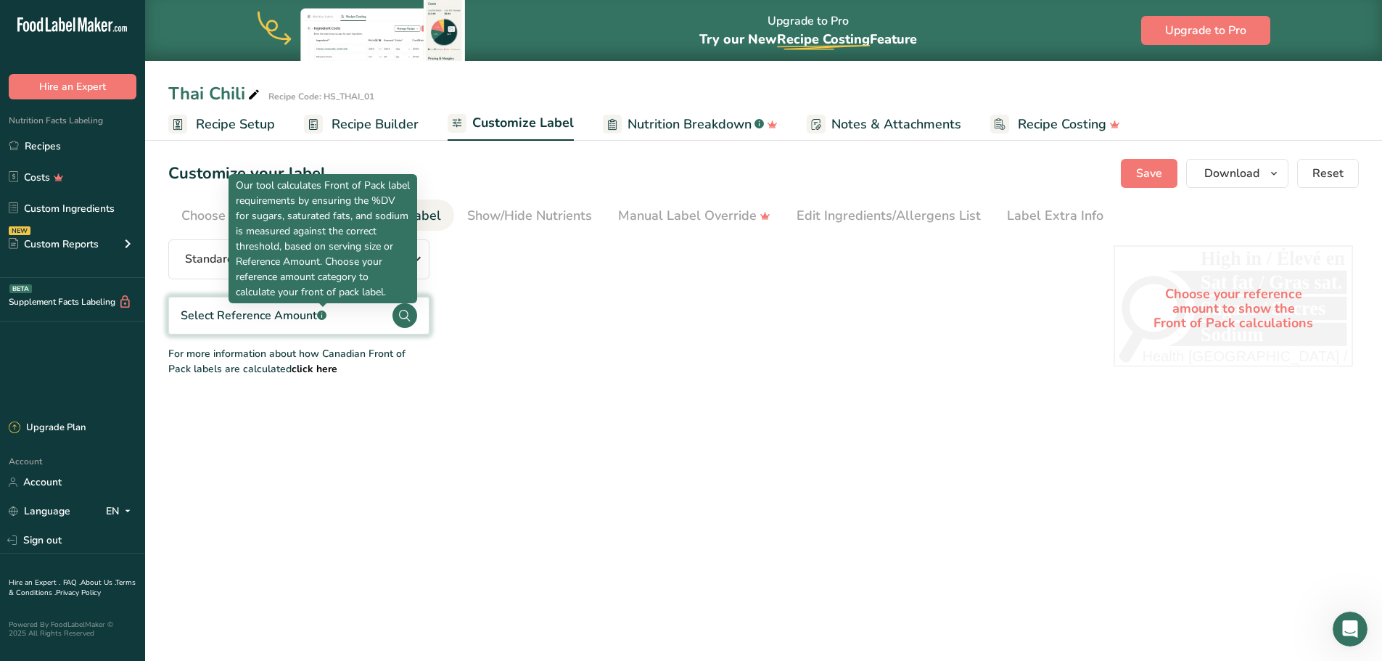
click at [325, 316] on rect at bounding box center [321, 314] width 9 height 9
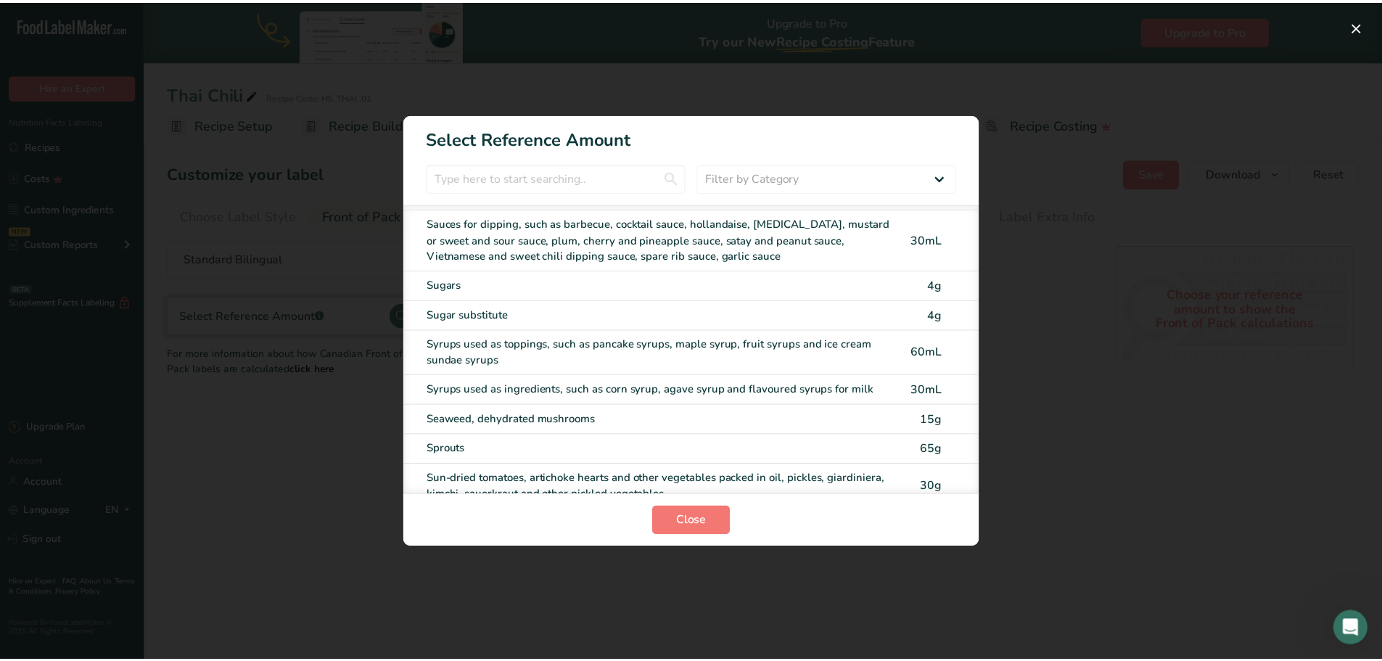
scroll to position [6045, 0]
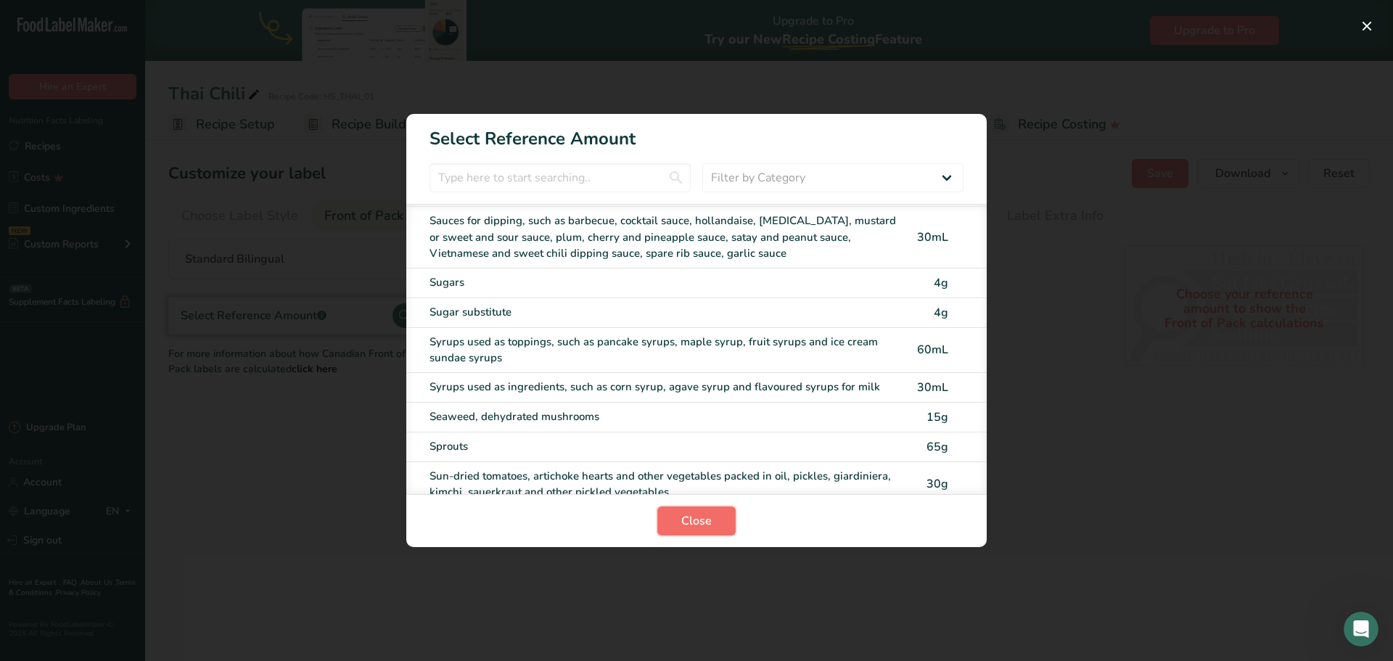
click at [699, 524] on span "Close" at bounding box center [696, 520] width 30 height 17
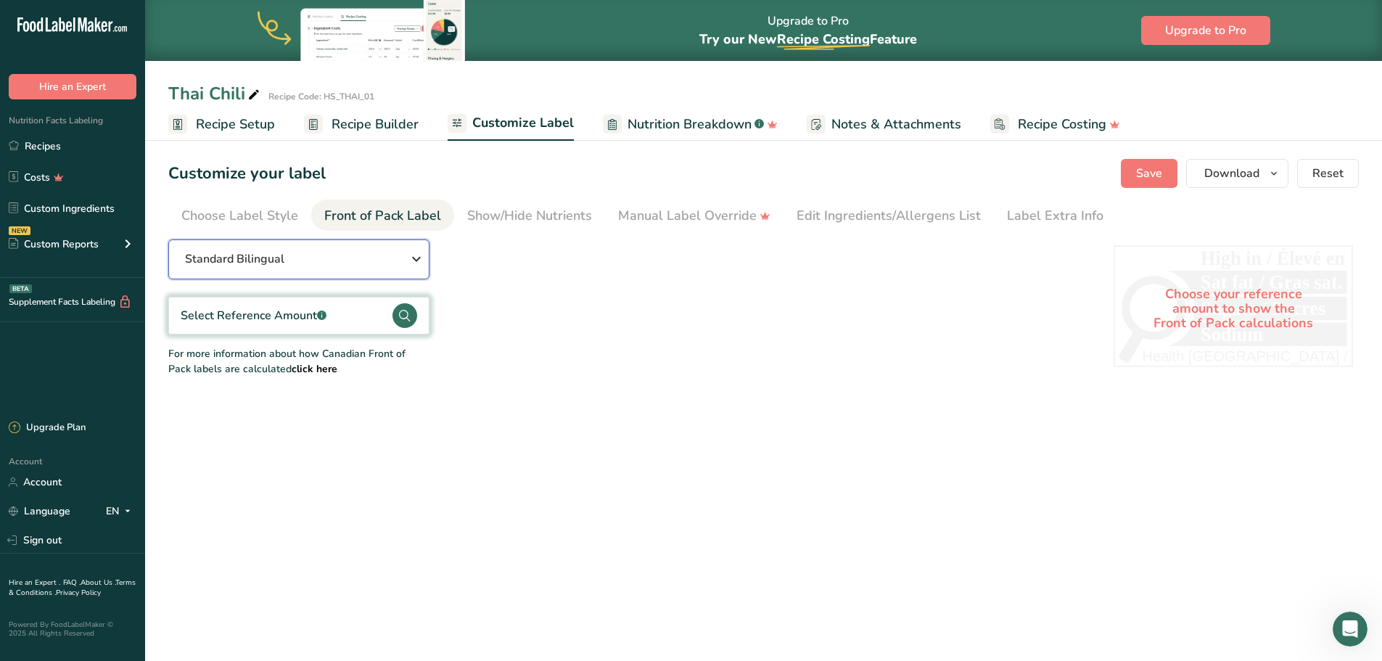
click at [401, 258] on div "Standard Bilingual" at bounding box center [298, 258] width 227 height 17
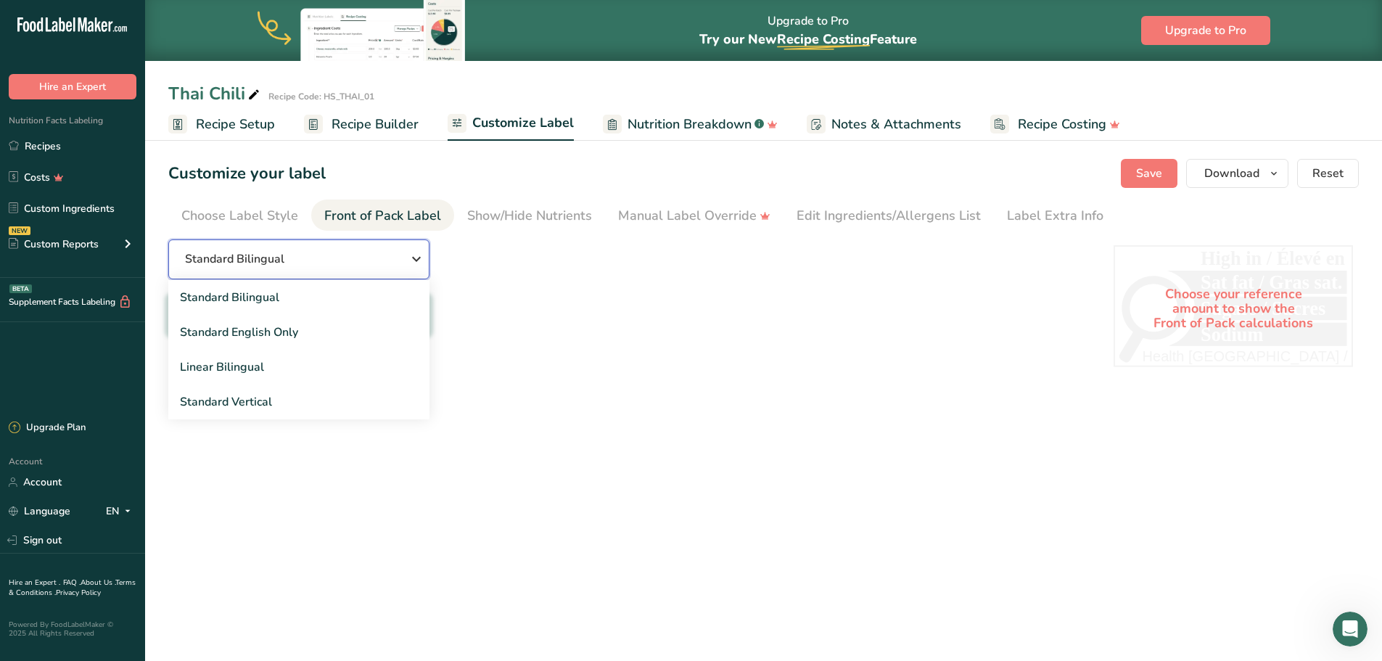
click at [401, 258] on div "Standard Bilingual" at bounding box center [298, 258] width 227 height 17
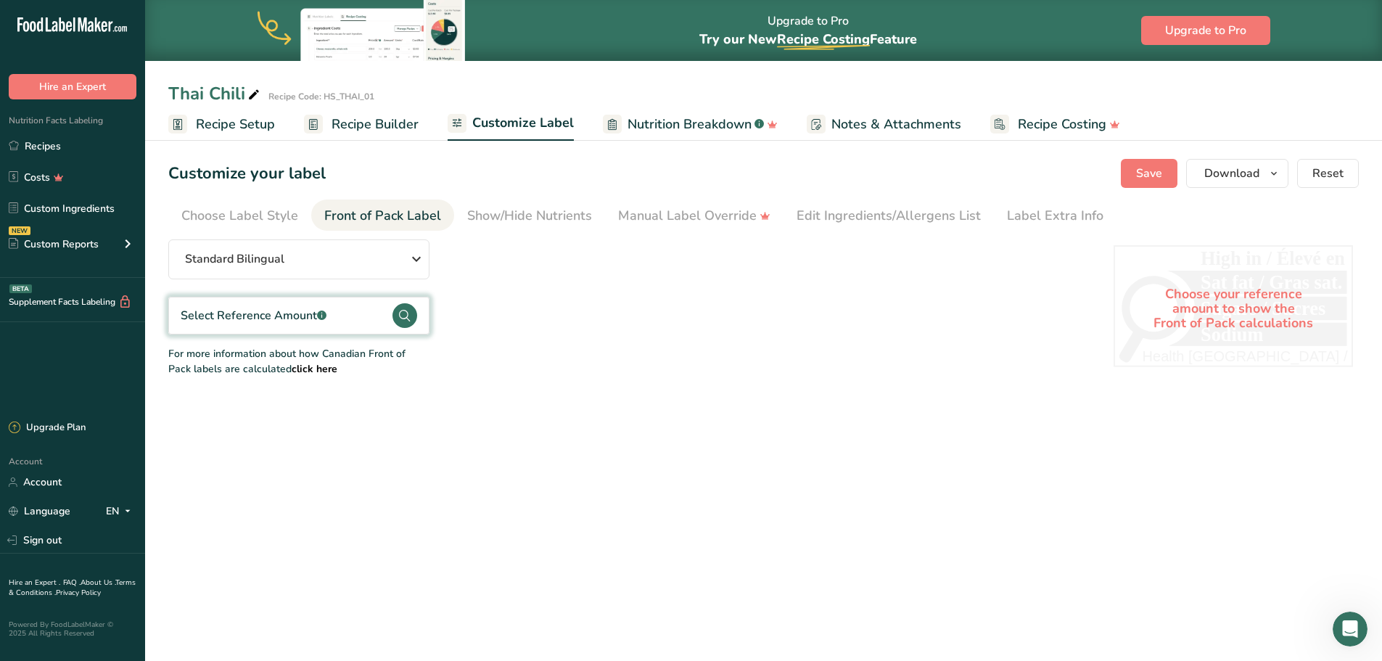
click at [1224, 303] on div "Choose your reference amount to show the Front of Pack calculations" at bounding box center [1233, 308] width 239 height 127
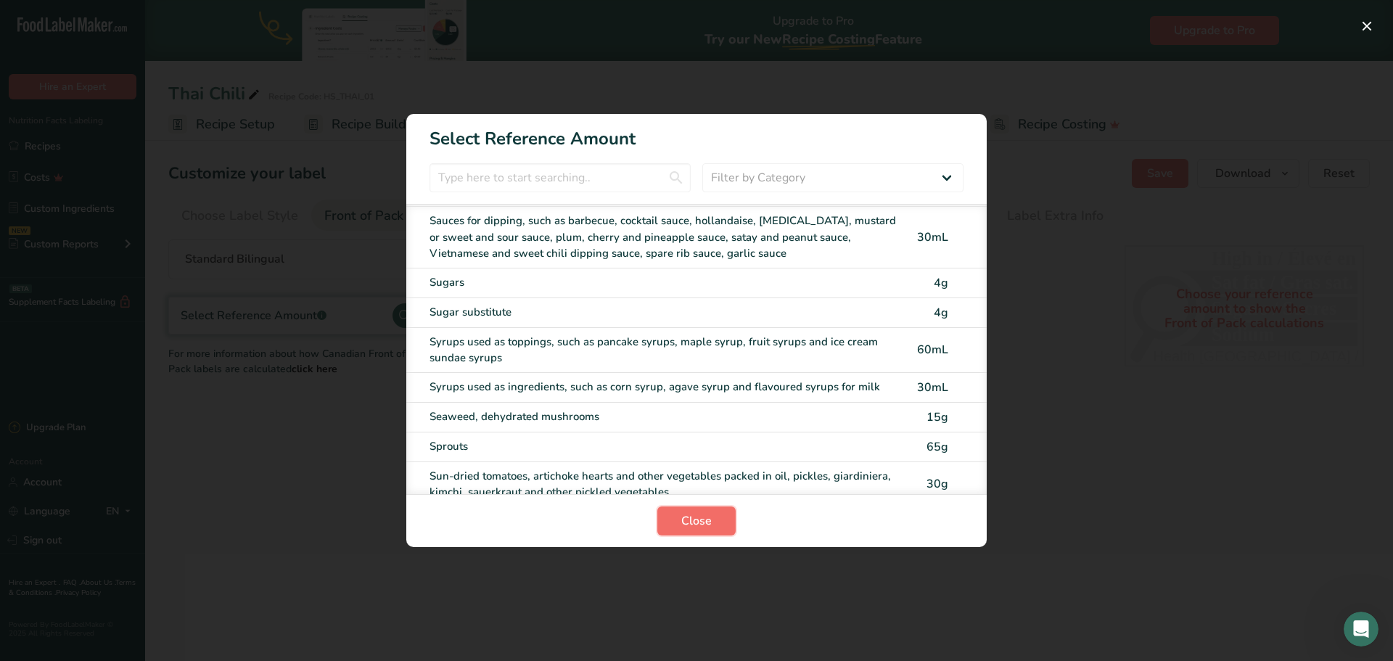
click at [698, 528] on span "Close" at bounding box center [696, 520] width 30 height 17
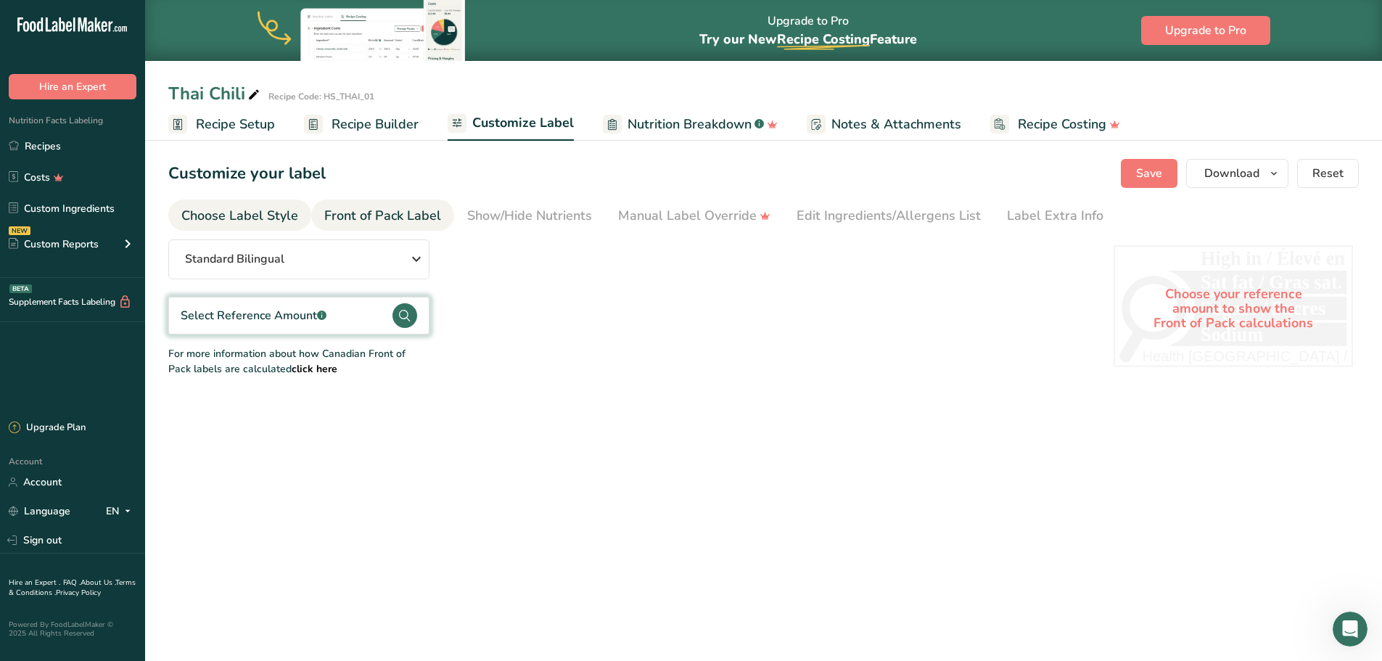
click at [255, 210] on div "Choose Label Style" at bounding box center [239, 216] width 117 height 20
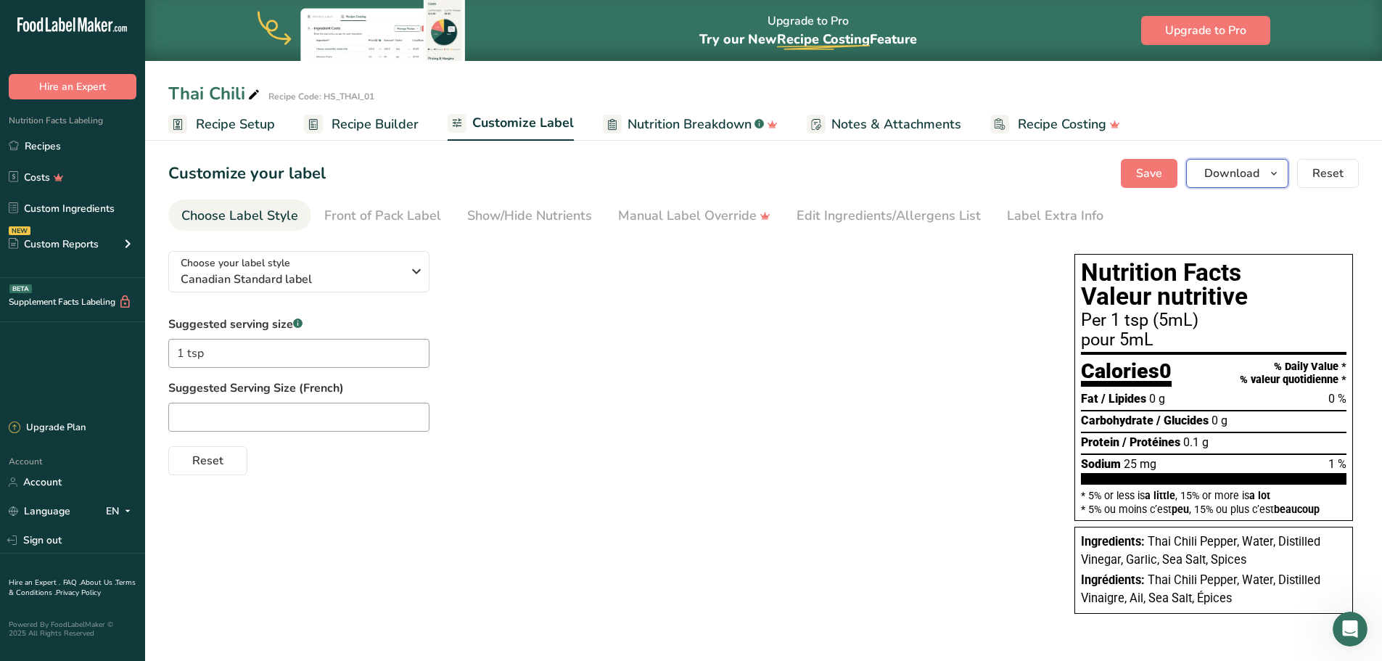
click at [1244, 165] on span "Download" at bounding box center [1231, 173] width 55 height 17
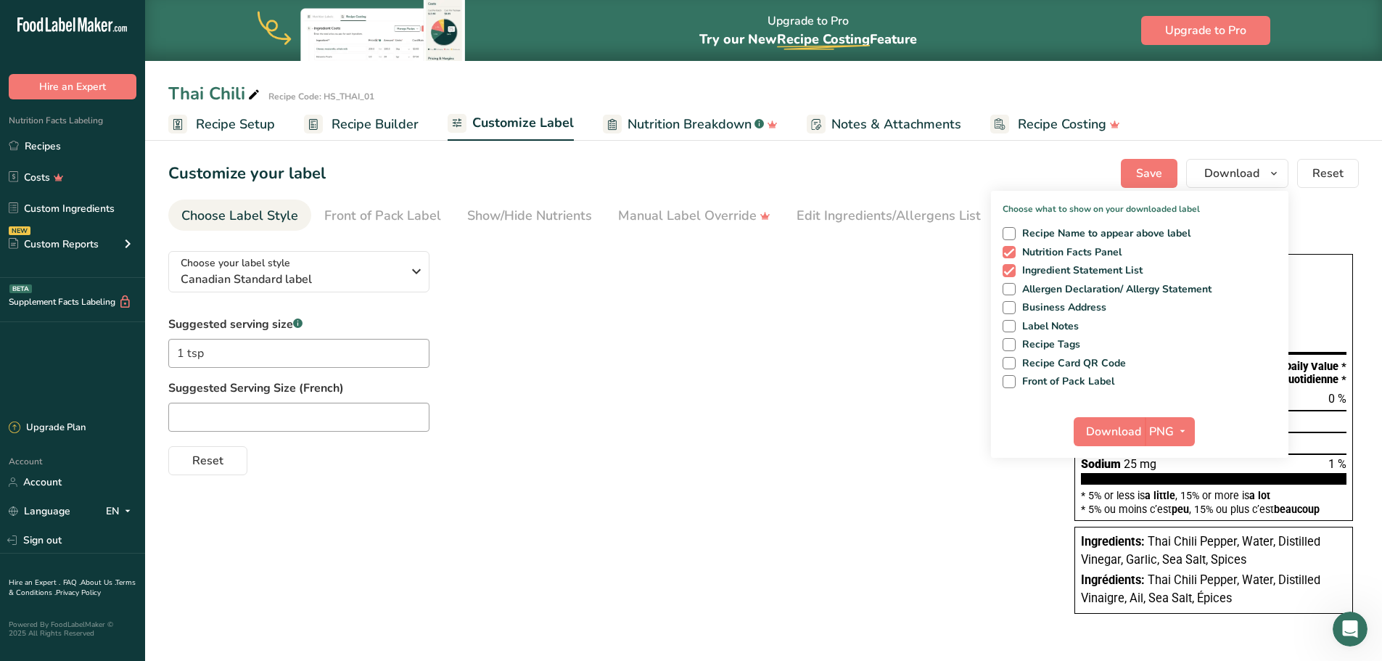
click at [731, 391] on label "Suggested Serving Size (French)" at bounding box center [606, 387] width 877 height 17
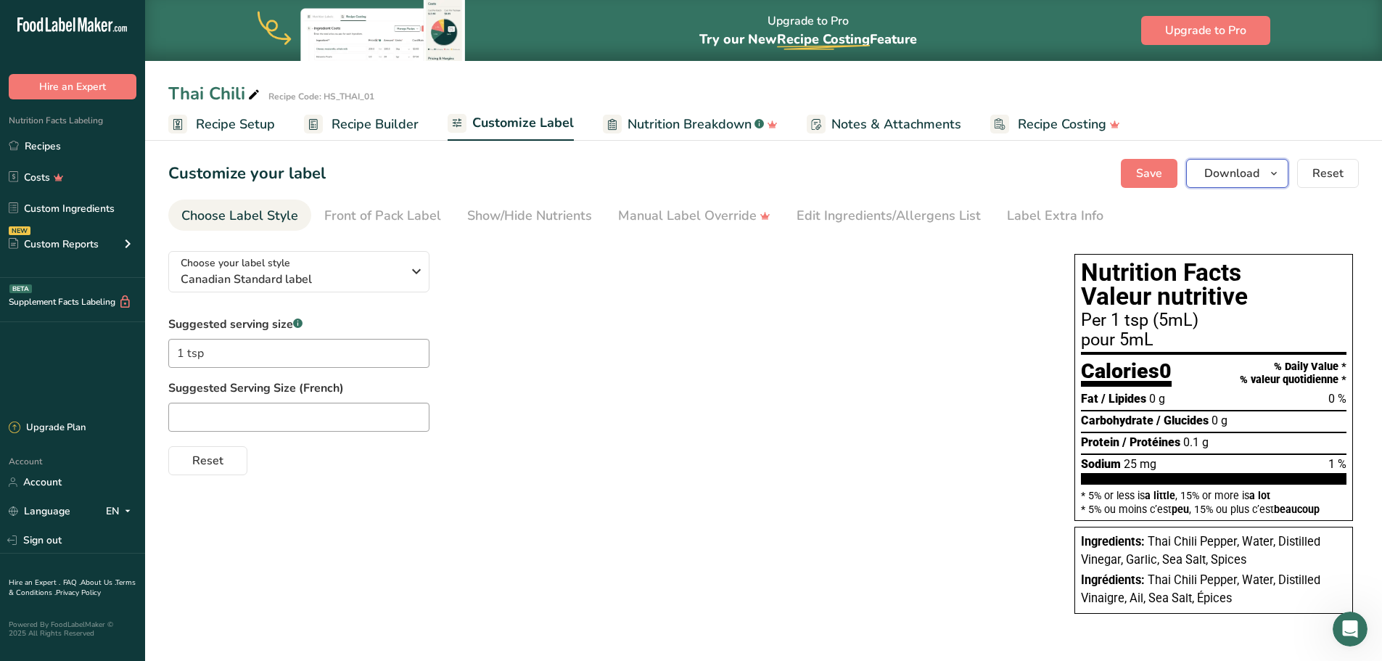
click at [1269, 173] on icon "button" at bounding box center [1274, 174] width 12 height 18
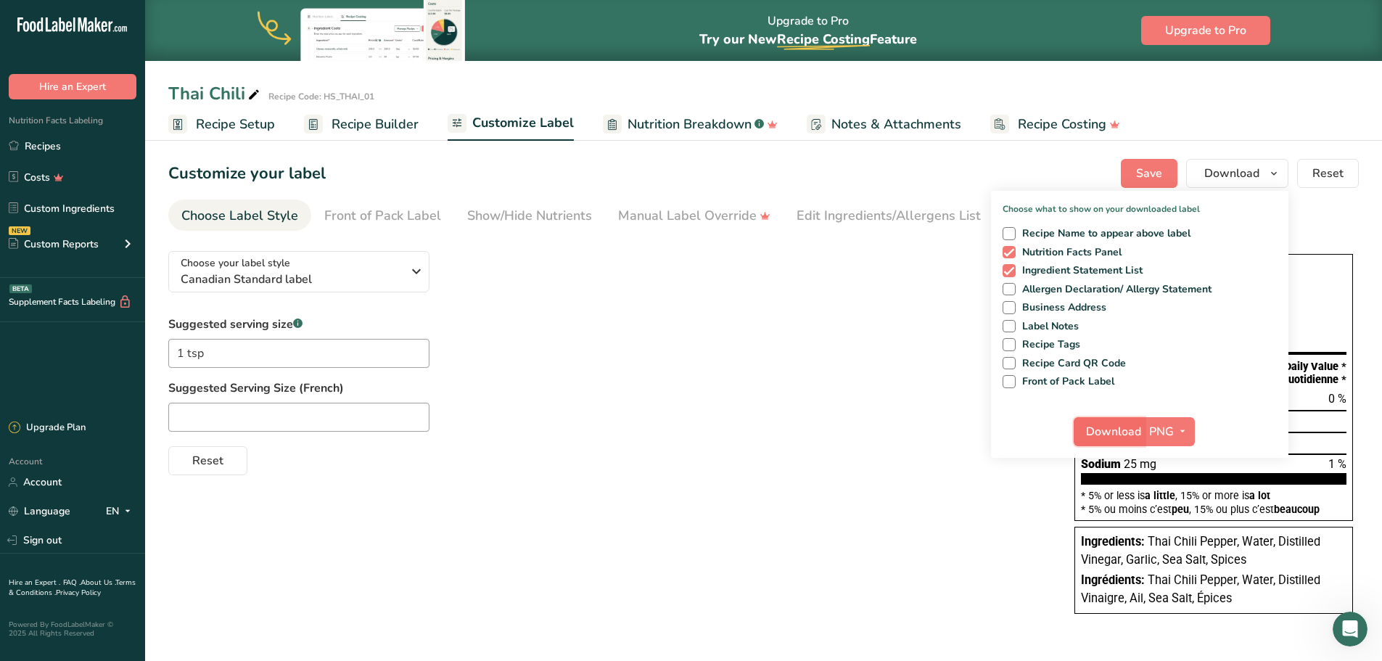
click at [1130, 427] on span "Download" at bounding box center [1113, 431] width 55 height 17
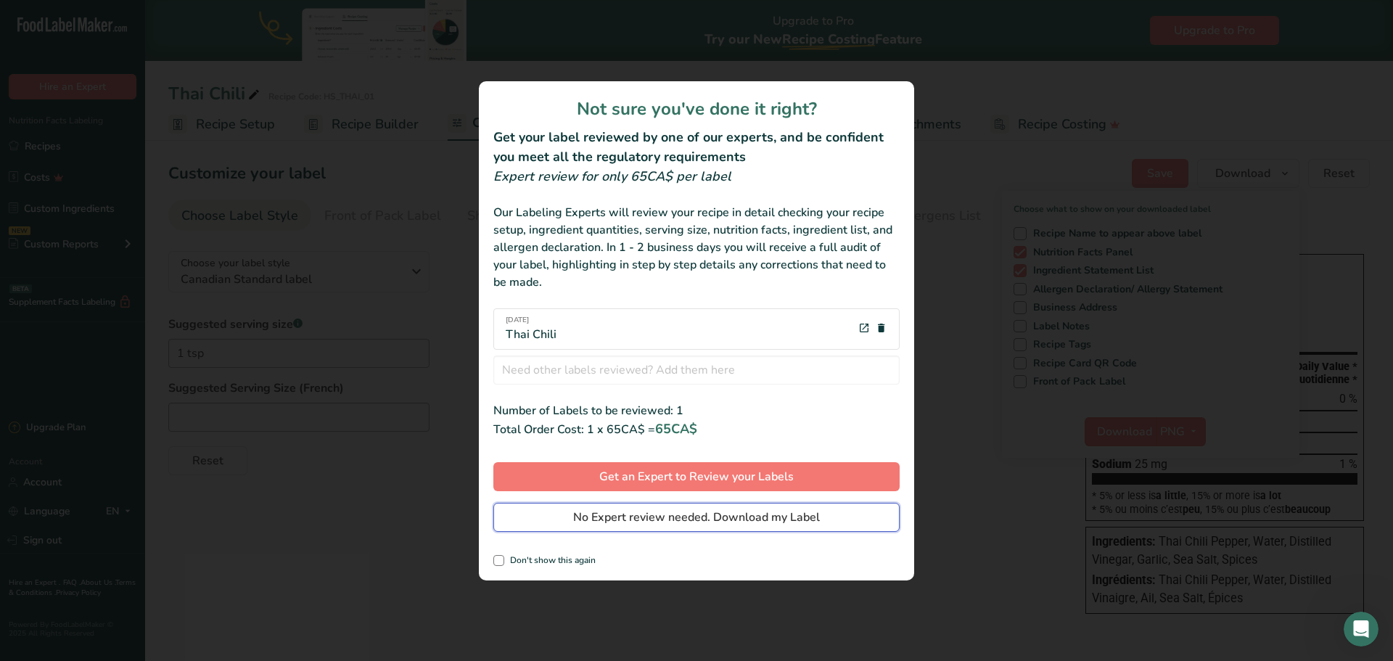
click at [736, 519] on span "No Expert review needed. Download my Label" at bounding box center [696, 517] width 247 height 17
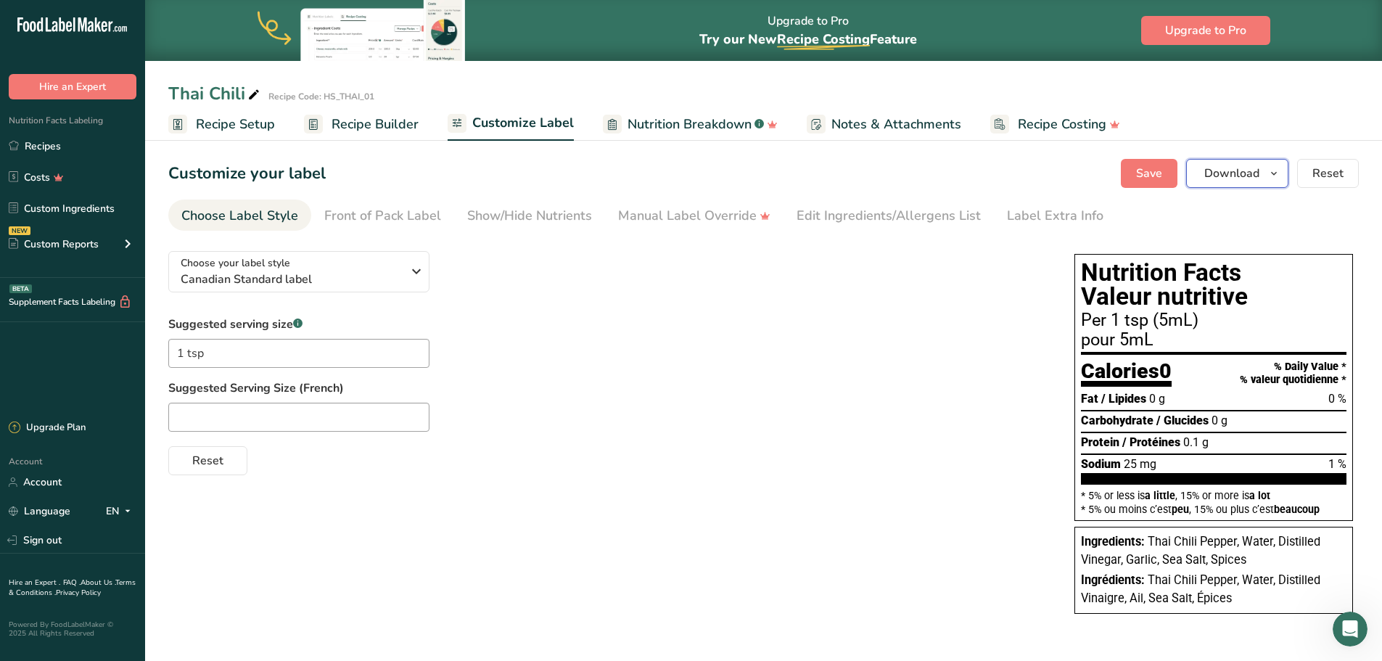
click at [1272, 175] on icon "button" at bounding box center [1274, 174] width 12 height 18
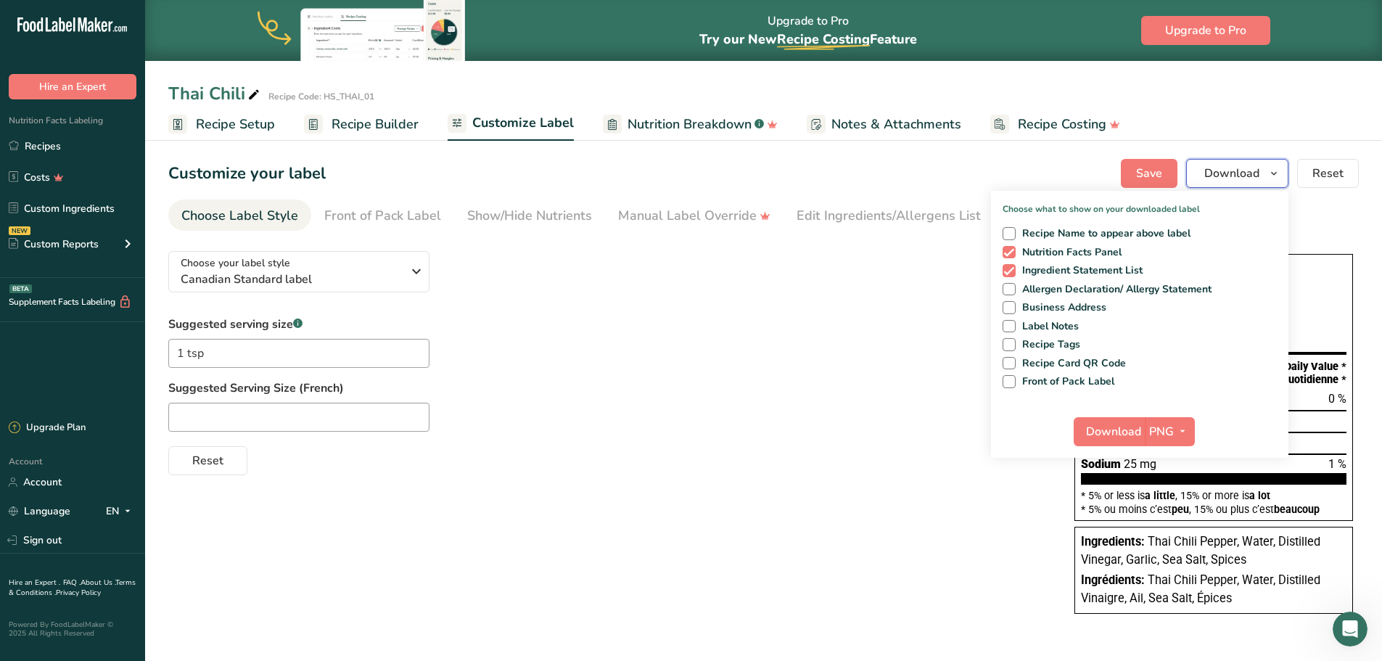
click at [1280, 172] on icon "button" at bounding box center [1274, 174] width 12 height 18
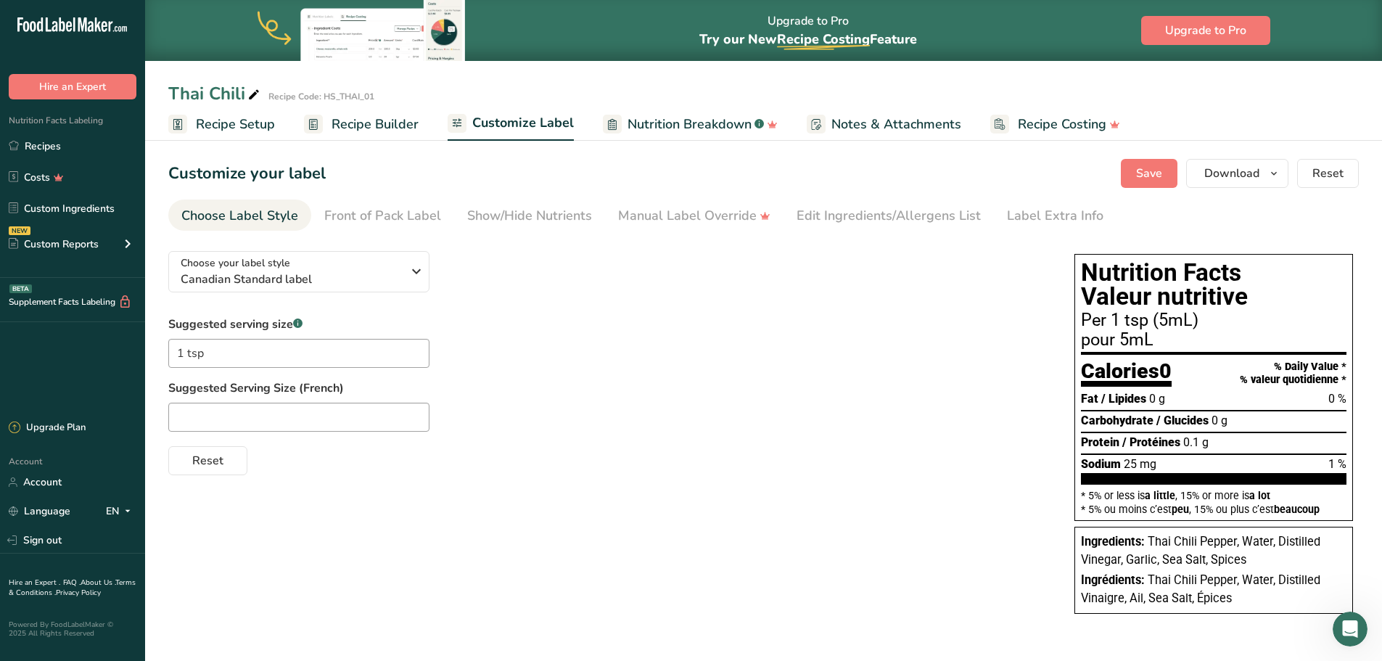
click at [226, 131] on span "Recipe Setup" at bounding box center [235, 125] width 79 height 20
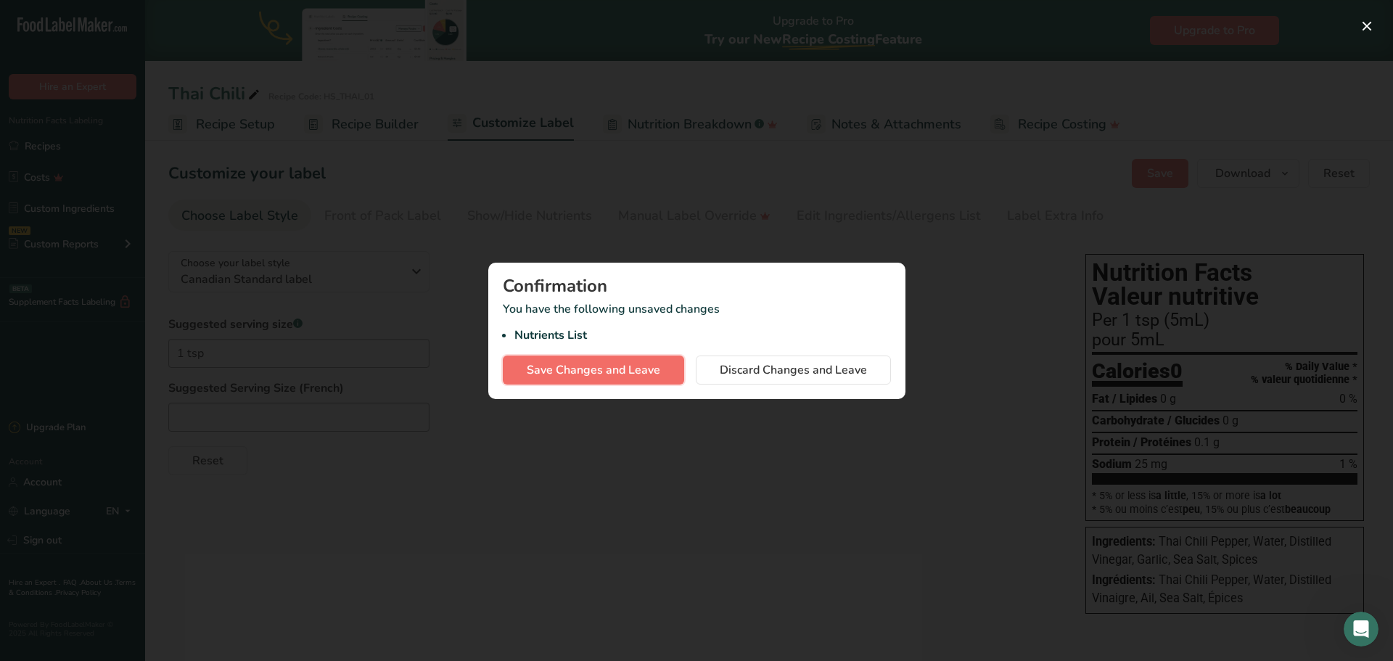
click at [572, 368] on span "Save Changes and Leave" at bounding box center [593, 369] width 133 height 17
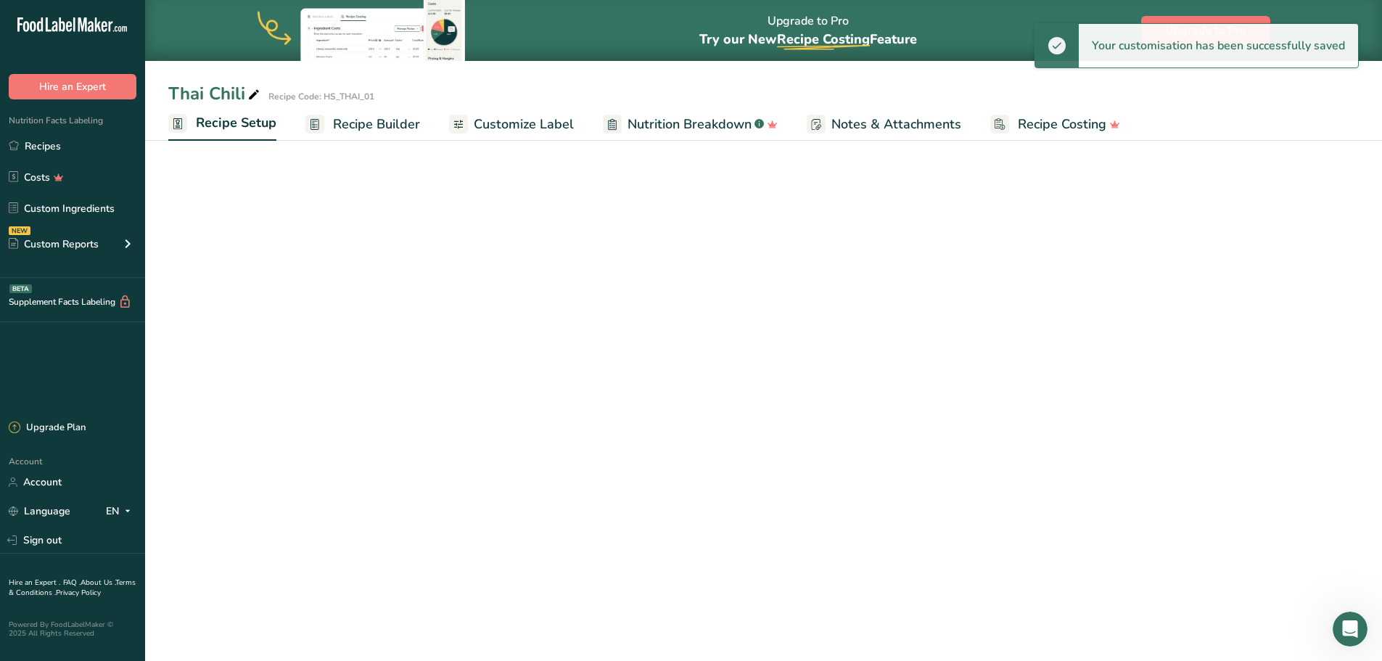
select select "17"
select select "22"
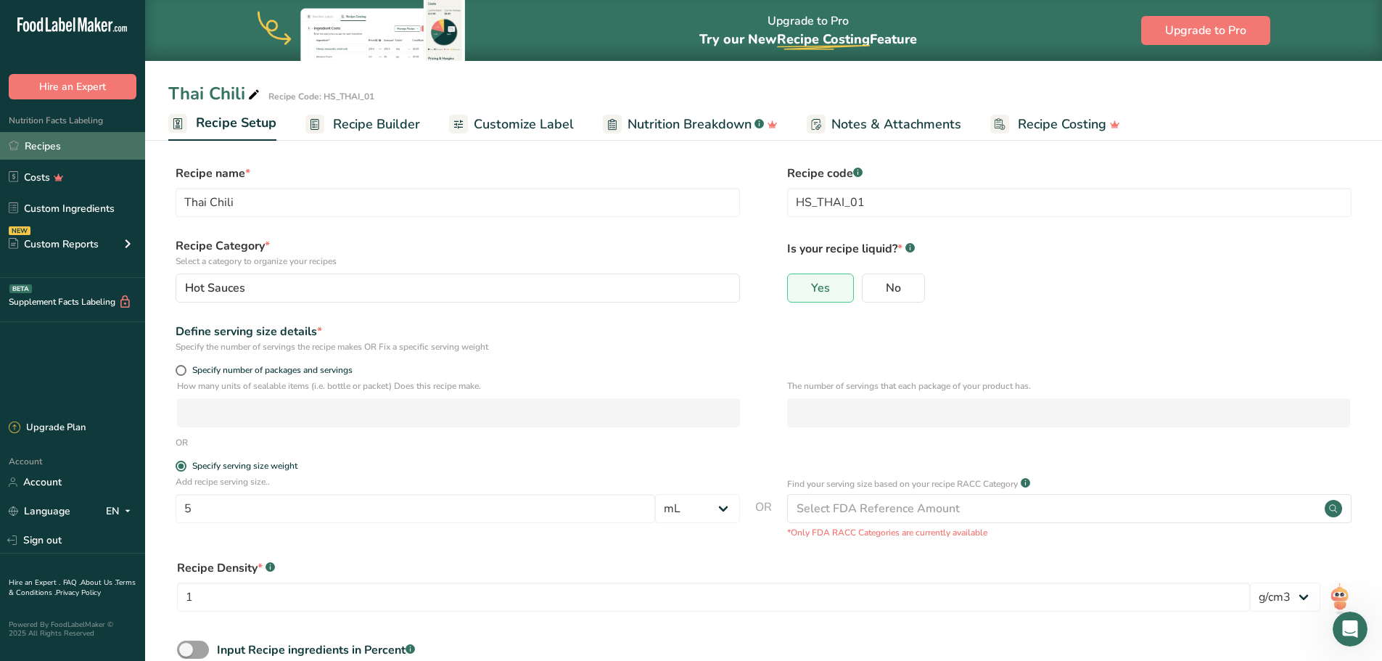
click at [59, 151] on link "Recipes" at bounding box center [72, 146] width 145 height 28
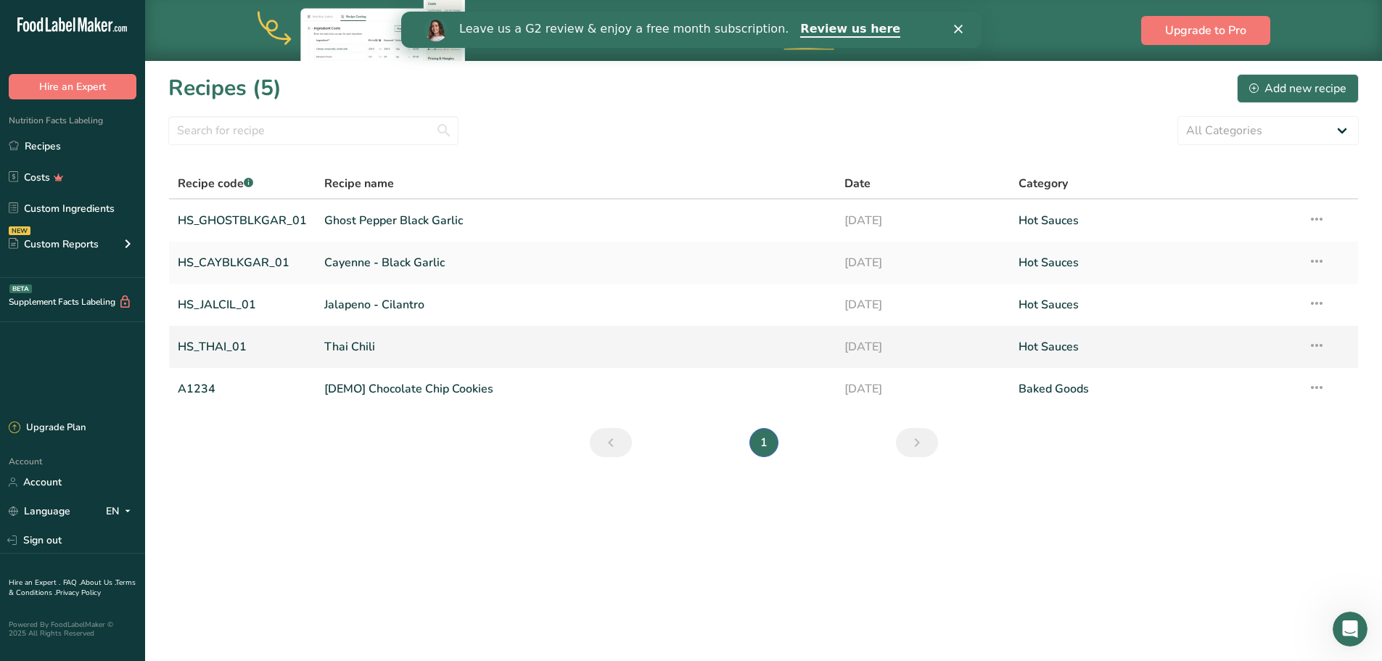
click at [226, 351] on link "HS_THAI_01" at bounding box center [242, 347] width 129 height 30
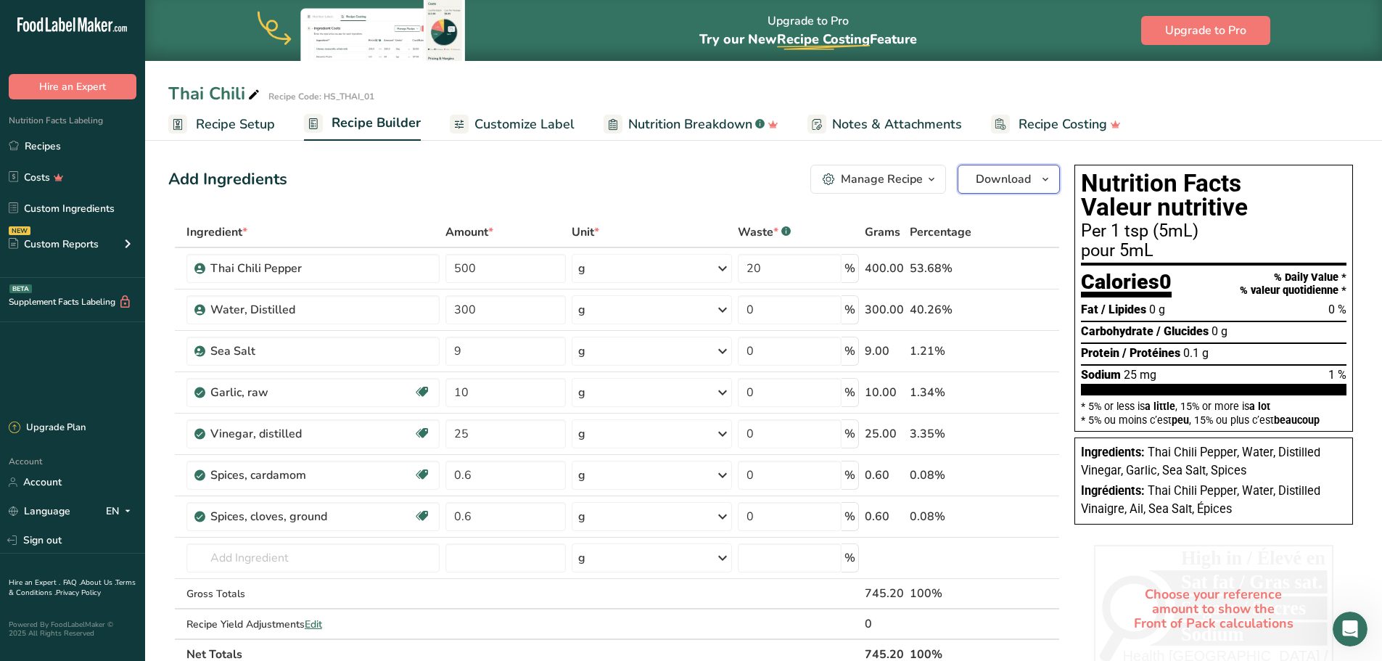
click at [1053, 176] on span "button" at bounding box center [1045, 178] width 17 height 17
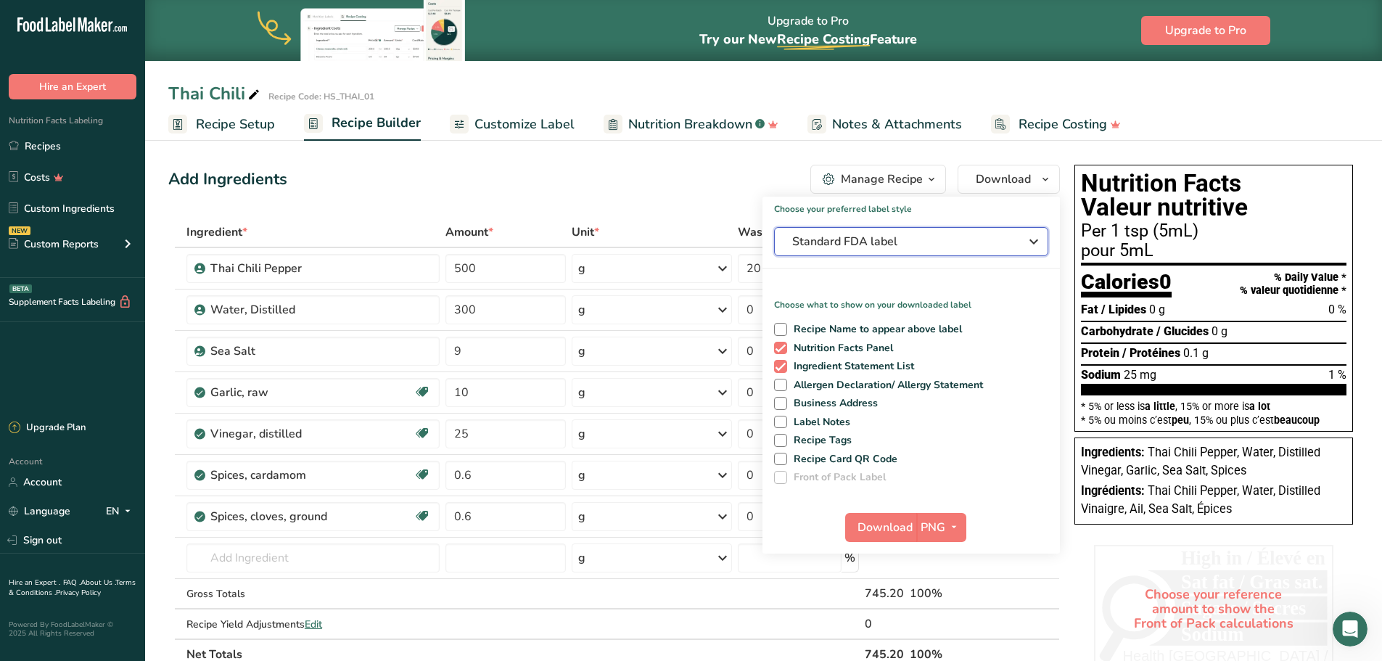
click at [1037, 244] on icon "button" at bounding box center [1033, 242] width 17 height 26
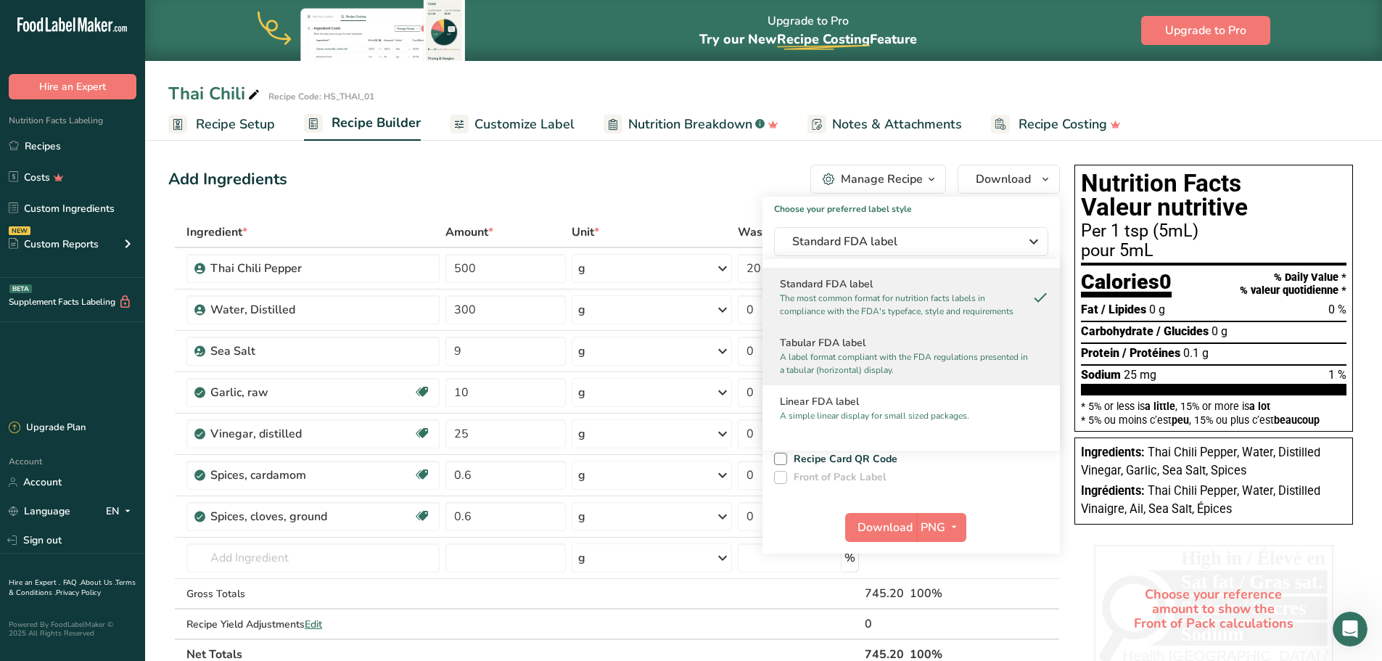
click at [913, 363] on p "A label format compliant with the FDA regulations presented in a tabular (horiz…" at bounding box center [905, 363] width 250 height 26
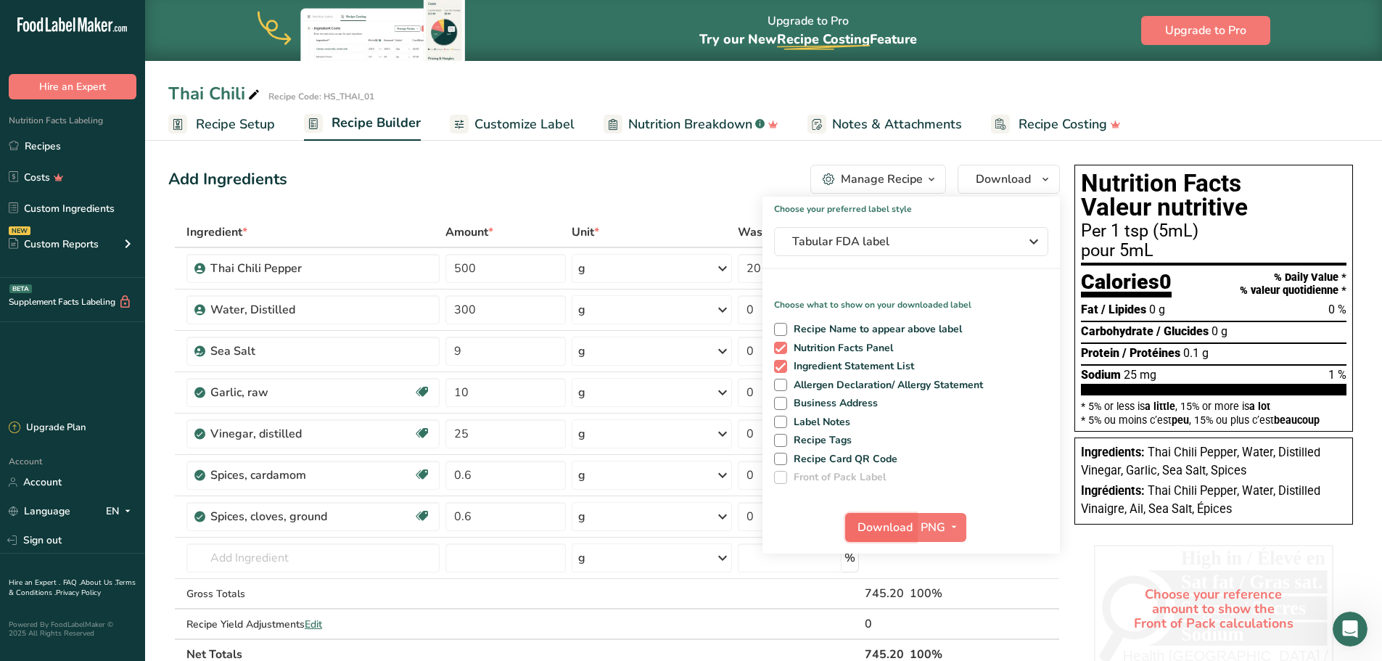
click at [884, 525] on span "Download" at bounding box center [884, 527] width 55 height 17
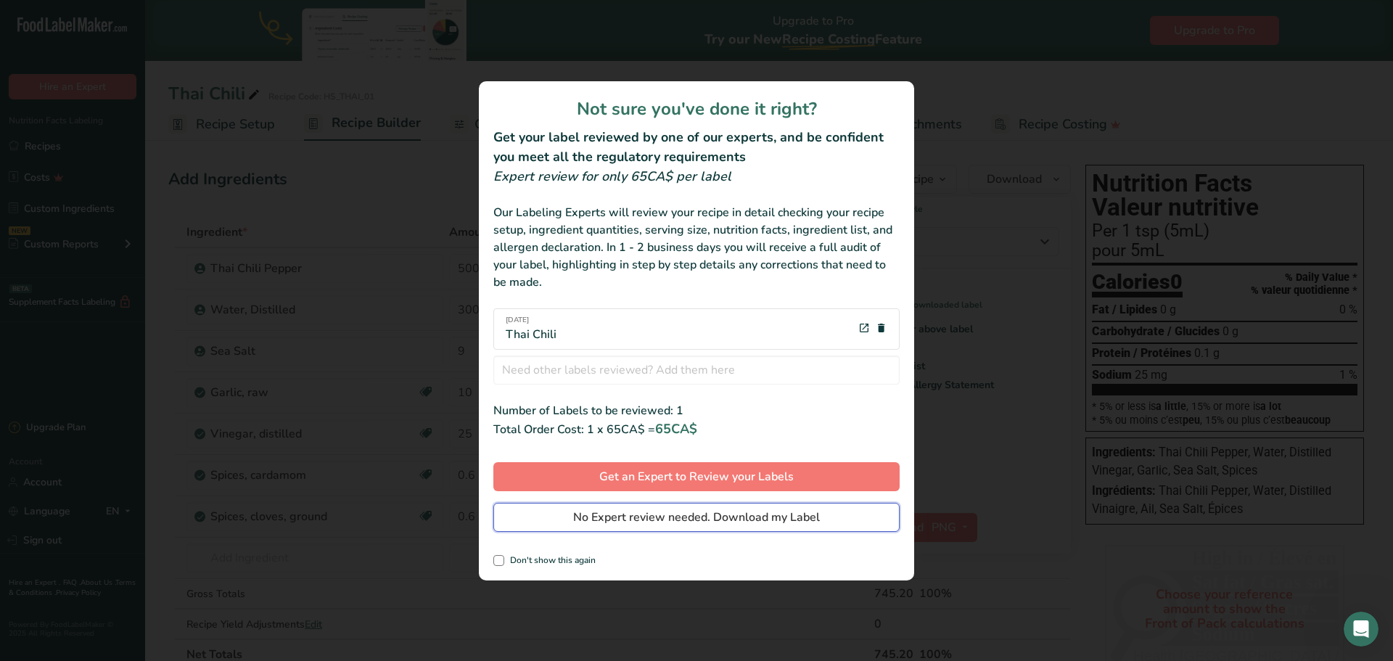
click at [813, 522] on span "No Expert review needed. Download my Label" at bounding box center [696, 517] width 247 height 17
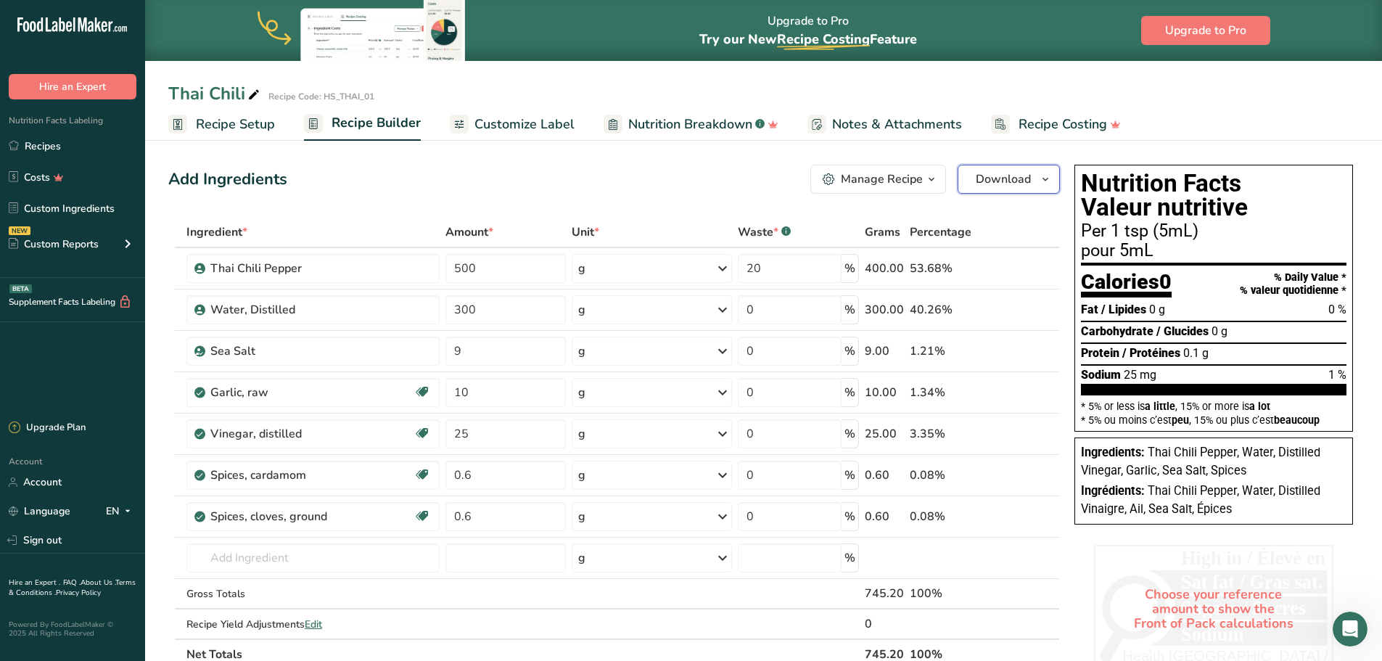
click at [1047, 183] on icon "button" at bounding box center [1046, 179] width 12 height 18
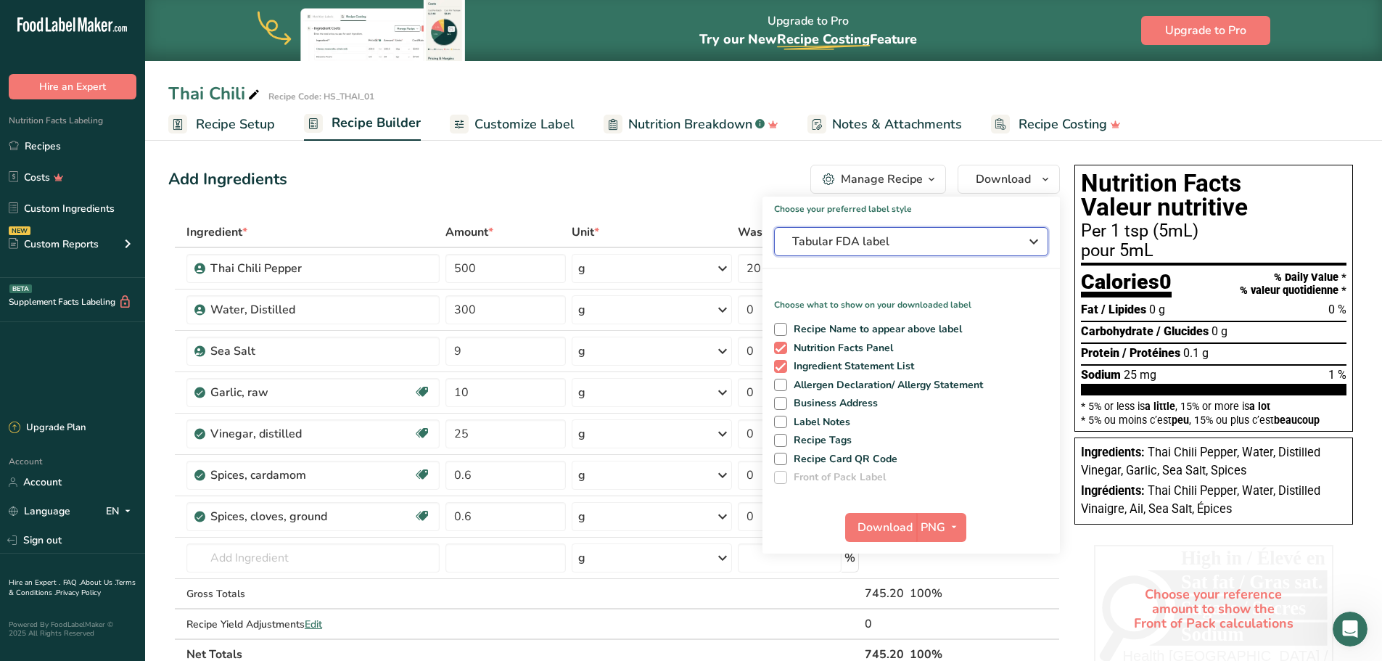
click at [1034, 246] on icon "button" at bounding box center [1033, 242] width 17 height 26
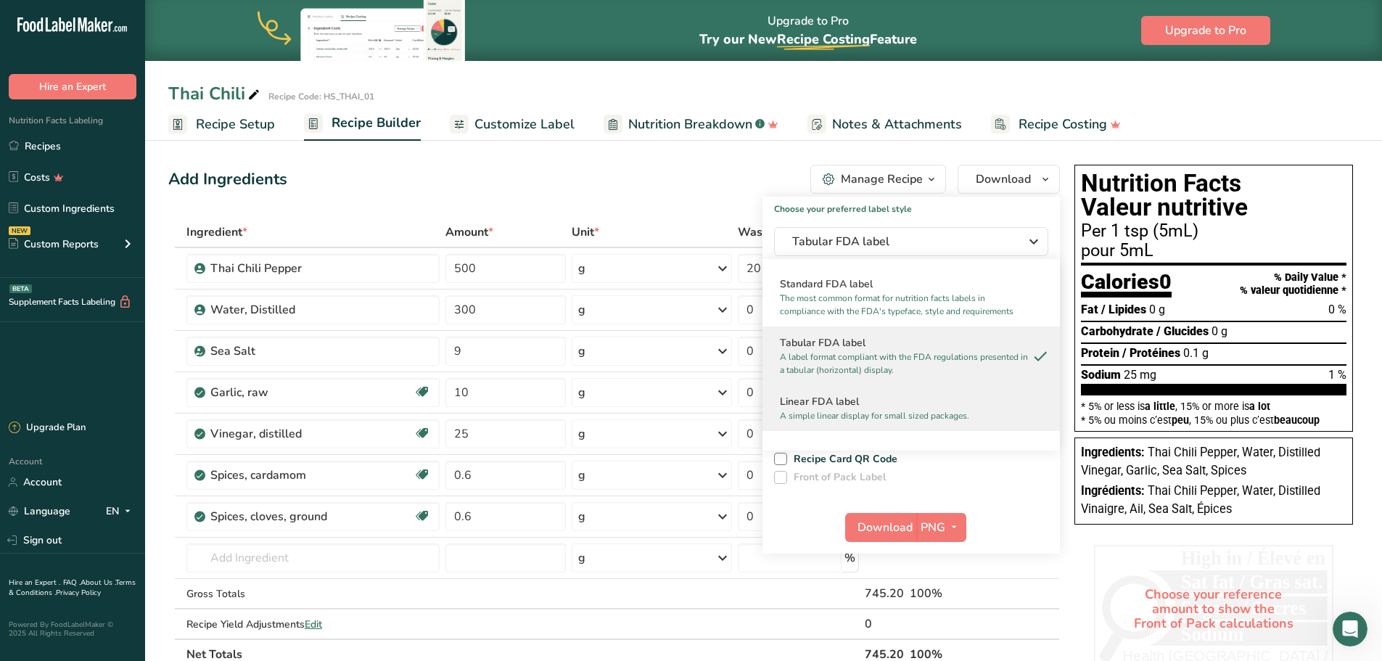
click at [864, 409] on p "A simple linear display for small sized packages." at bounding box center [905, 415] width 250 height 13
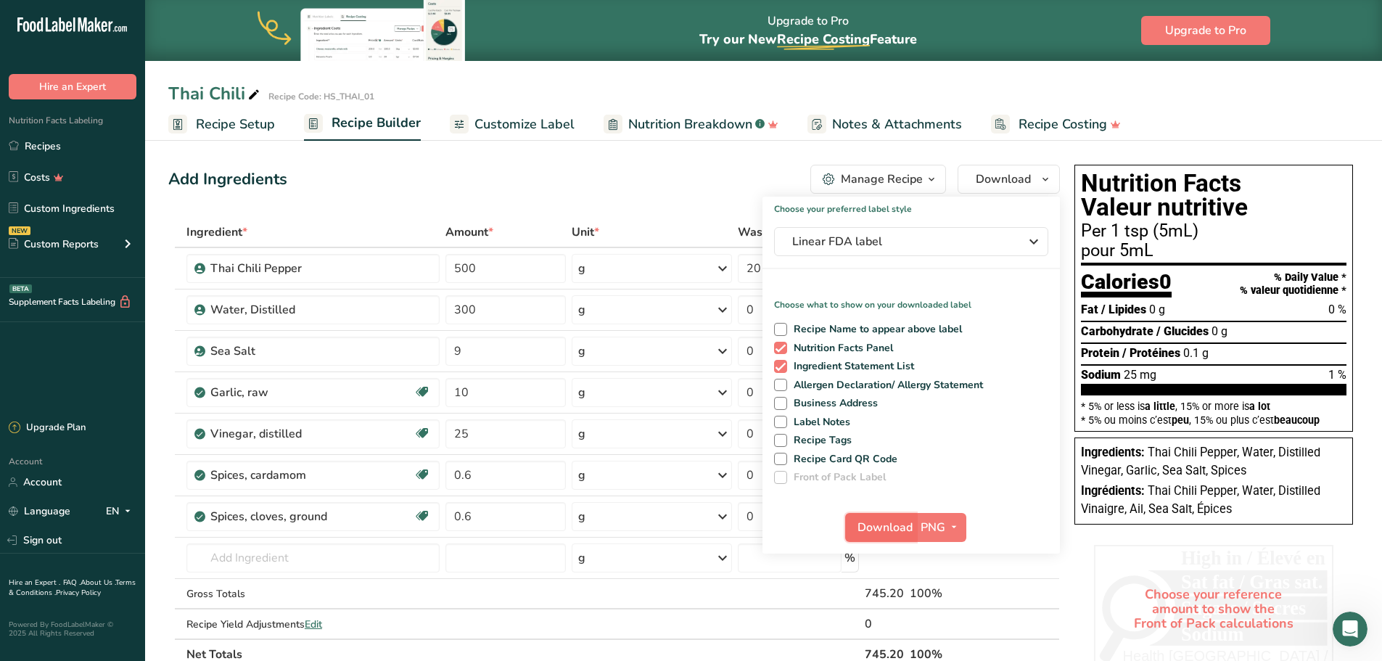
click at [871, 525] on span "Download" at bounding box center [884, 527] width 55 height 17
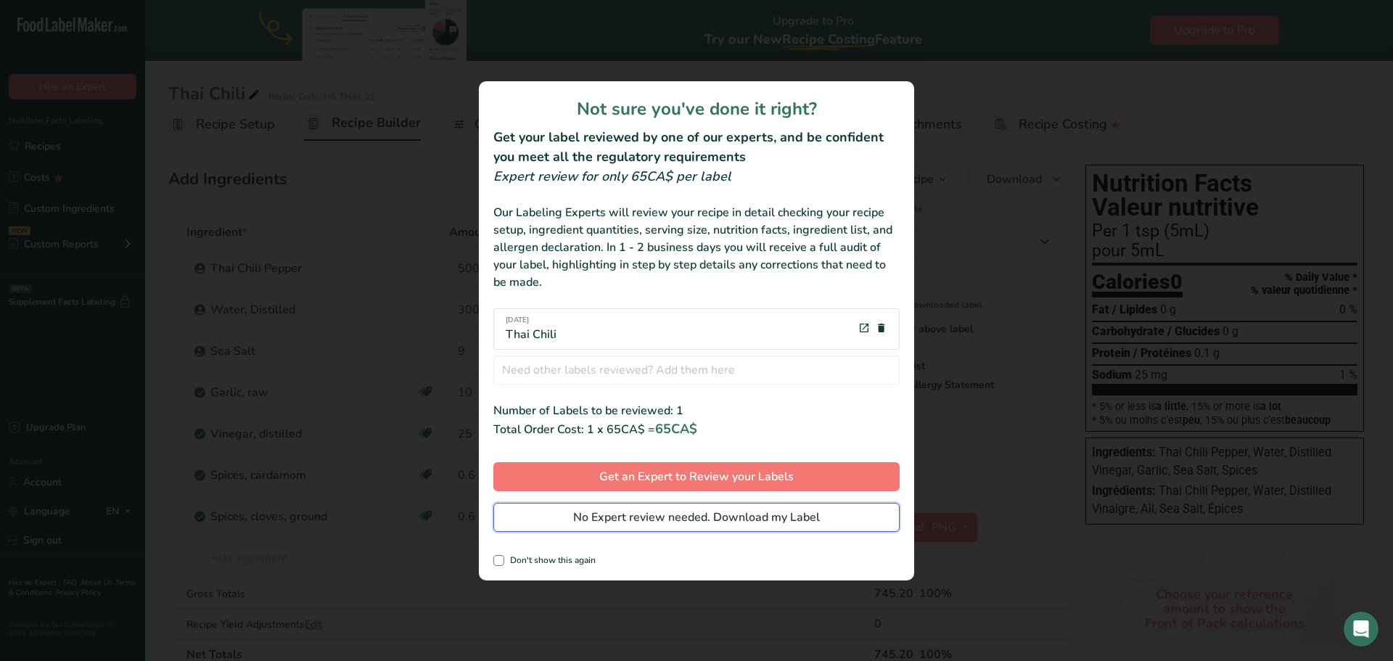
click at [809, 514] on span "No Expert review needed. Download my Label" at bounding box center [696, 517] width 247 height 17
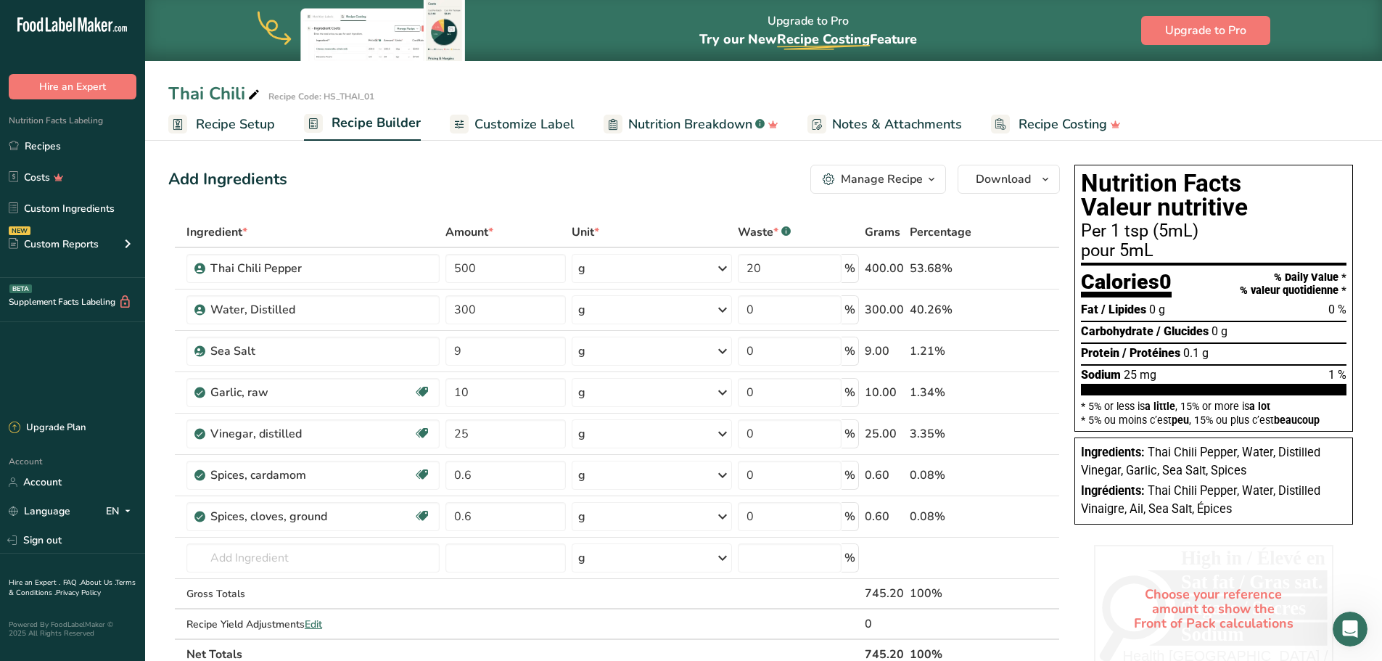
click at [506, 123] on span "Customize Label" at bounding box center [524, 125] width 100 height 20
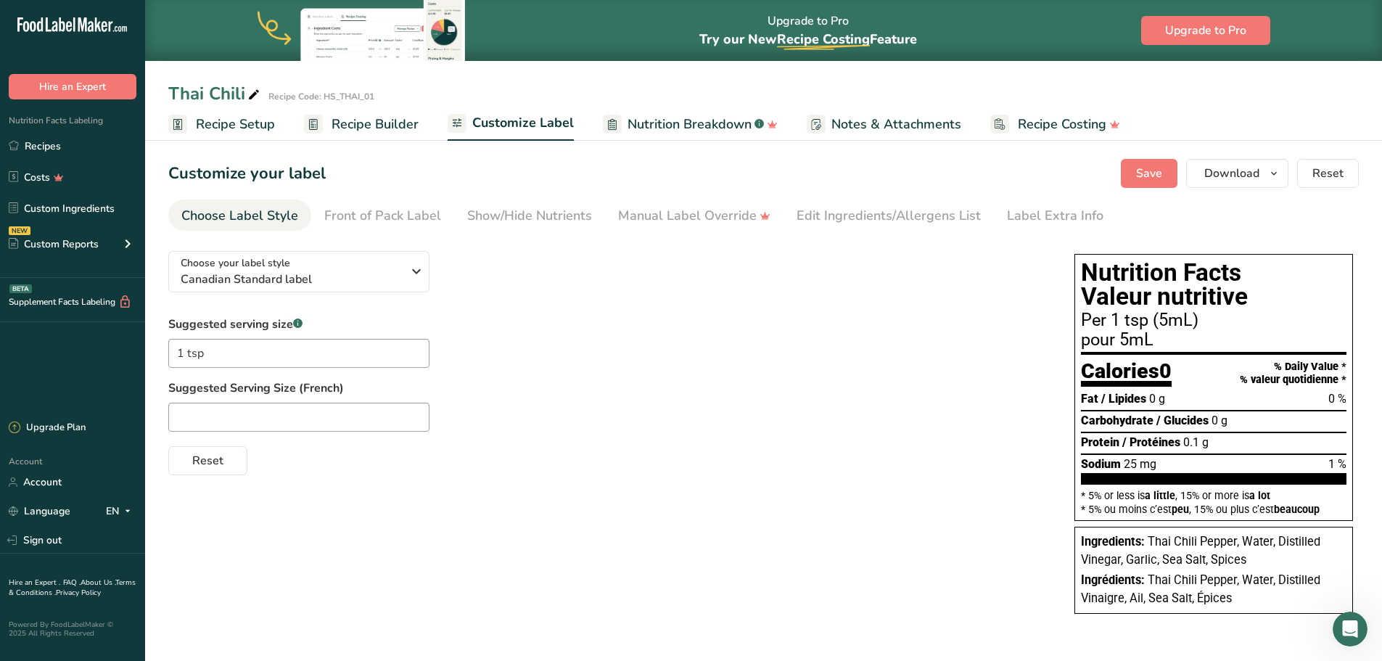
drag, startPoint x: 1303, startPoint y: 301, endPoint x: 858, endPoint y: 348, distance: 447.2
click at [858, 348] on div "Suggested serving size .a-a{fill:#347362;}.b-a{fill:#fff;} 1 tsp Suggested Serv…" at bounding box center [606, 396] width 877 height 160
click at [391, 219] on div "Front of Pack Label" at bounding box center [382, 216] width 117 height 20
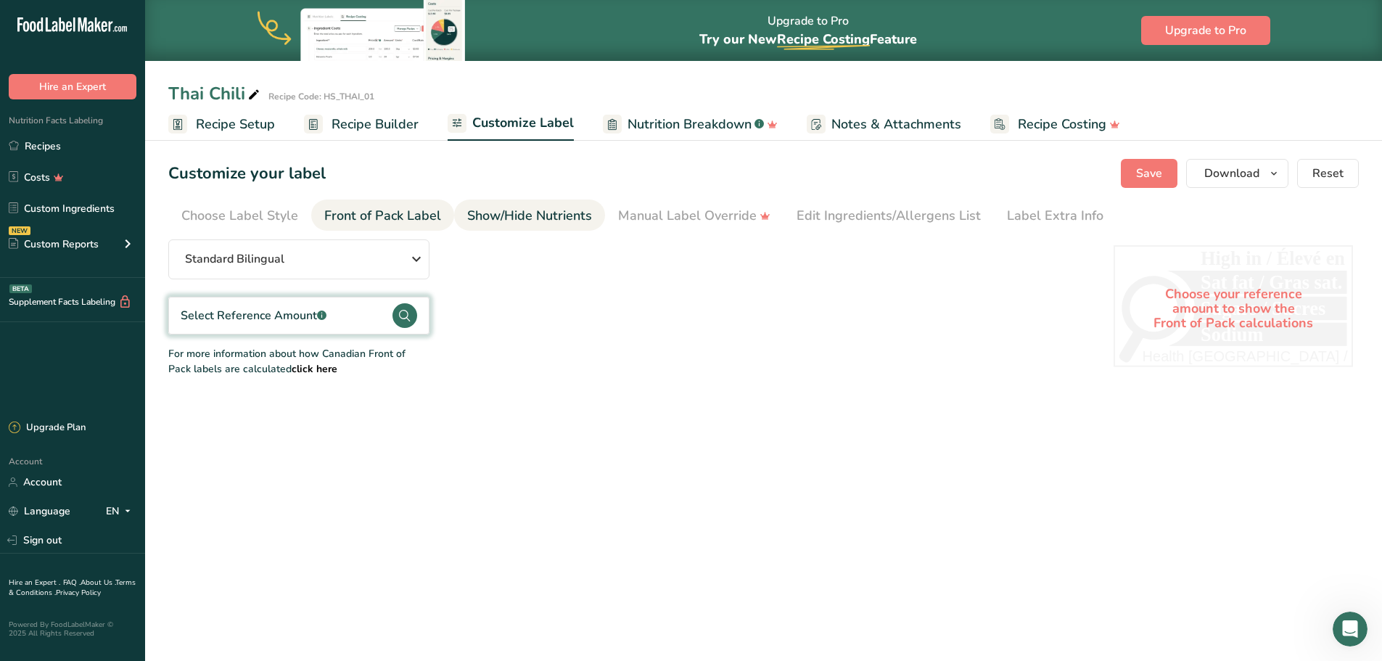
click at [523, 213] on div "Show/Hide Nutrients" at bounding box center [529, 216] width 125 height 20
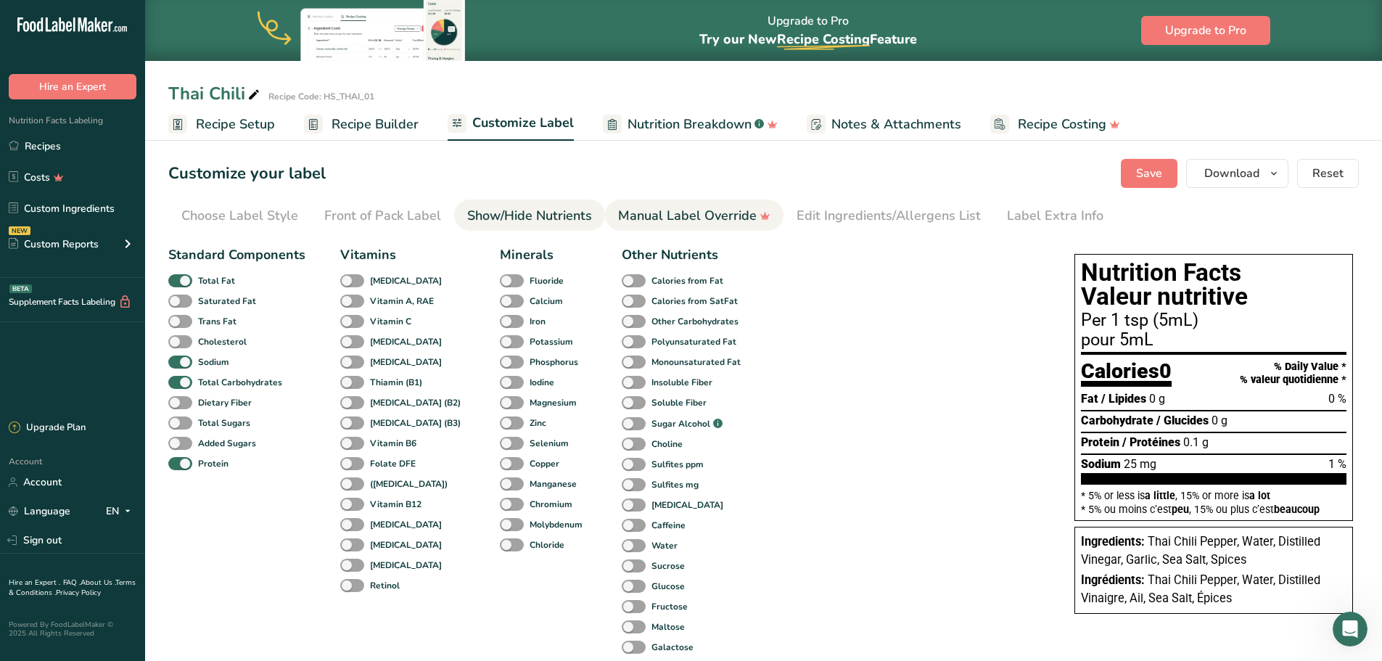
click at [722, 213] on div "Manual Label Override" at bounding box center [694, 216] width 152 height 20
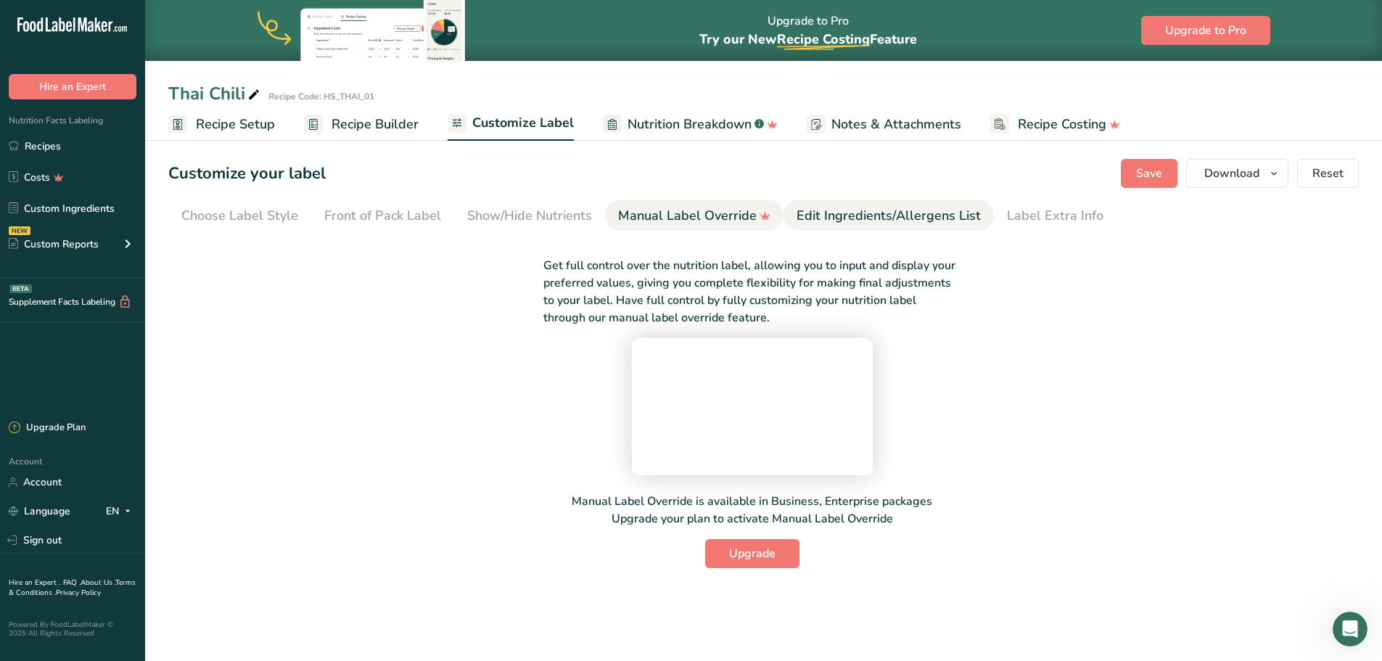
click at [863, 215] on div "Edit Ingredients/Allergens List" at bounding box center [889, 216] width 184 height 20
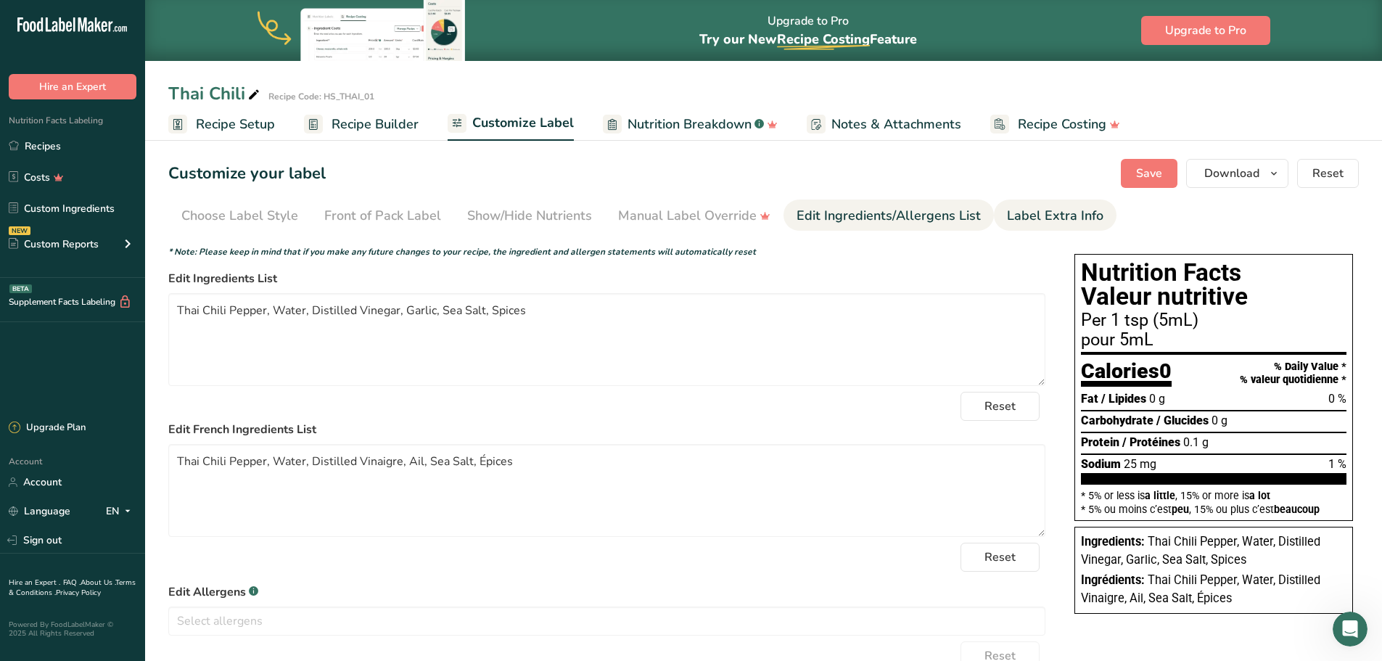
click at [1053, 212] on div "Label Extra Info" at bounding box center [1055, 216] width 96 height 20
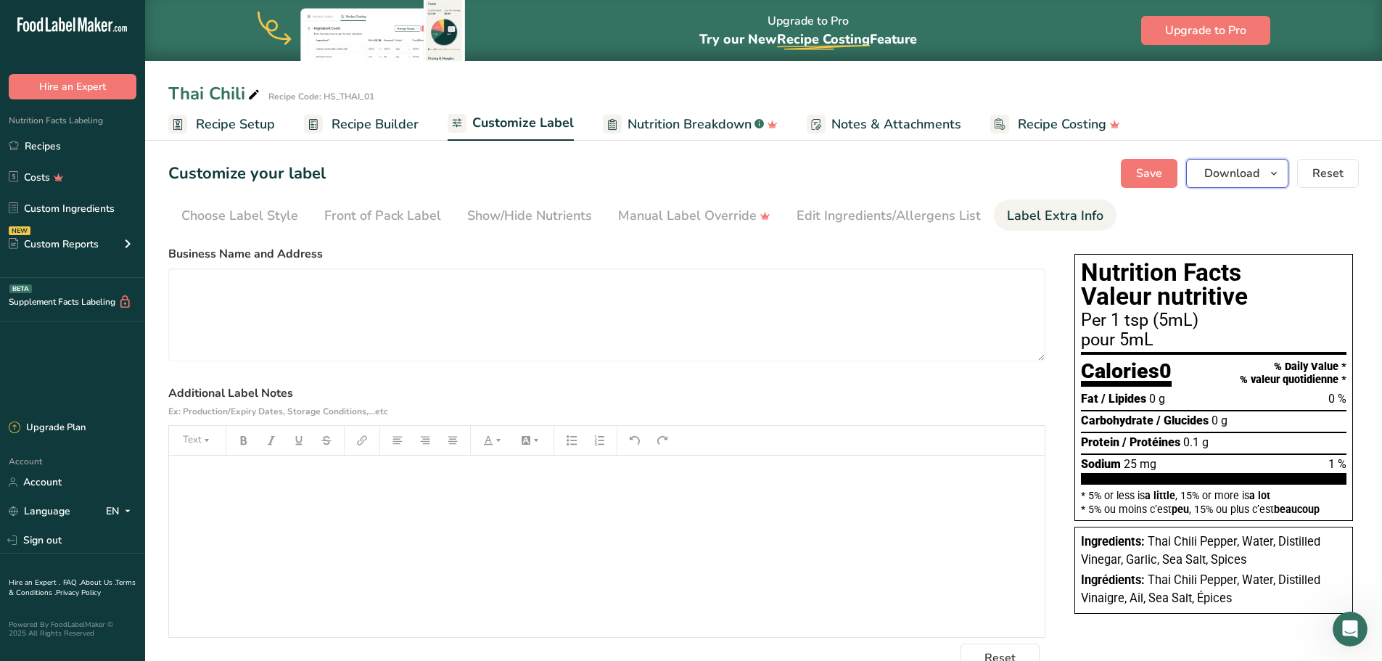
click at [1280, 174] on icon "button" at bounding box center [1274, 174] width 12 height 18
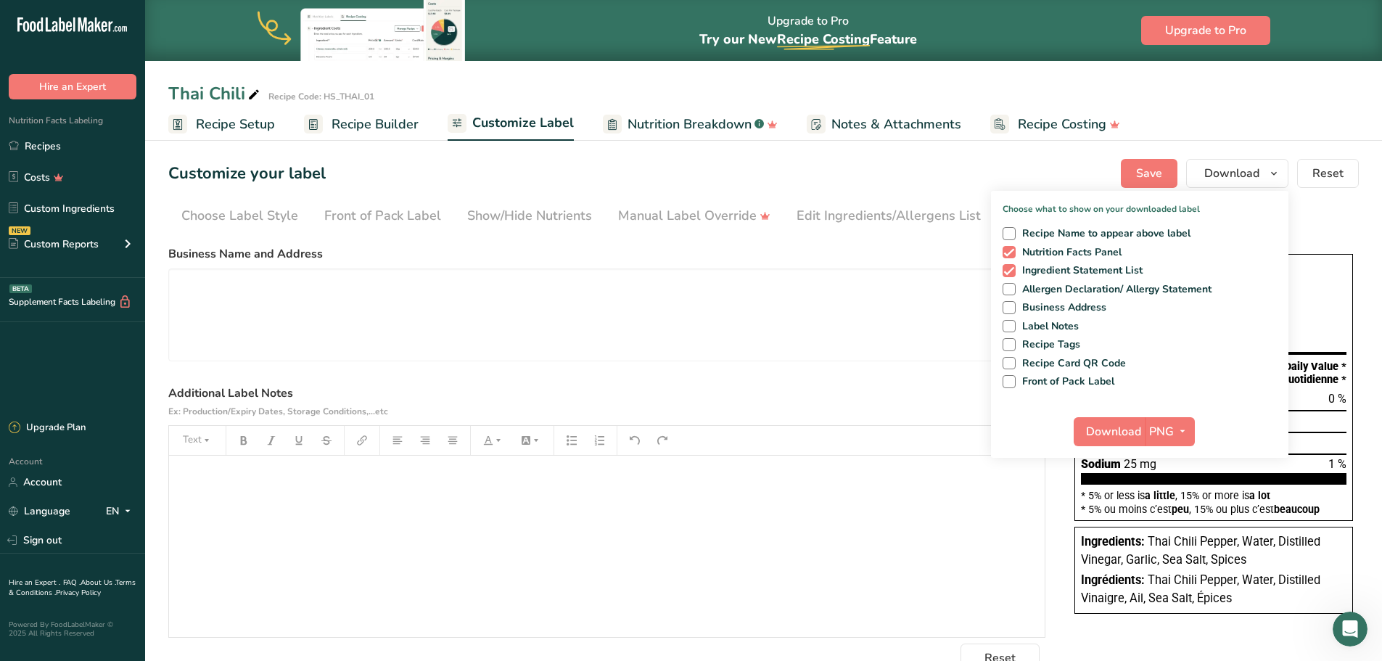
click at [1292, 142] on section "Customize your label Save Download Choose what to show on your downloaded label…" at bounding box center [763, 416] width 1237 height 560
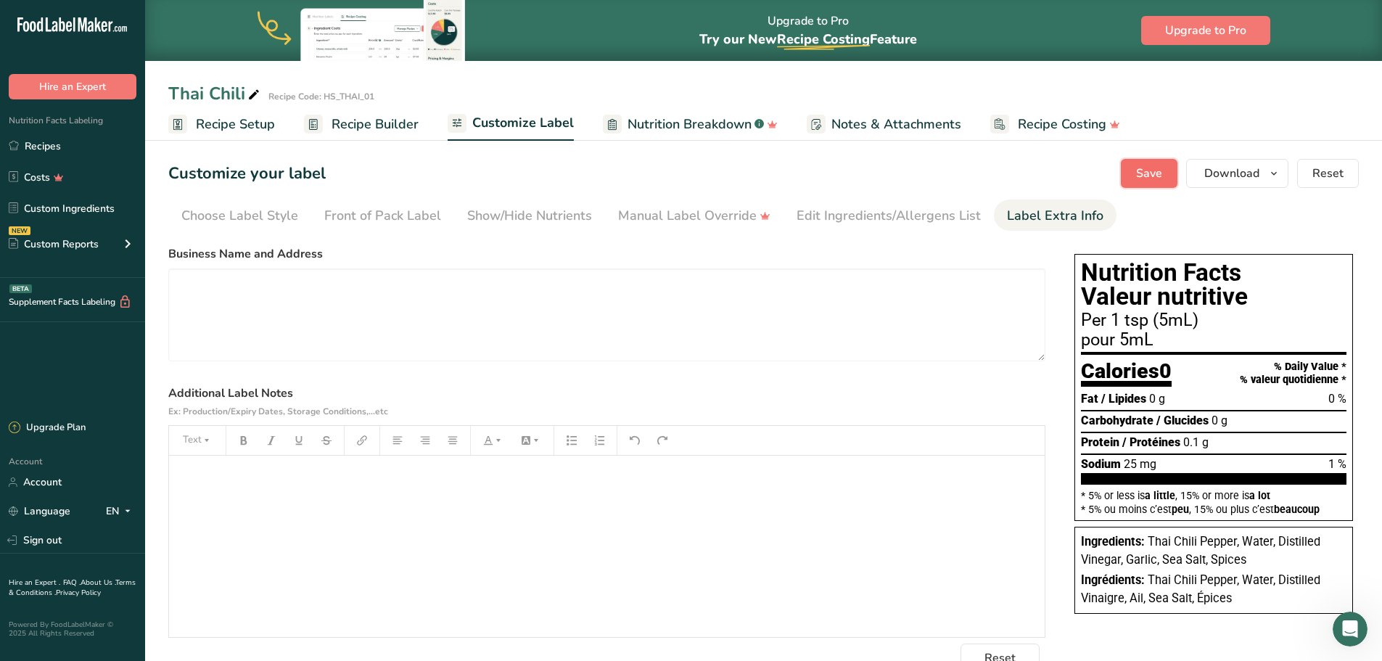
click at [1148, 171] on span "Save" at bounding box center [1149, 173] width 26 height 17
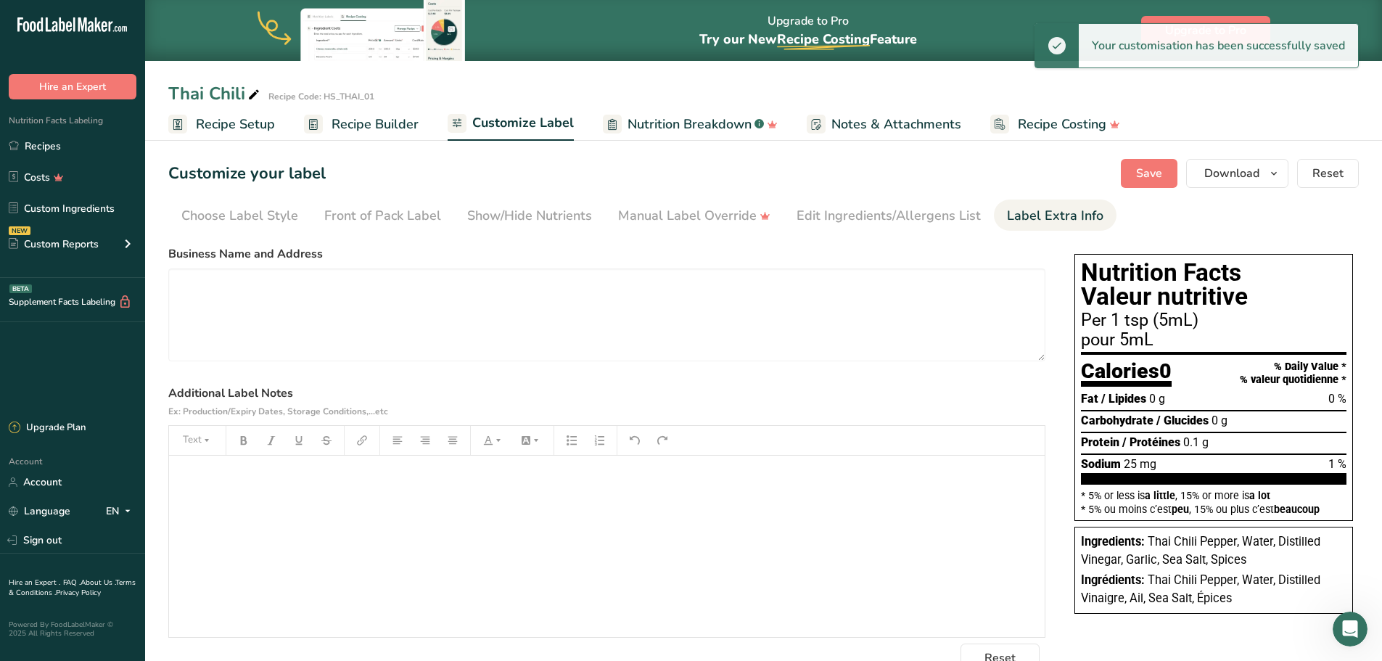
click at [170, 170] on h1 "Customize your label" at bounding box center [246, 174] width 157 height 24
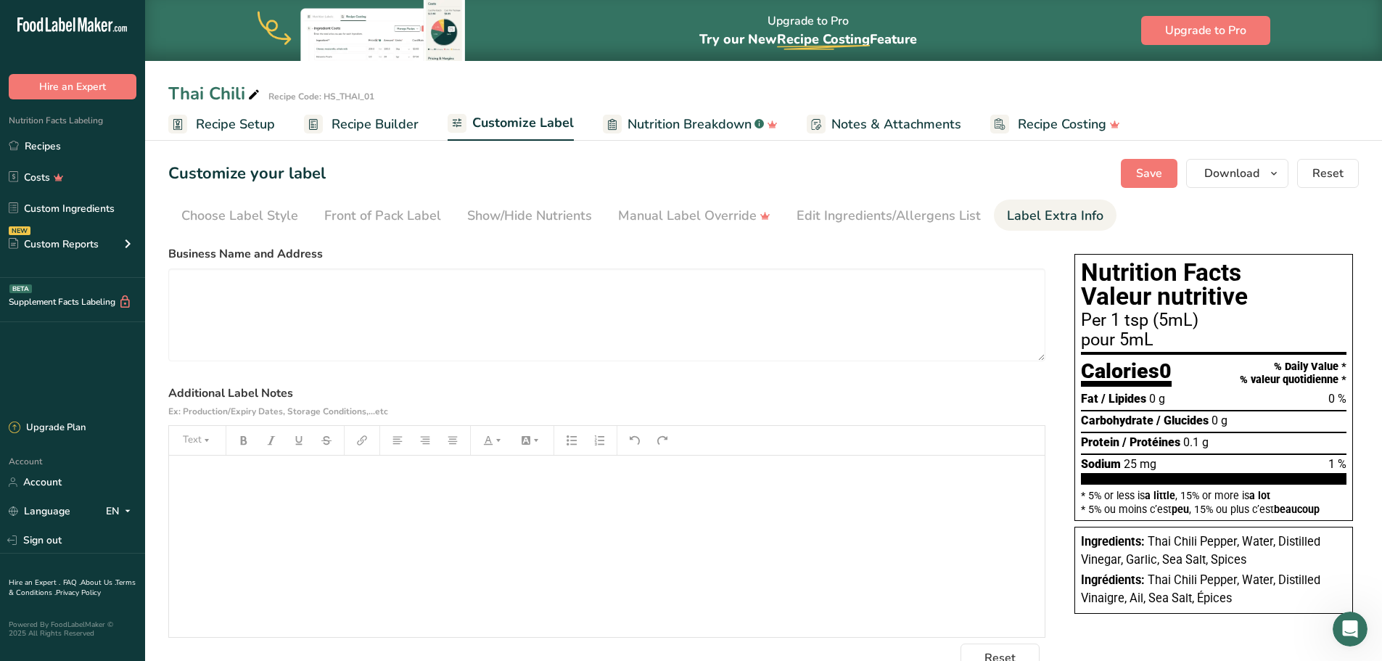
click at [219, 126] on span "Recipe Setup" at bounding box center [235, 125] width 79 height 20
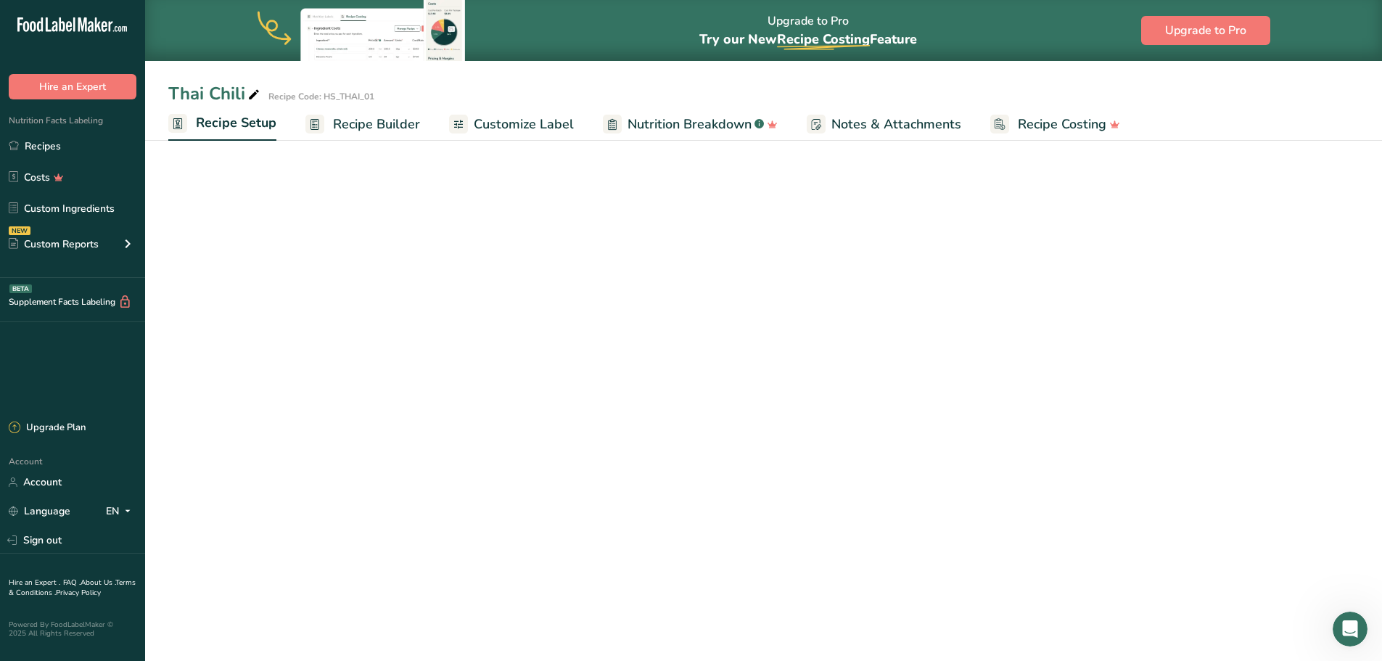
select select "17"
select select "22"
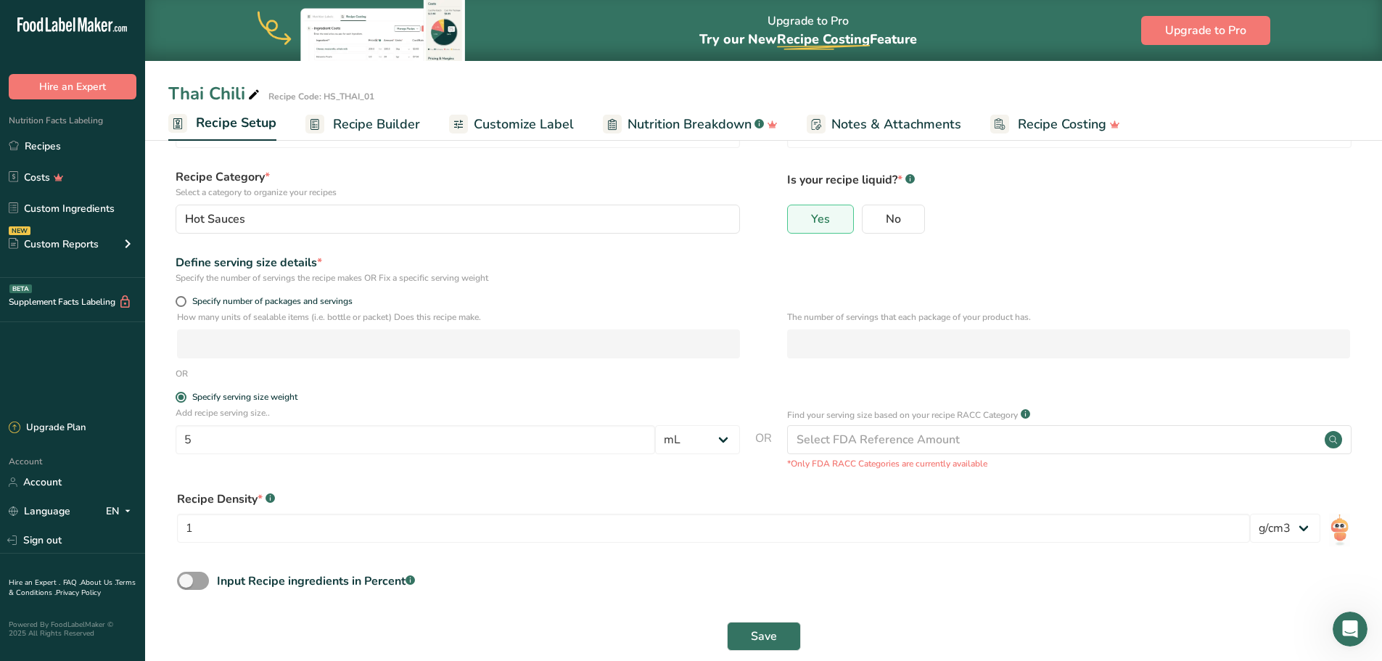
scroll to position [91, 0]
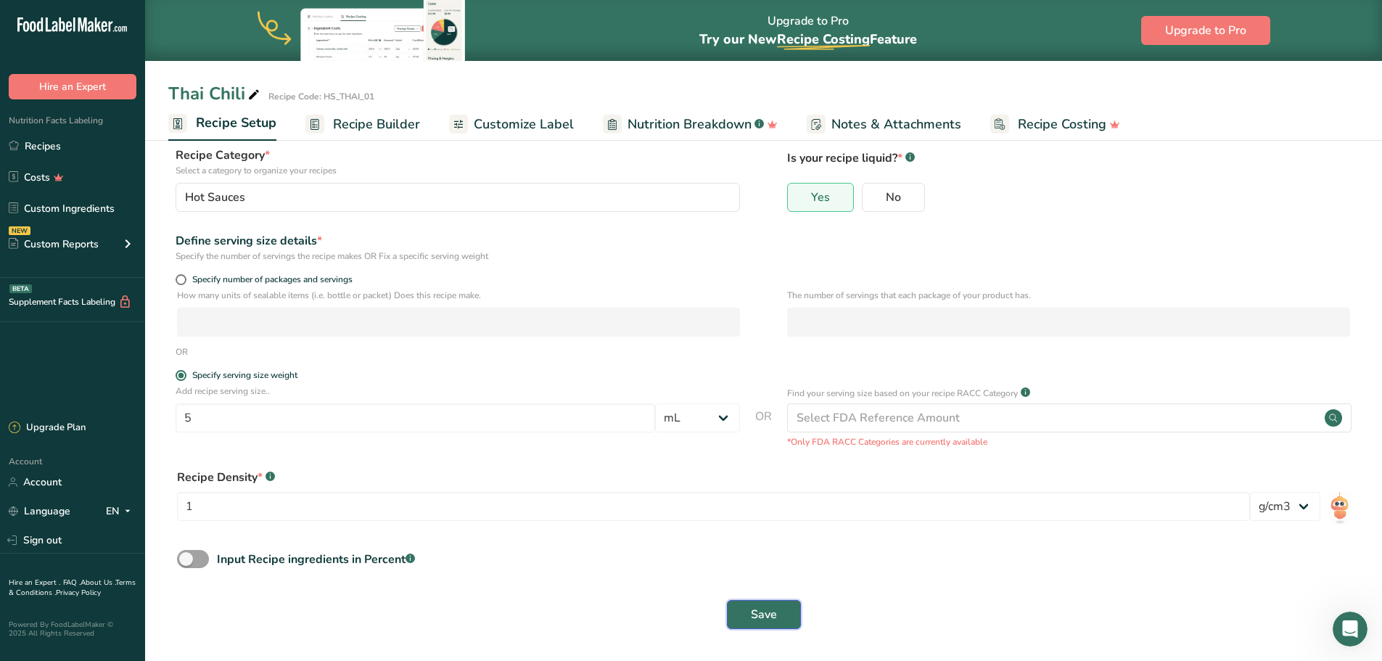
click at [783, 605] on button "Save" at bounding box center [764, 614] width 74 height 29
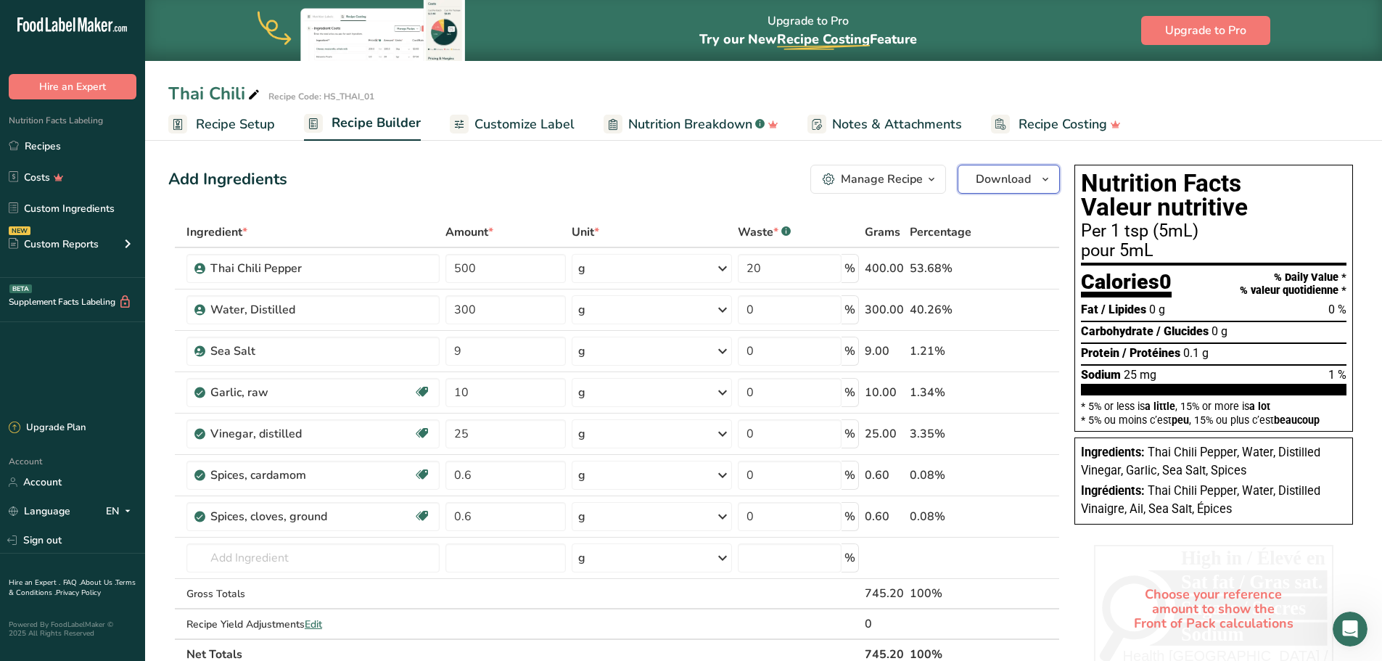
click at [1047, 178] on icon "button" at bounding box center [1046, 179] width 12 height 18
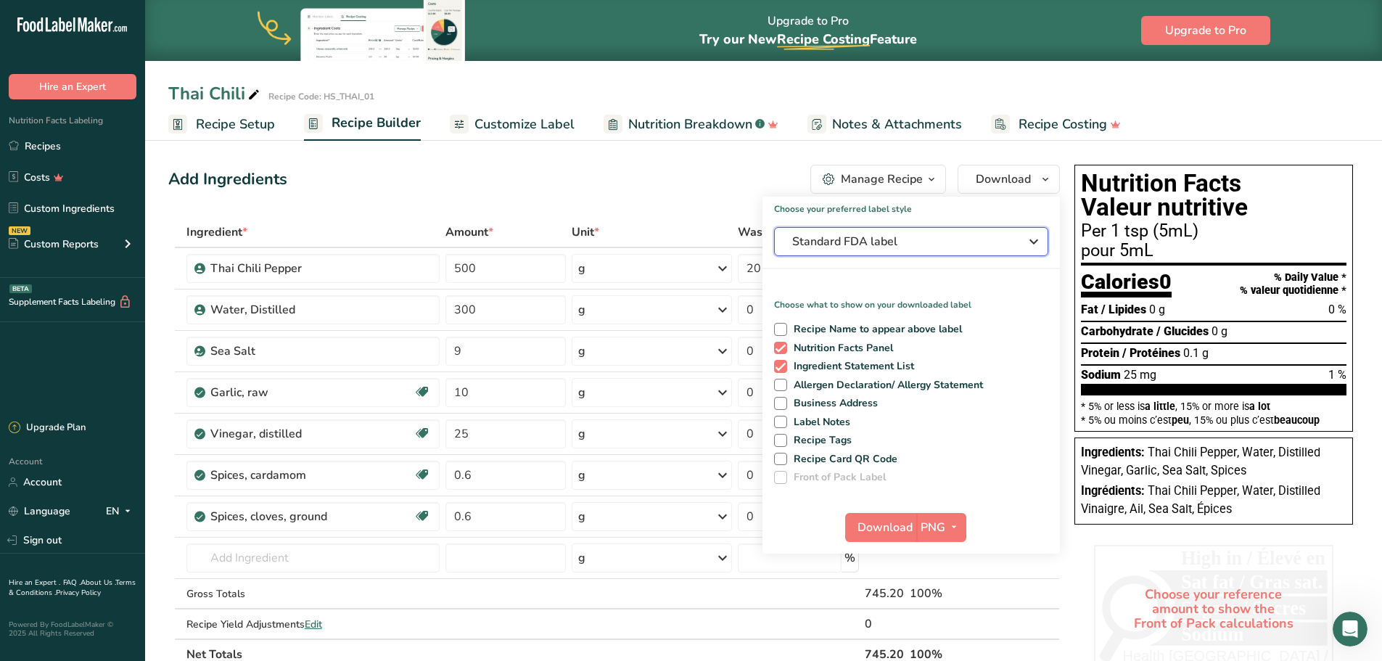
click at [1016, 240] on div "Standard FDA label" at bounding box center [911, 241] width 238 height 17
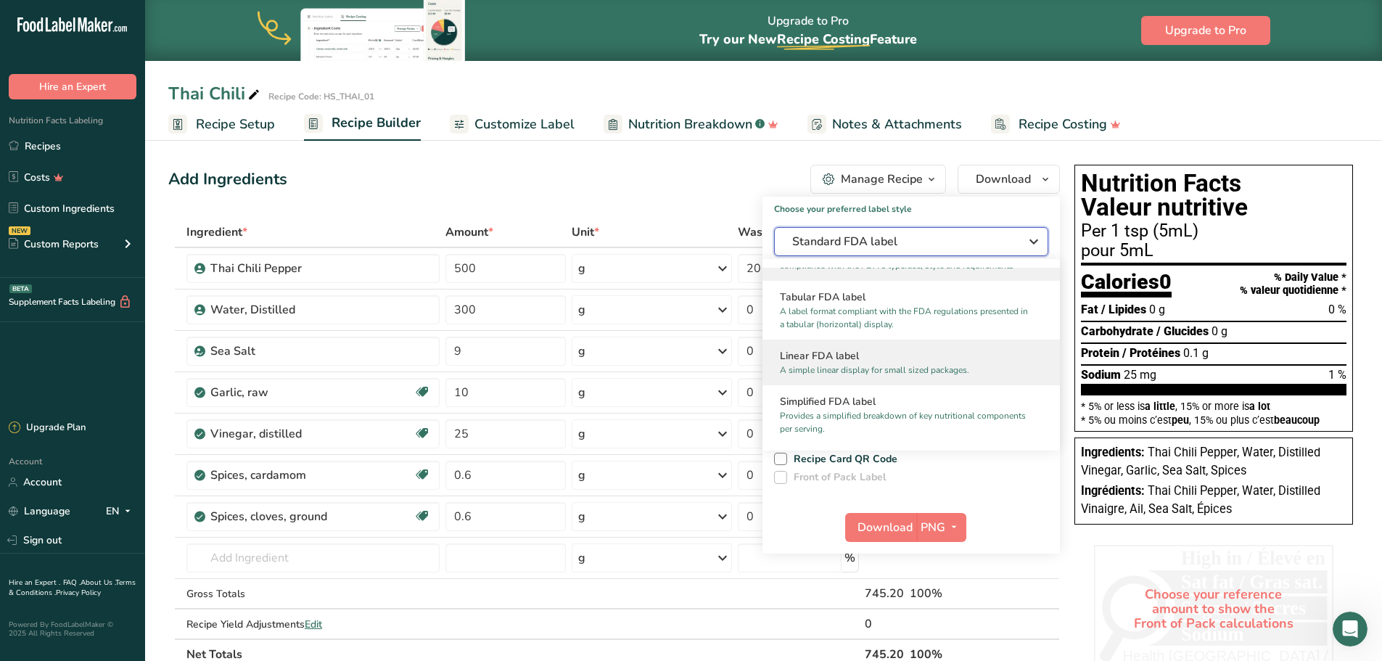
scroll to position [49, 0]
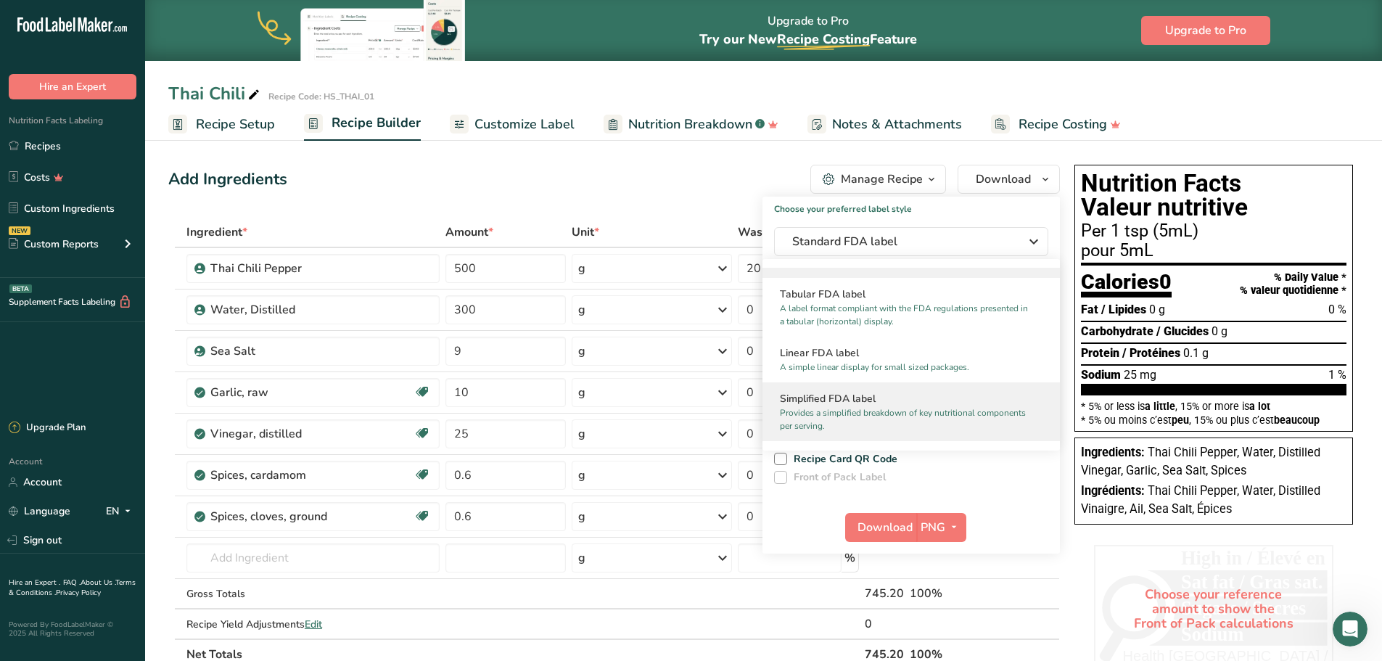
click at [957, 412] on p "Provides a simplified breakdown of key nutritional components per serving." at bounding box center [905, 419] width 250 height 26
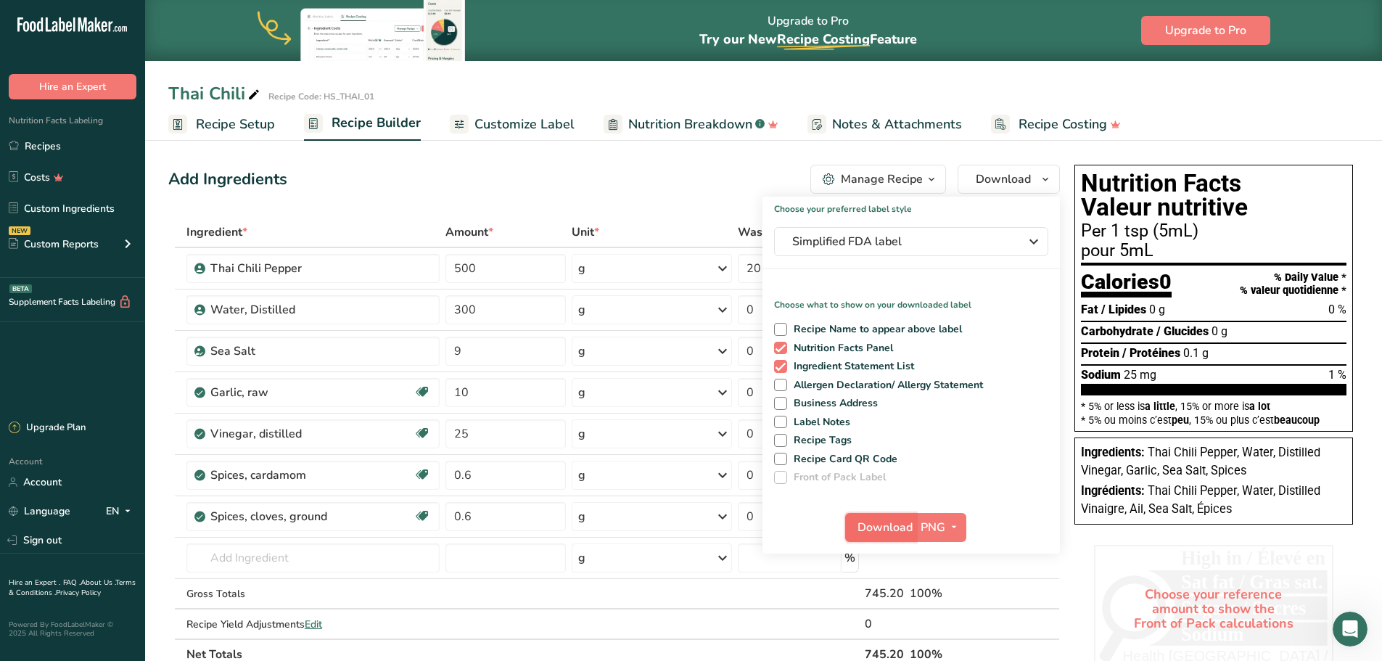
click at [897, 527] on span "Download" at bounding box center [884, 527] width 55 height 17
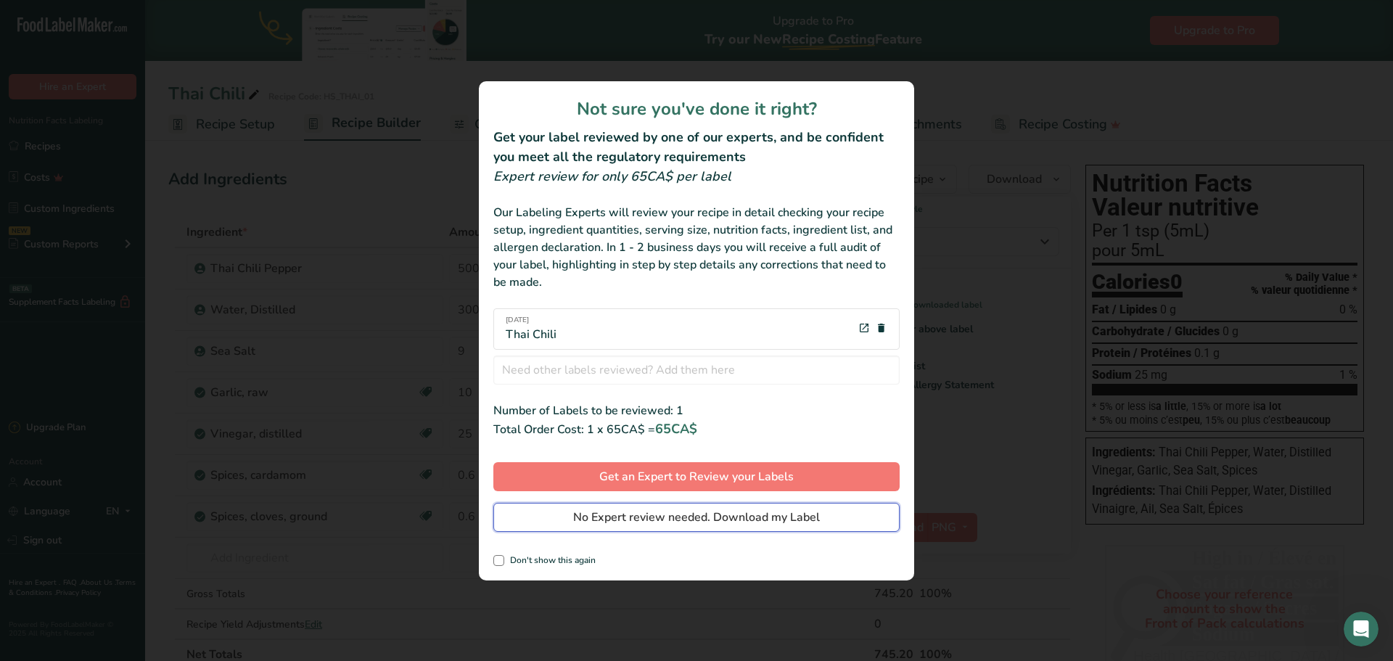
click at [772, 519] on span "No Expert review needed. Download my Label" at bounding box center [696, 517] width 247 height 17
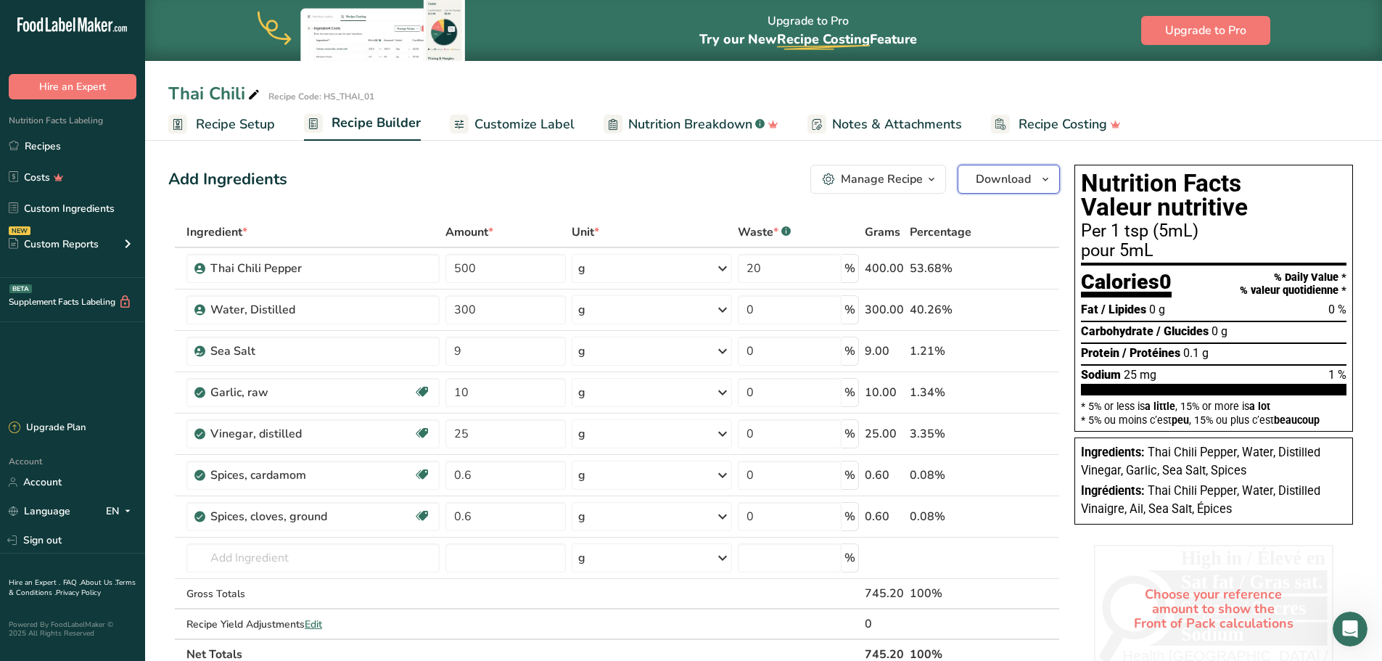
click at [1003, 189] on button "Download" at bounding box center [1009, 179] width 102 height 29
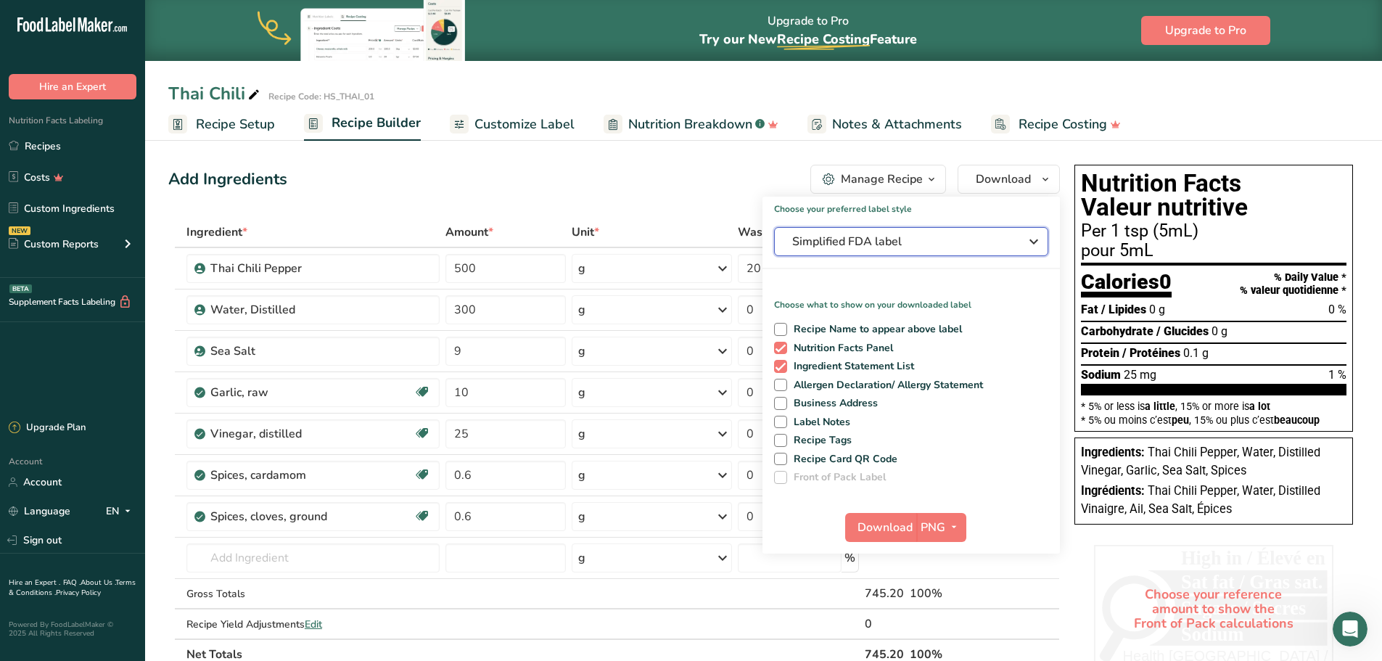
click at [1040, 248] on icon "button" at bounding box center [1033, 242] width 17 height 26
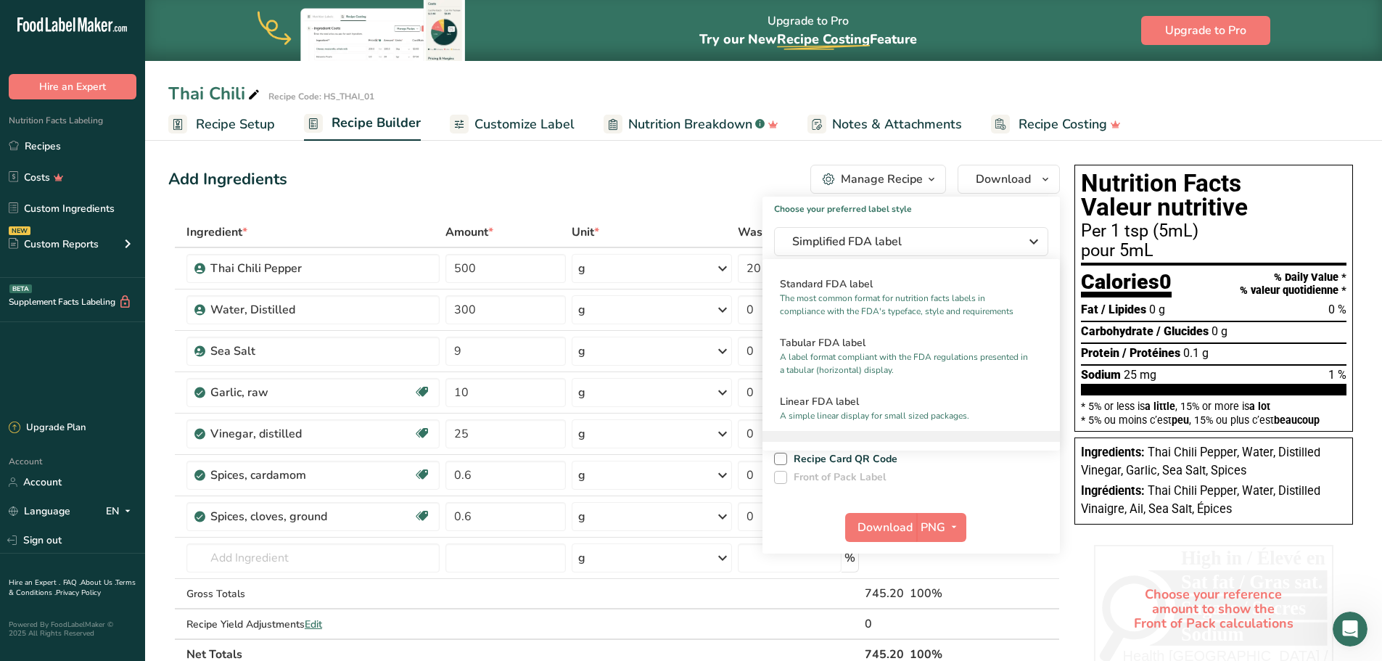
click at [1174, 87] on div "Thai Chili Recipe Code: HS_THAI_01" at bounding box center [763, 94] width 1237 height 26
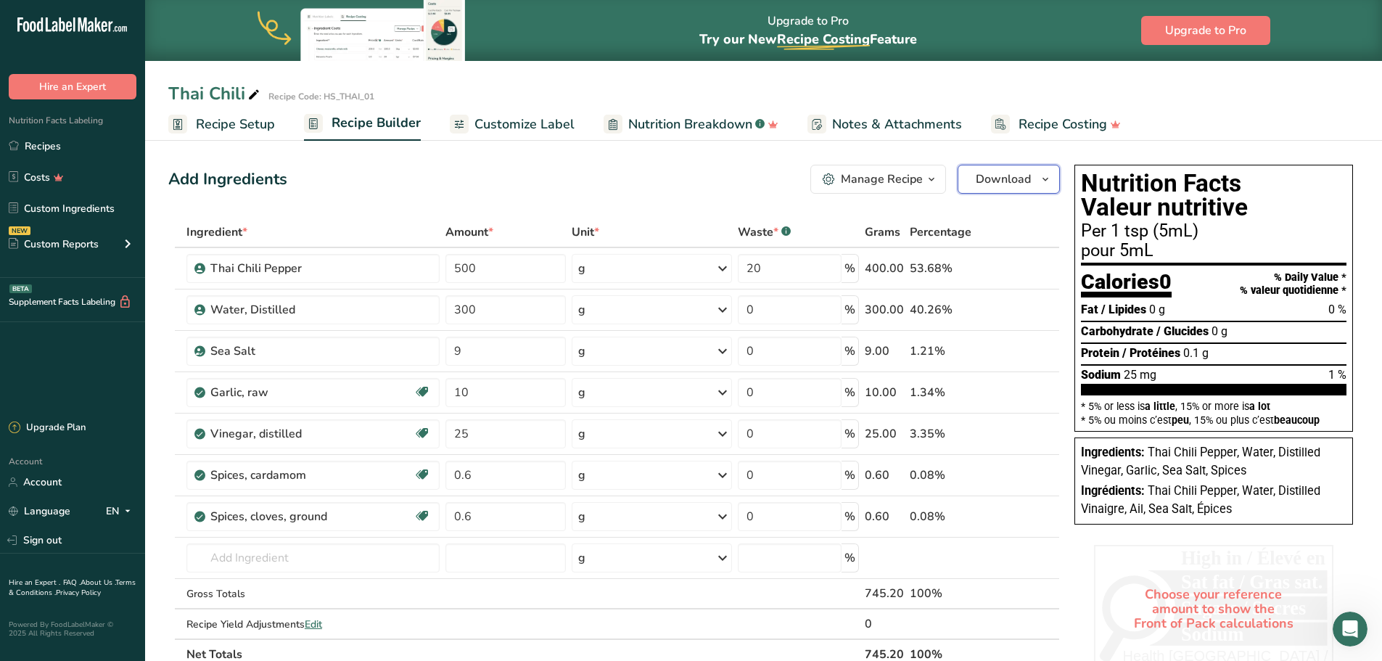
click at [1044, 184] on icon "button" at bounding box center [1046, 179] width 12 height 18
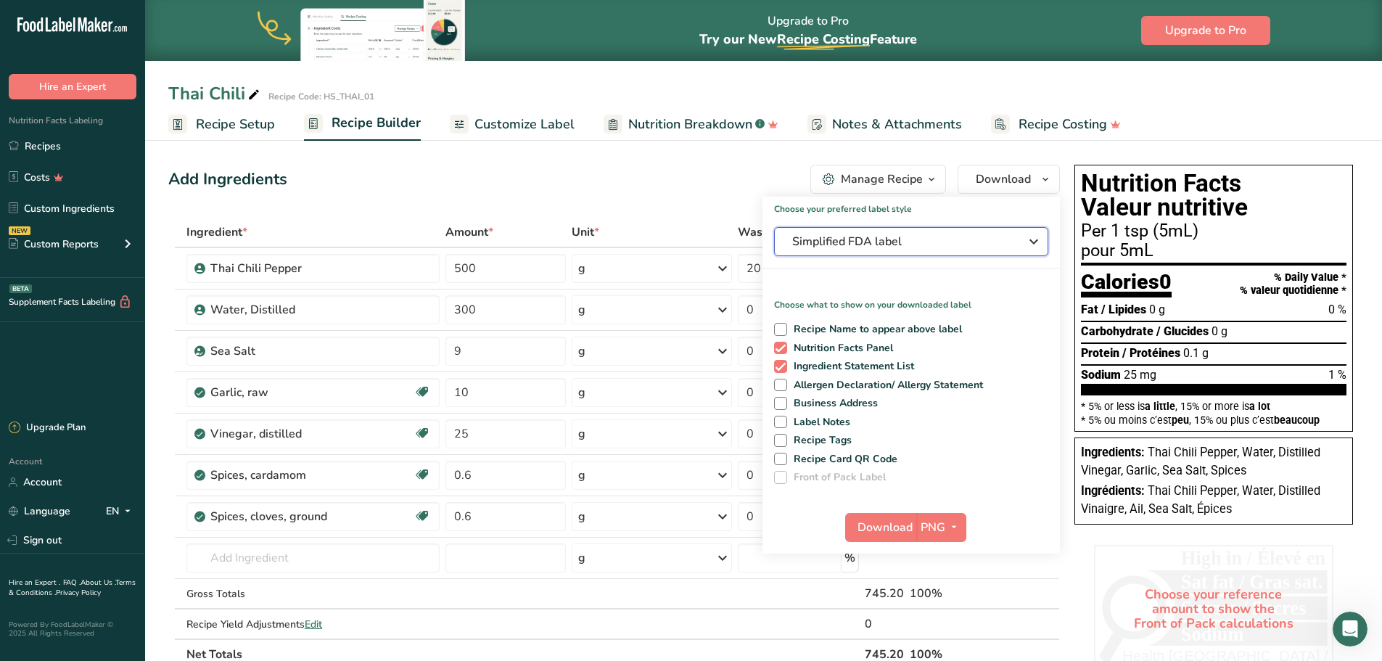
click at [1021, 246] on div "Simplified FDA label" at bounding box center [911, 241] width 238 height 17
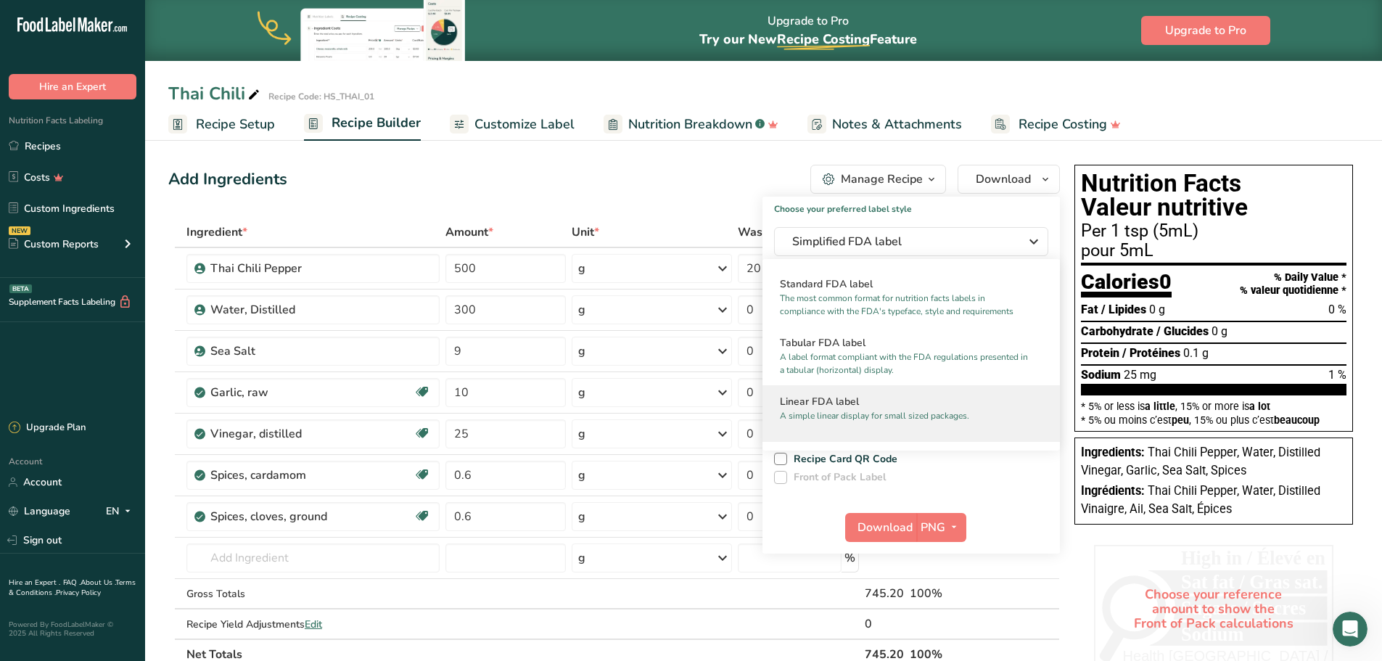
click at [880, 415] on p "A simple linear display for small sized packages." at bounding box center [905, 415] width 250 height 13
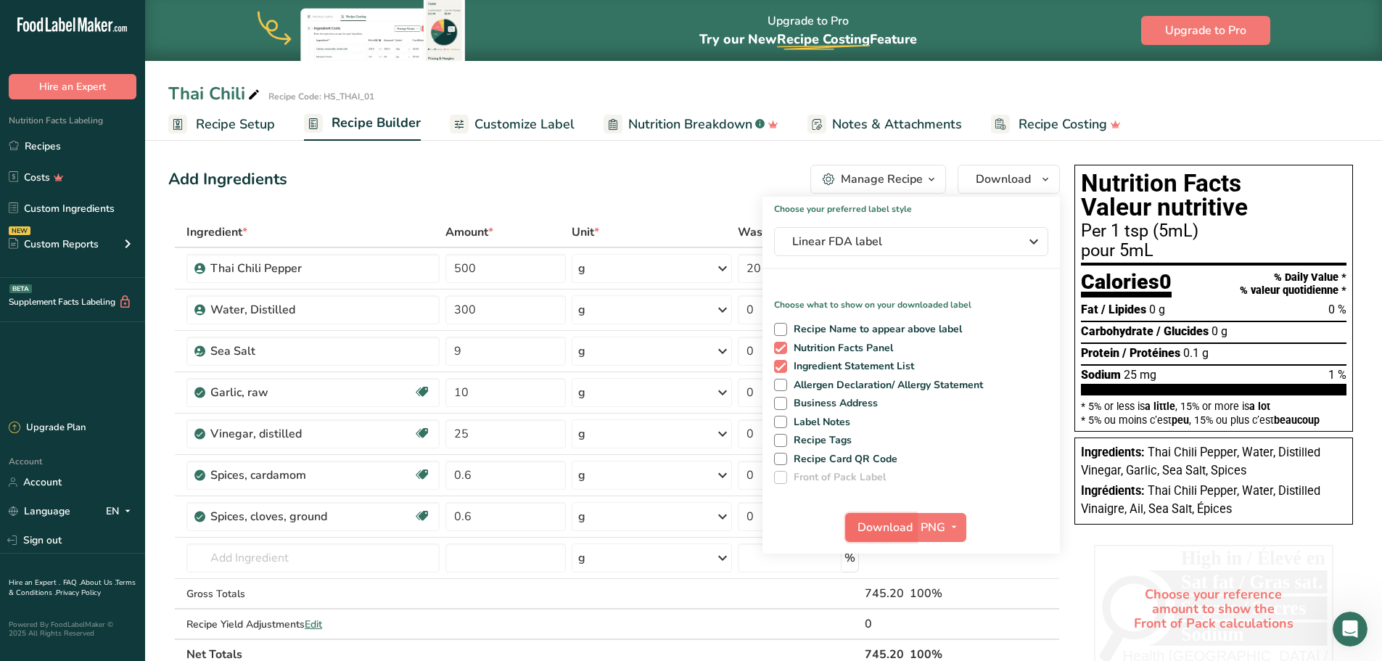
click at [887, 532] on span "Download" at bounding box center [884, 527] width 55 height 17
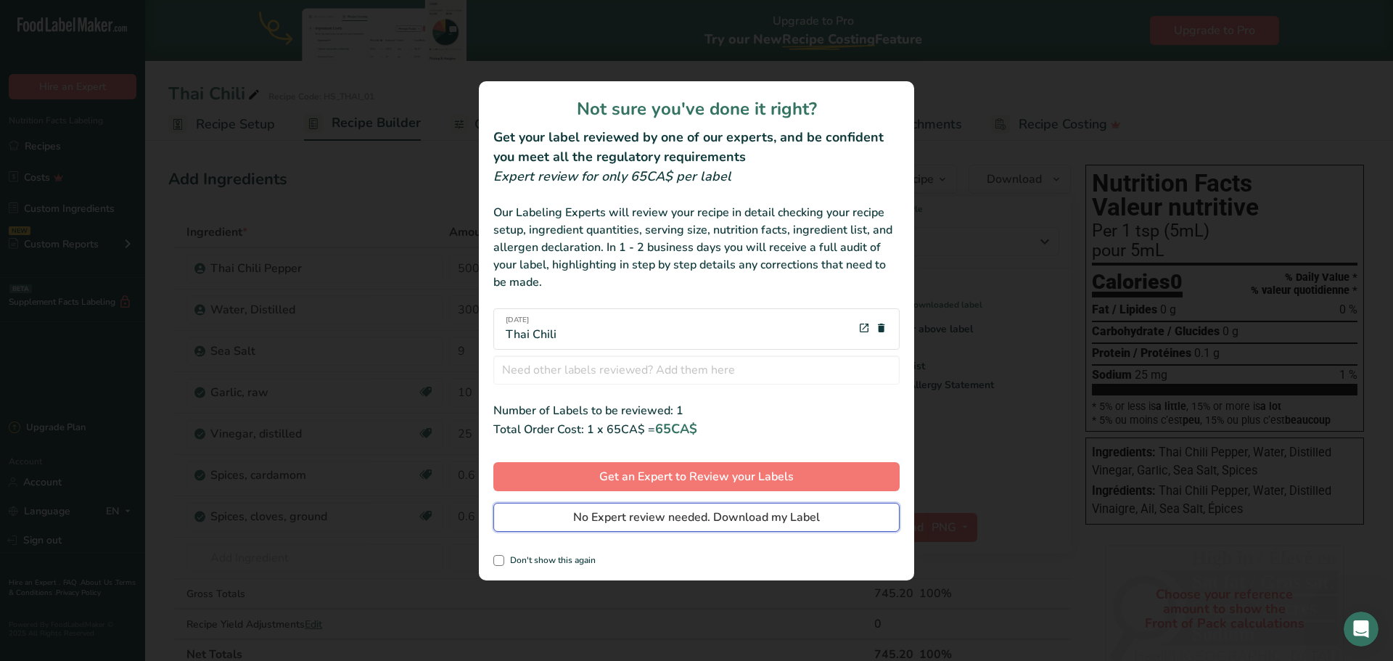
click at [757, 523] on span "No Expert review needed. Download my Label" at bounding box center [696, 517] width 247 height 17
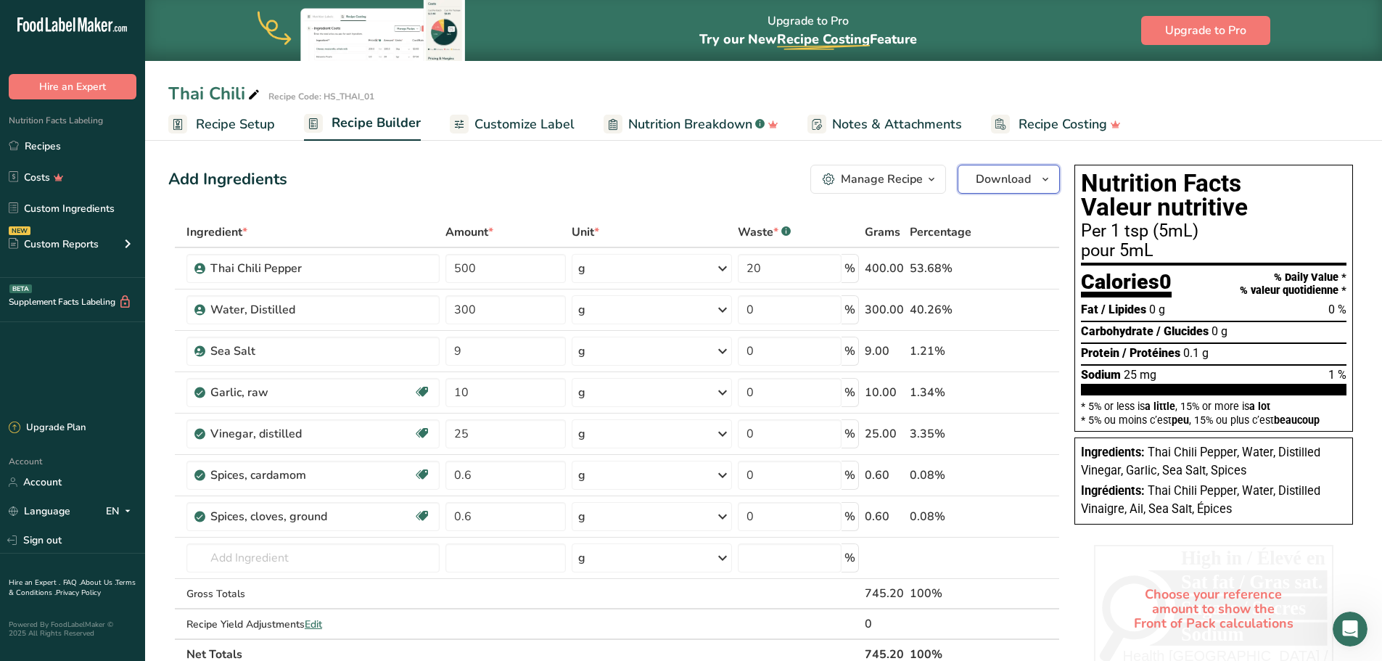
click at [1042, 180] on icon "button" at bounding box center [1046, 179] width 12 height 18
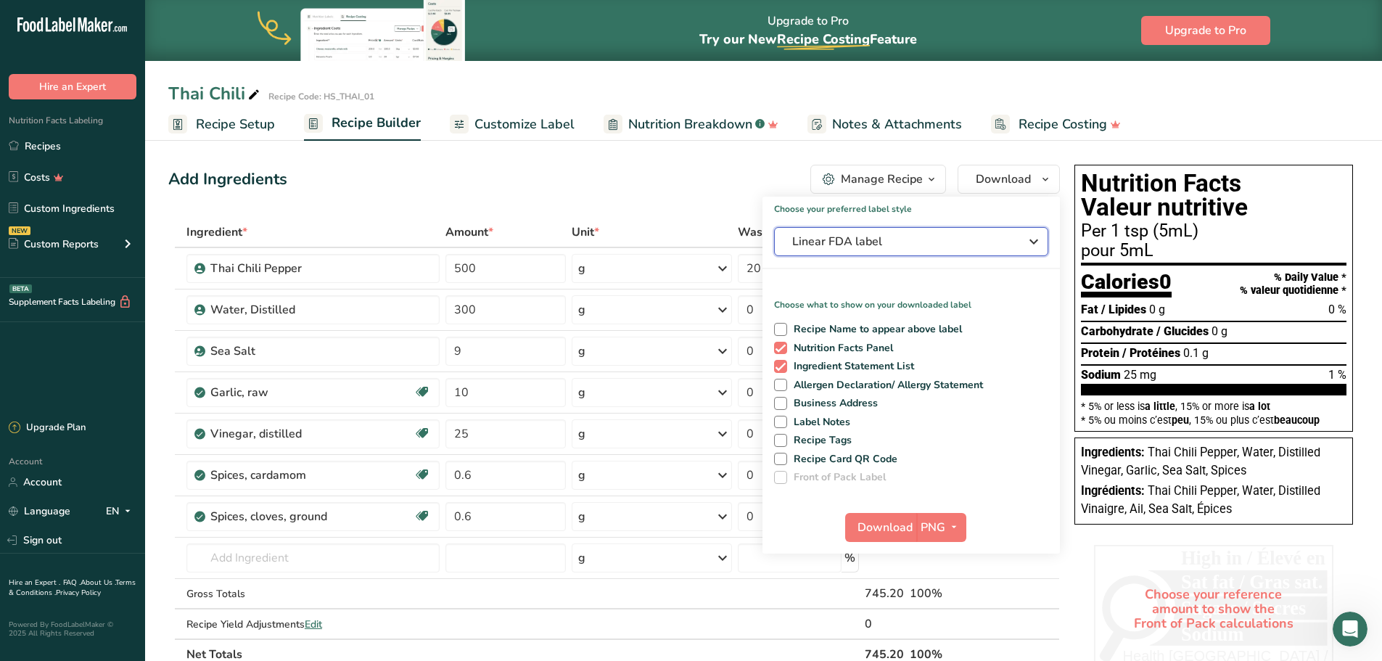
click at [1032, 242] on icon "button" at bounding box center [1033, 242] width 17 height 26
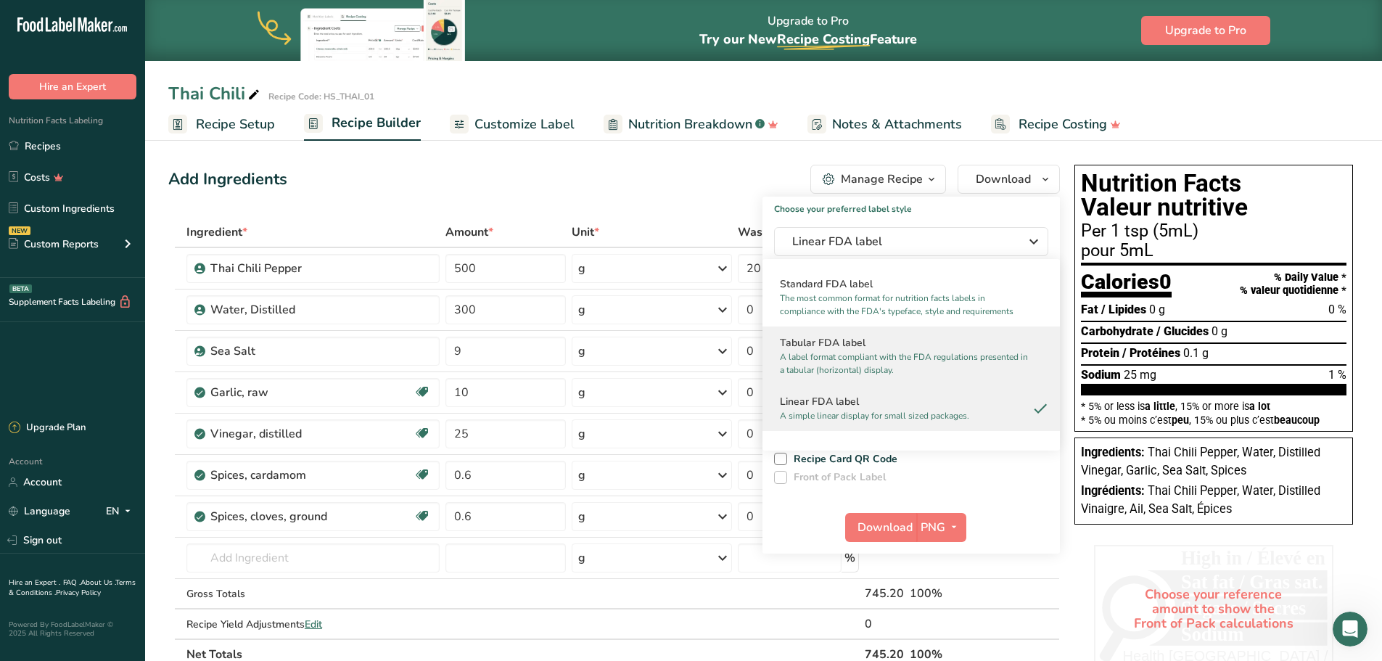
click at [917, 366] on p "A label format compliant with the FDA regulations presented in a tabular (horiz…" at bounding box center [905, 363] width 250 height 26
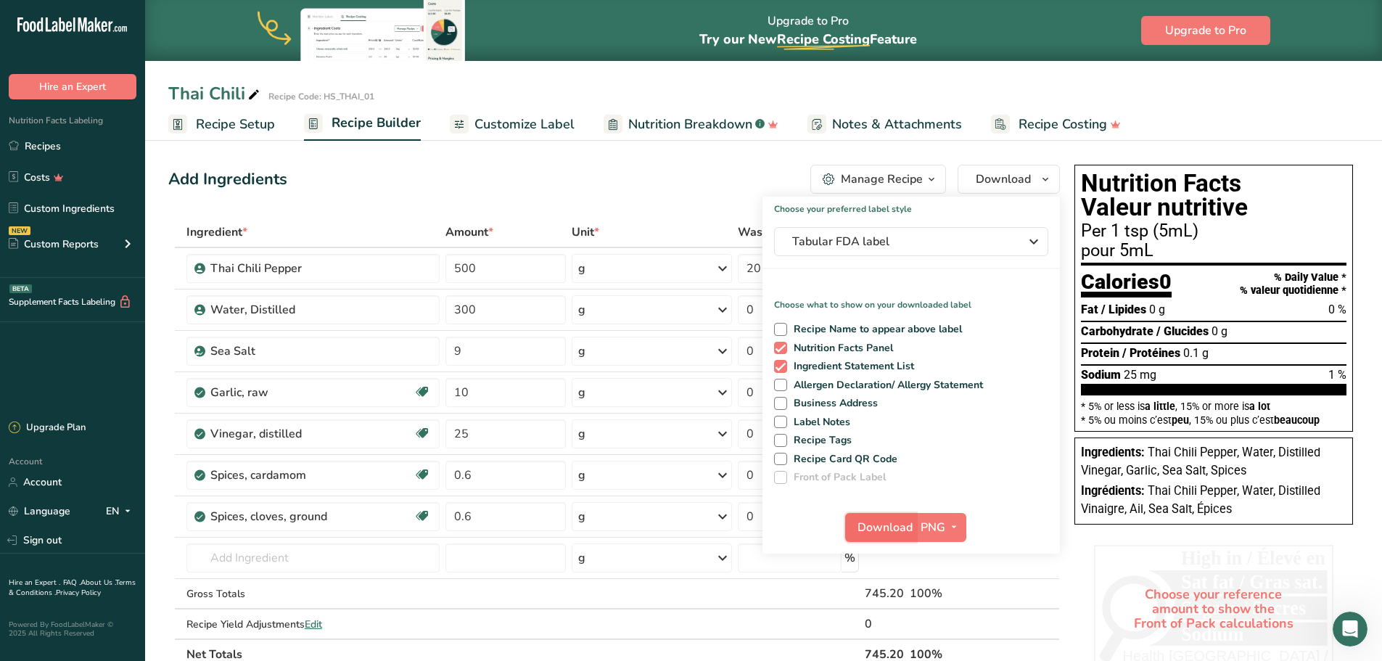
click at [892, 527] on span "Download" at bounding box center [884, 527] width 55 height 17
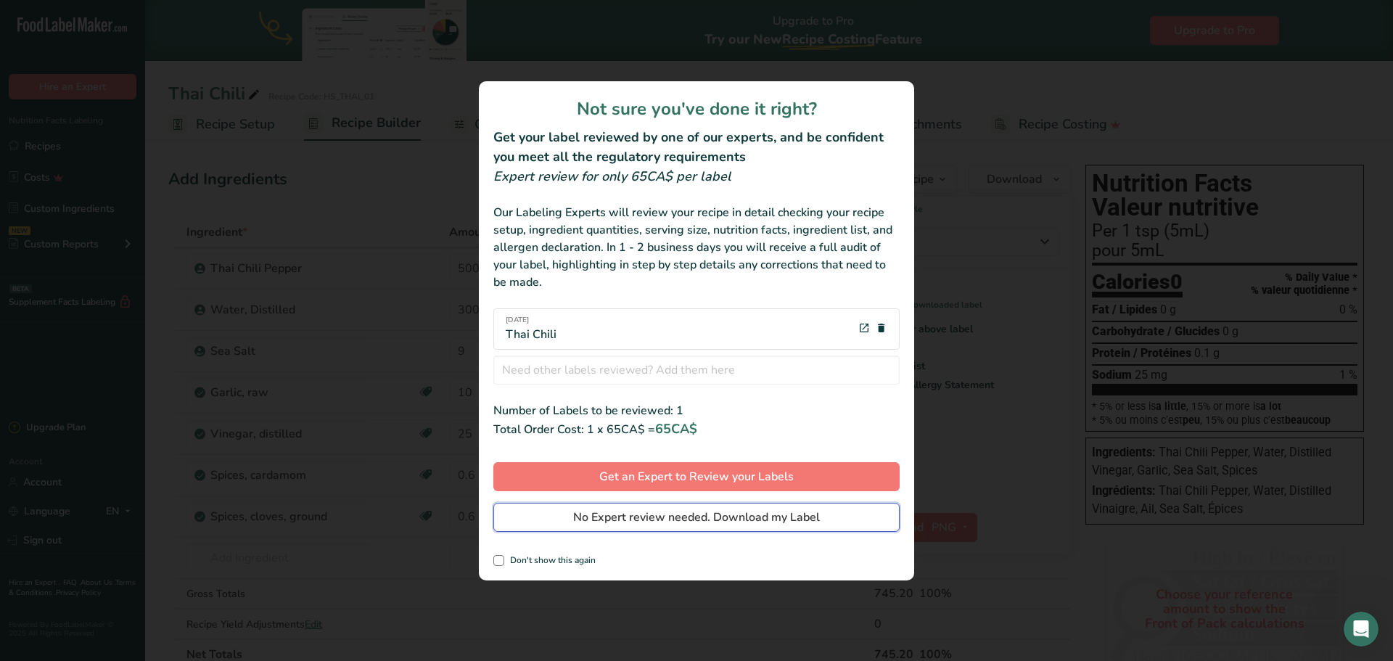
click at [776, 524] on span "No Expert review needed. Download my Label" at bounding box center [696, 517] width 247 height 17
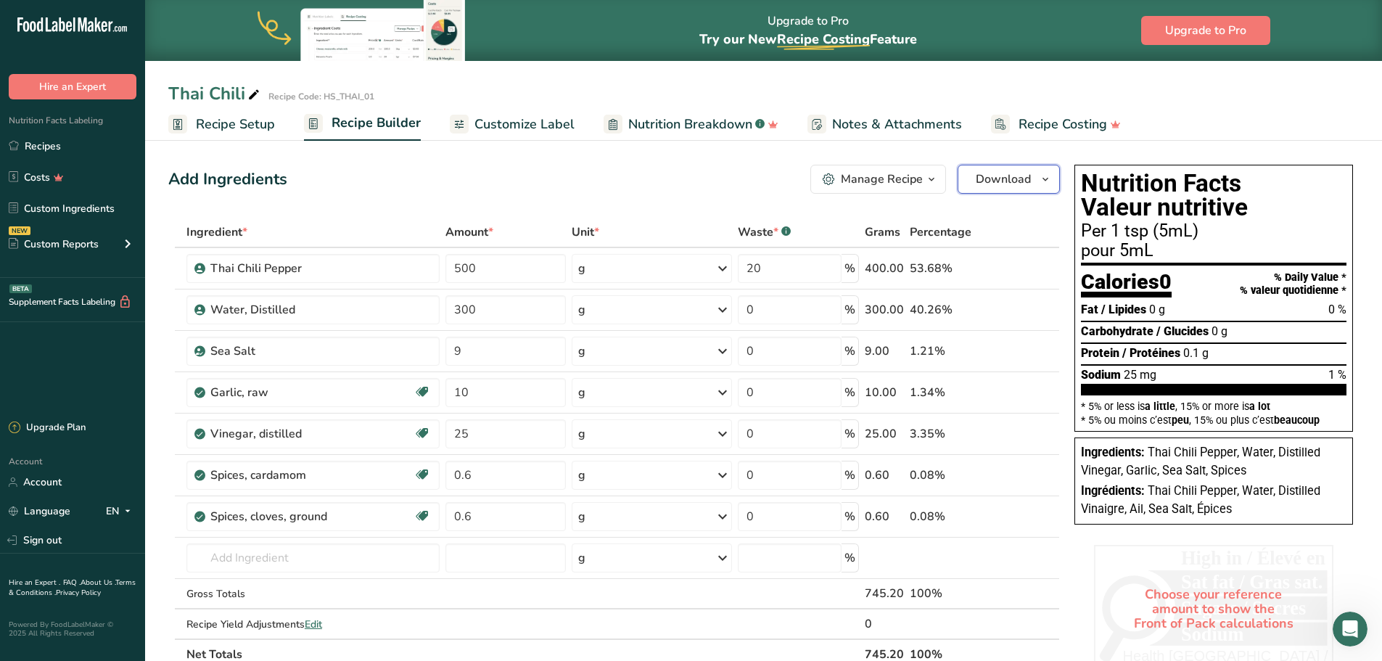
click at [1048, 186] on icon "button" at bounding box center [1046, 179] width 12 height 18
